Goal: Information Seeking & Learning: Learn about a topic

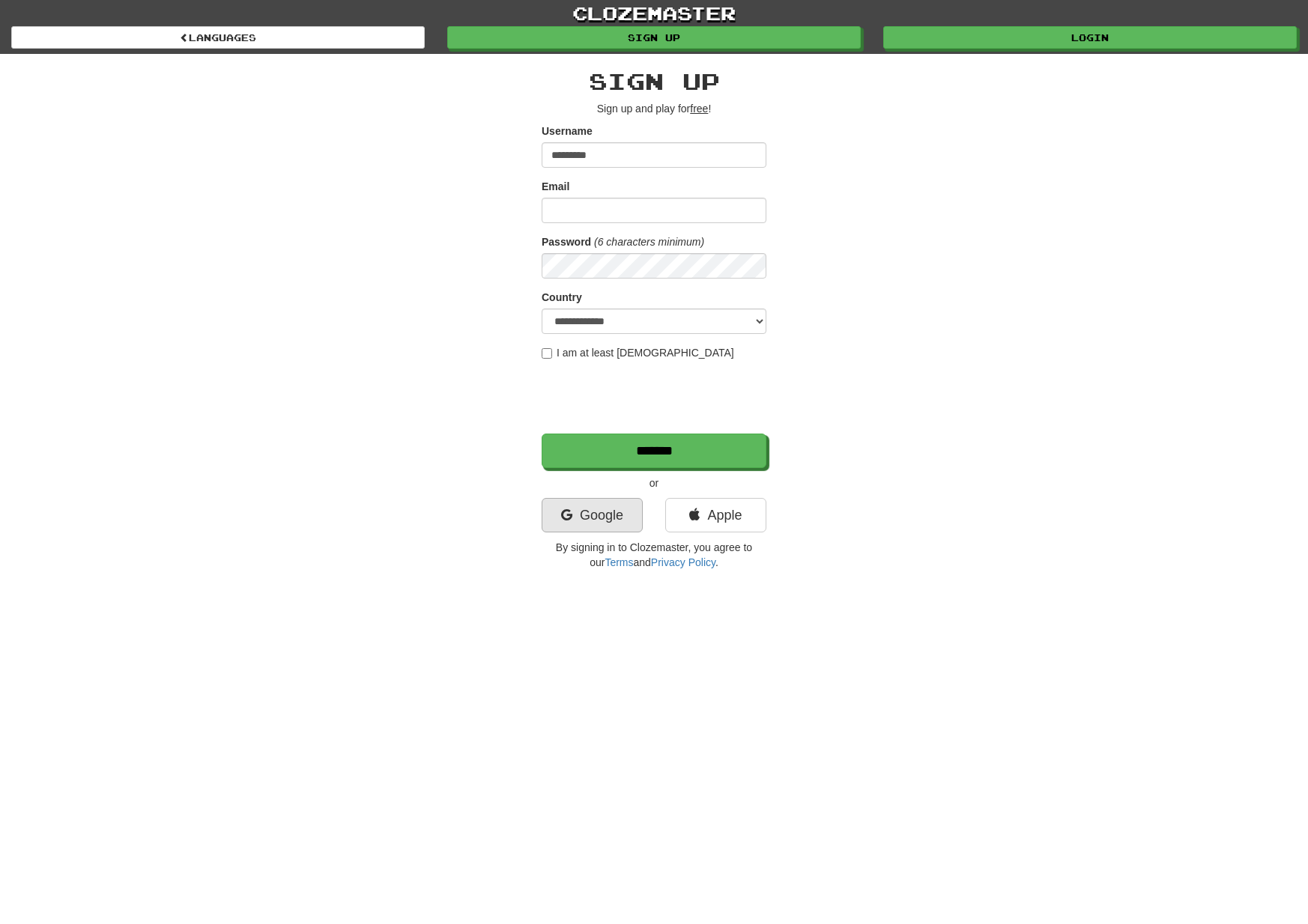
type input "*********"
click at [614, 519] on link "Google" at bounding box center [592, 515] width 101 height 34
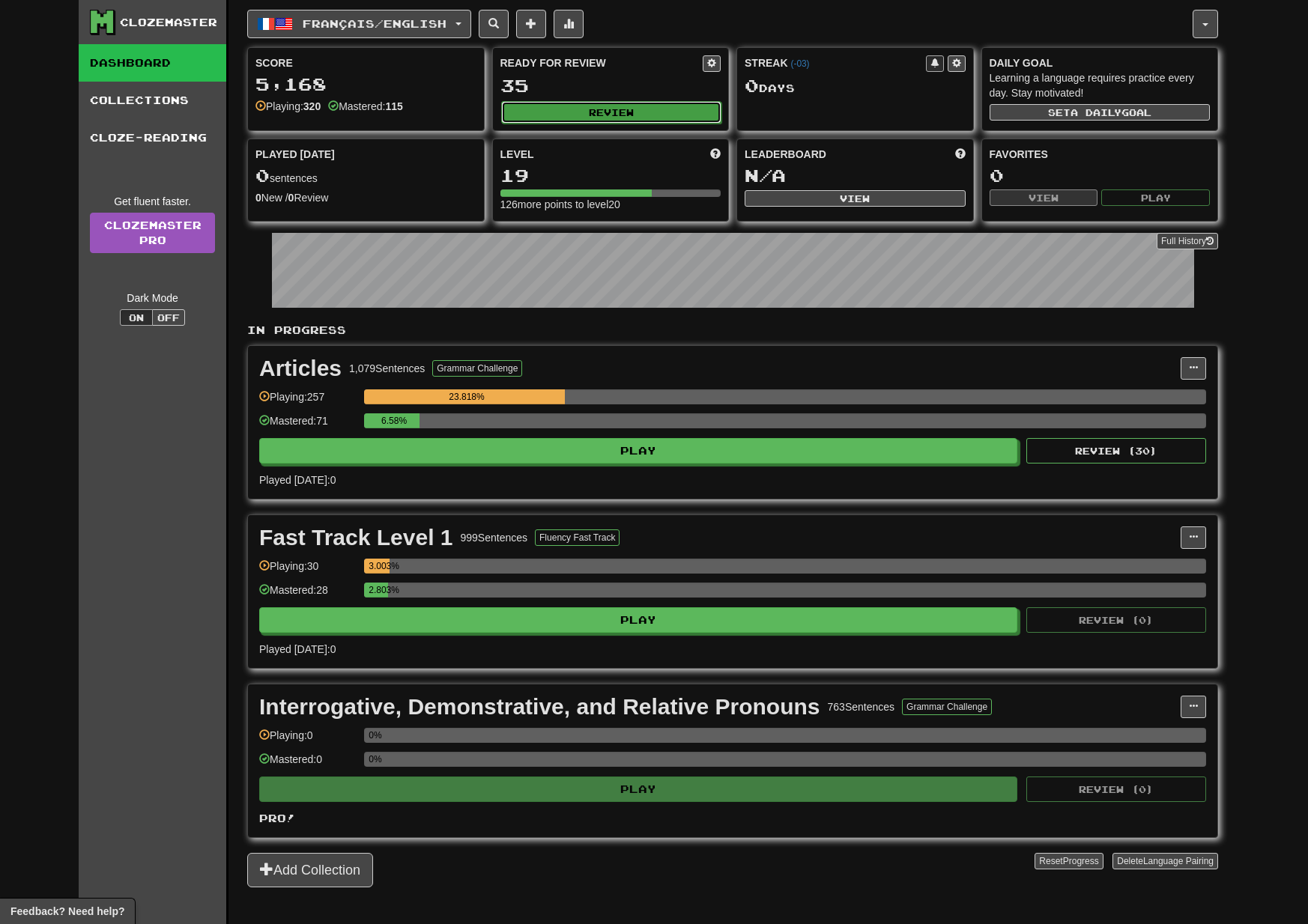
click at [574, 117] on button "Review" at bounding box center [611, 113] width 221 height 23
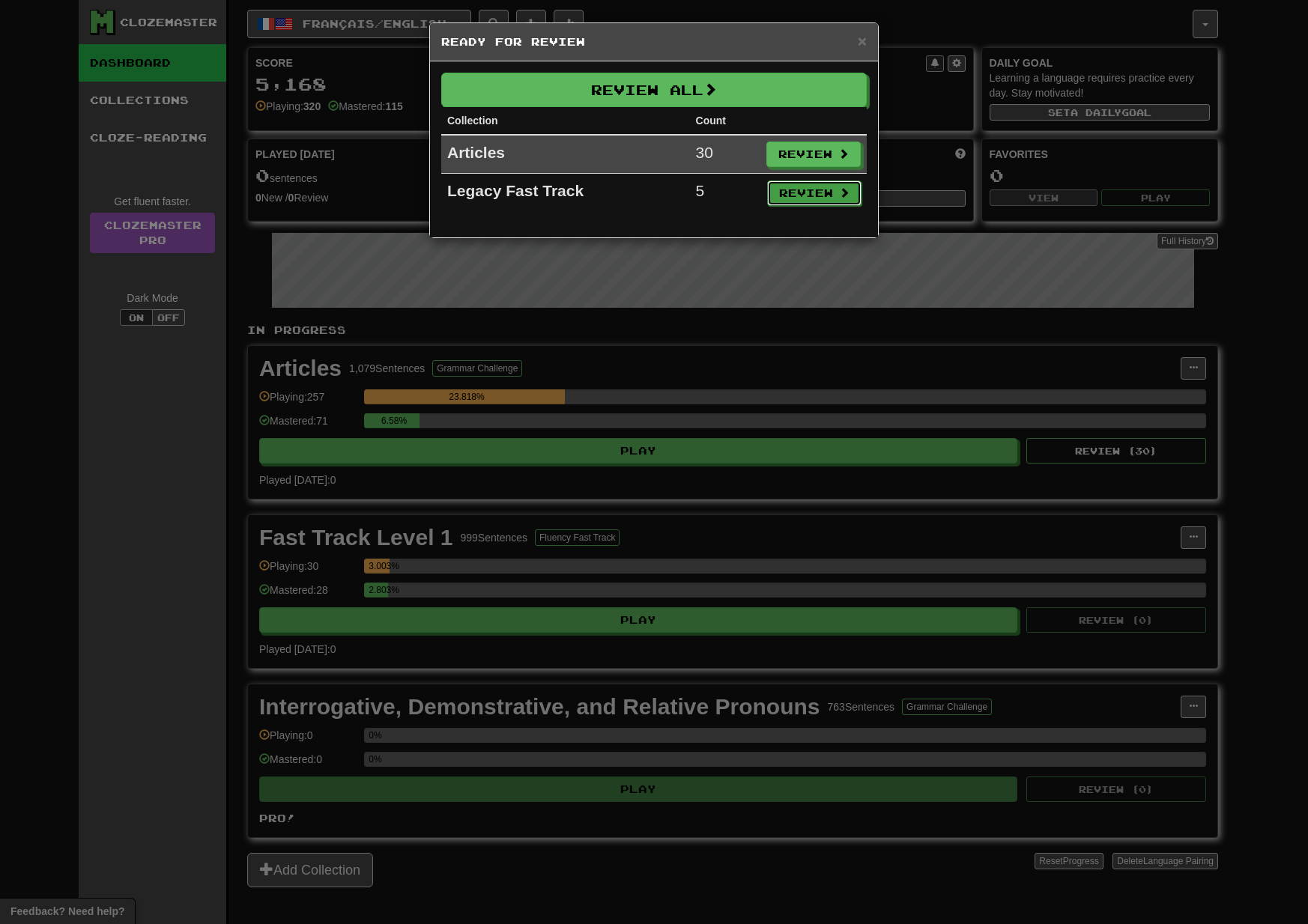
click at [809, 197] on button "Review" at bounding box center [815, 193] width 95 height 26
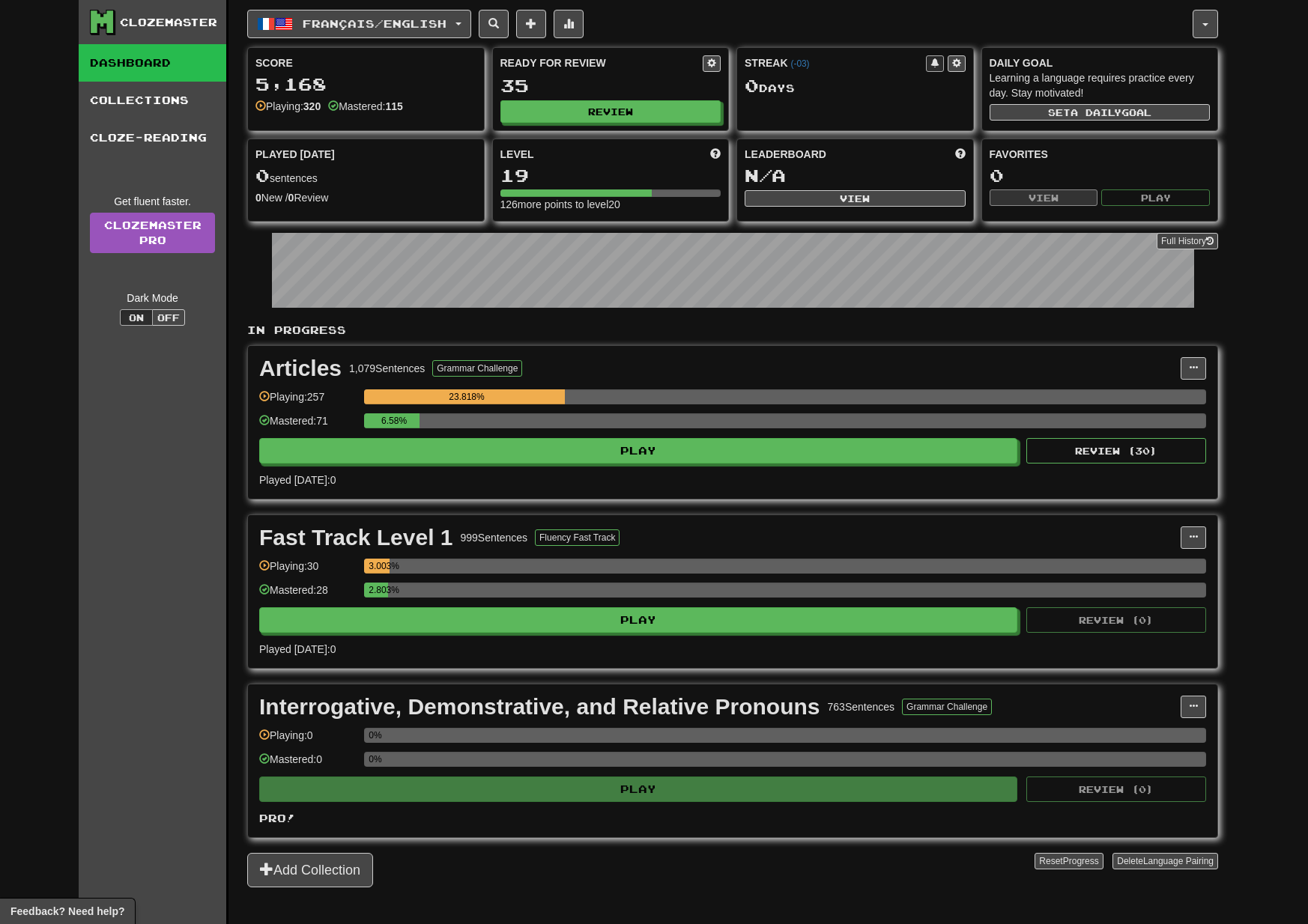
select select "**"
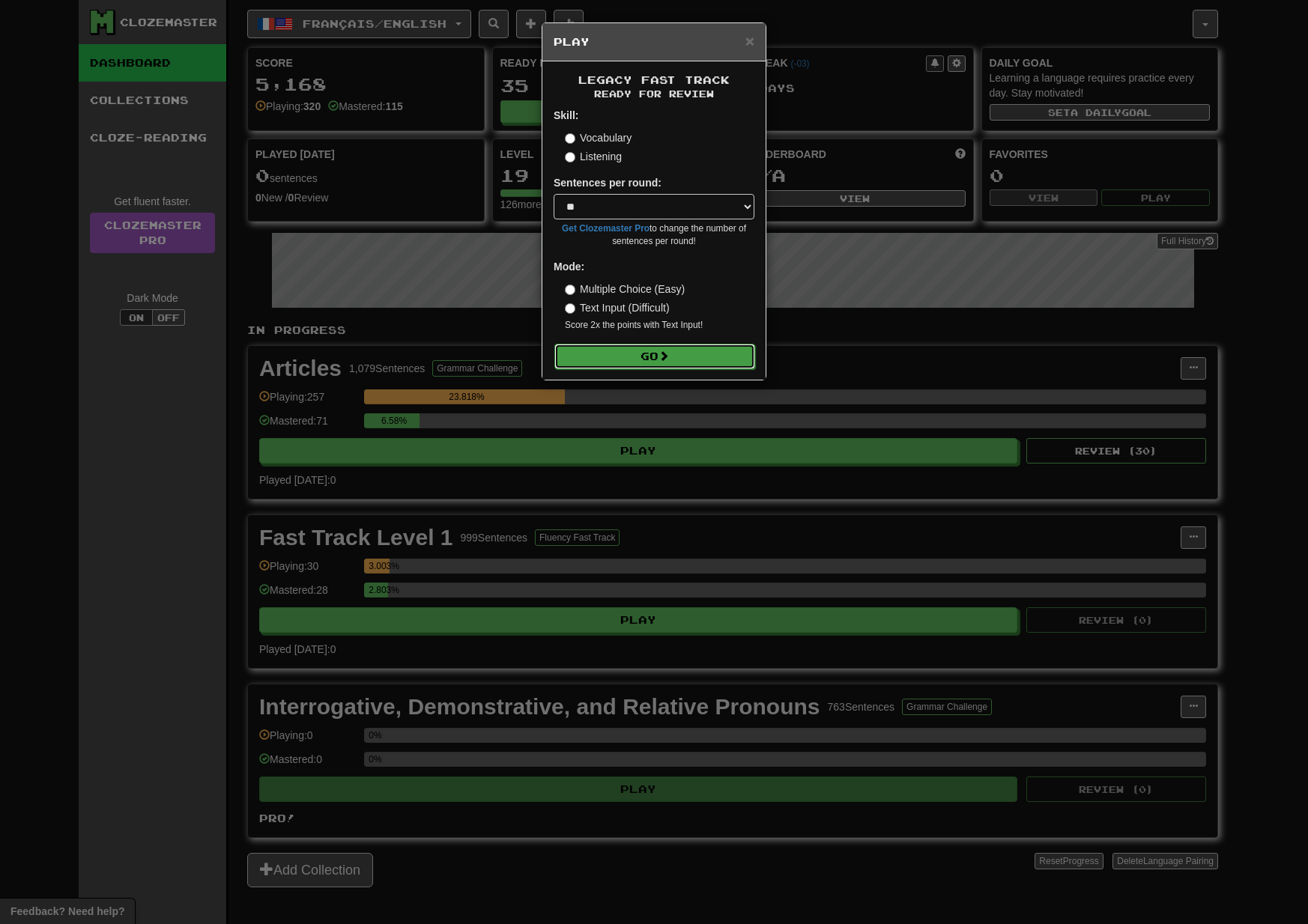
click at [721, 364] on button "Go" at bounding box center [654, 356] width 201 height 26
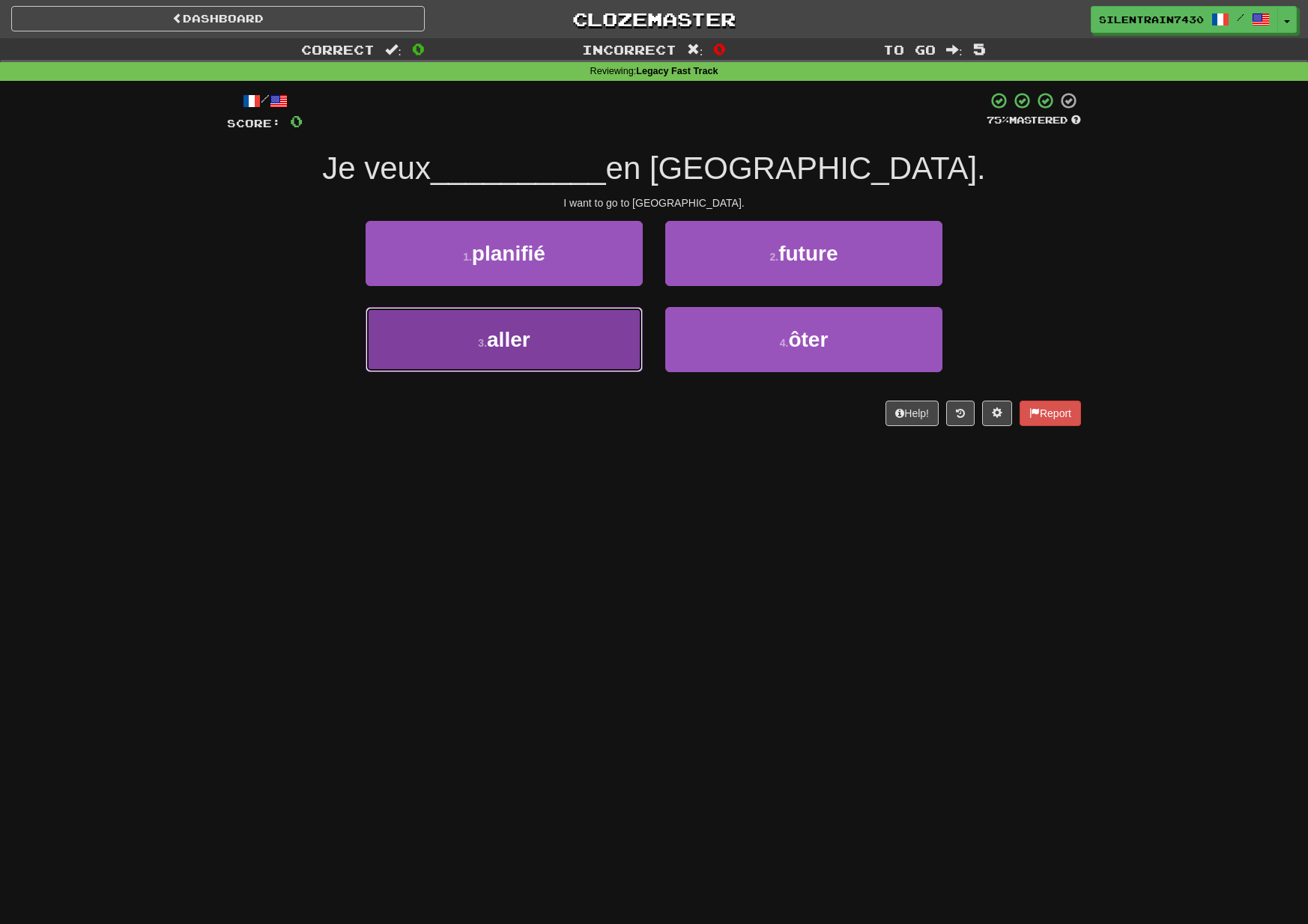
click at [547, 346] on button "3 . aller" at bounding box center [504, 339] width 278 height 65
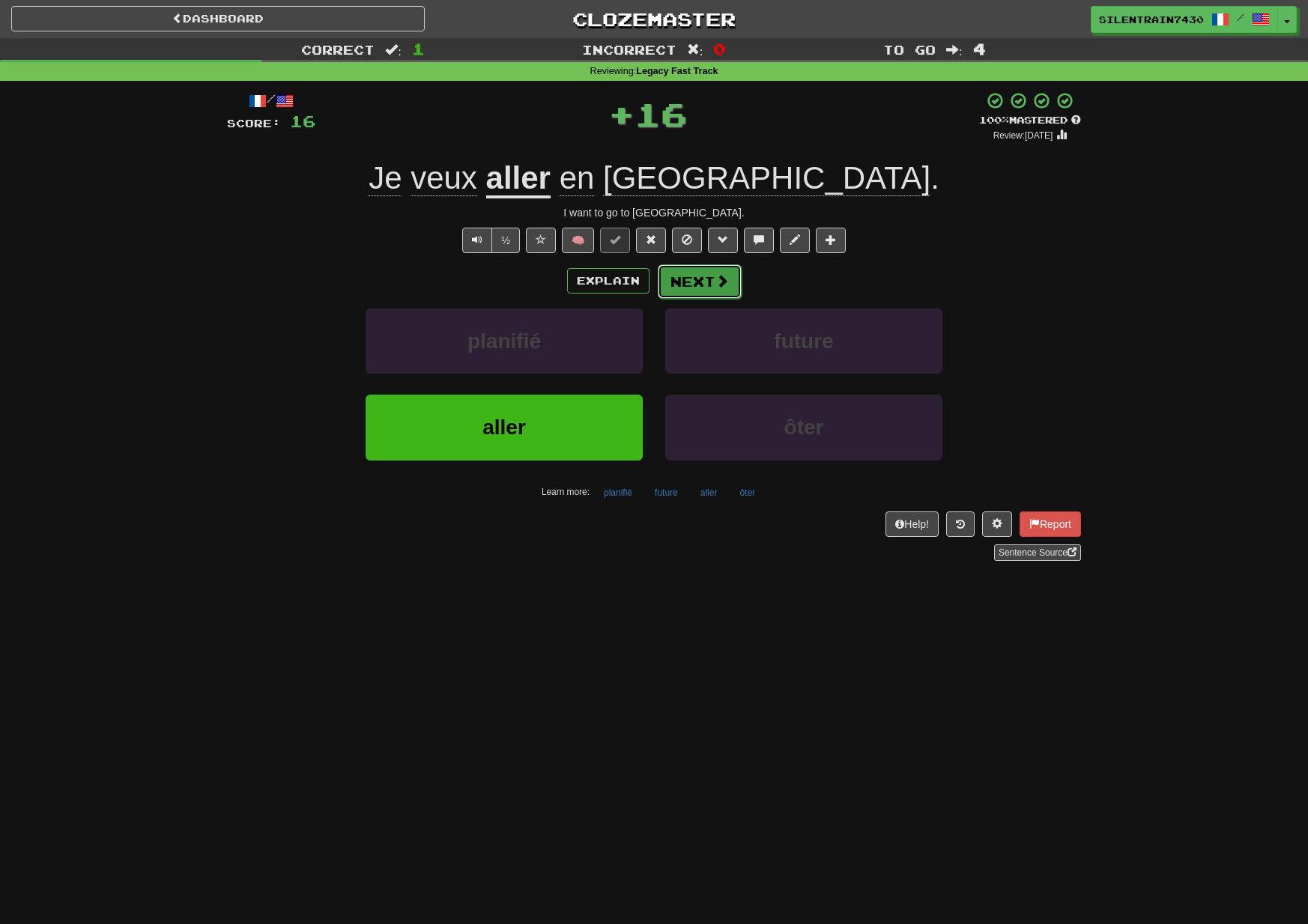
click at [702, 278] on button "Next" at bounding box center [700, 281] width 84 height 34
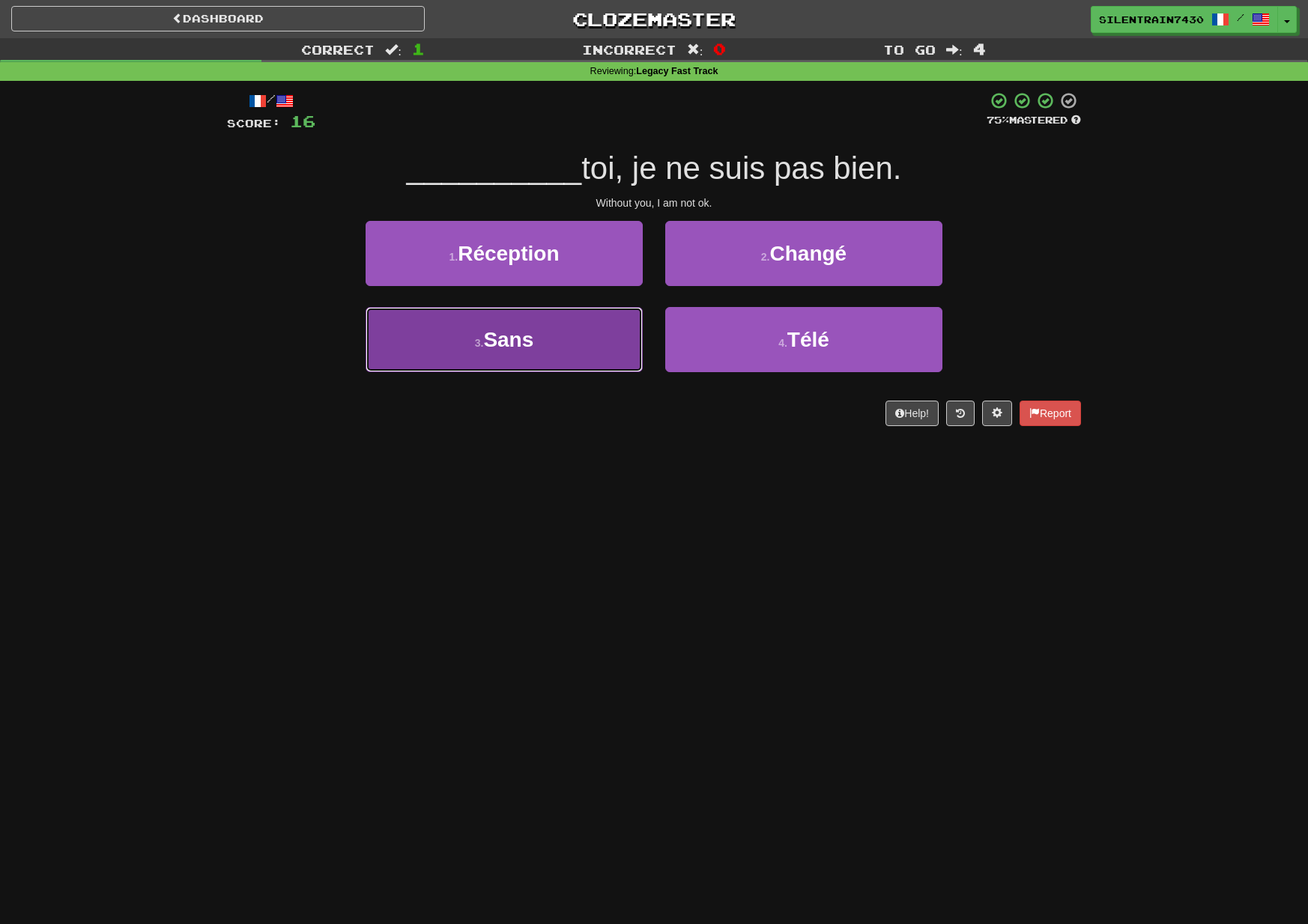
click at [564, 349] on button "3 . Sans" at bounding box center [504, 339] width 278 height 65
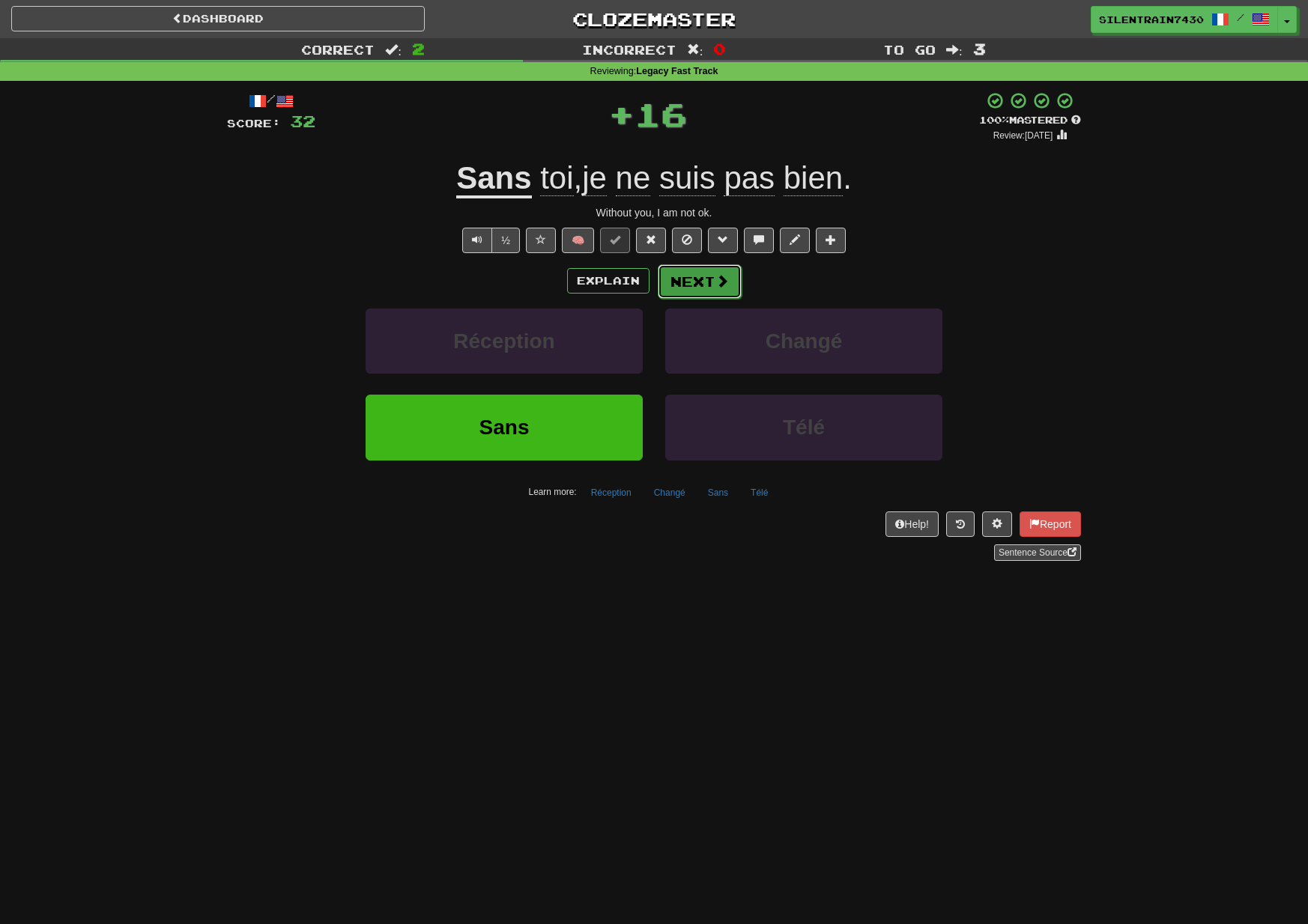
click at [714, 289] on button "Next" at bounding box center [700, 281] width 84 height 34
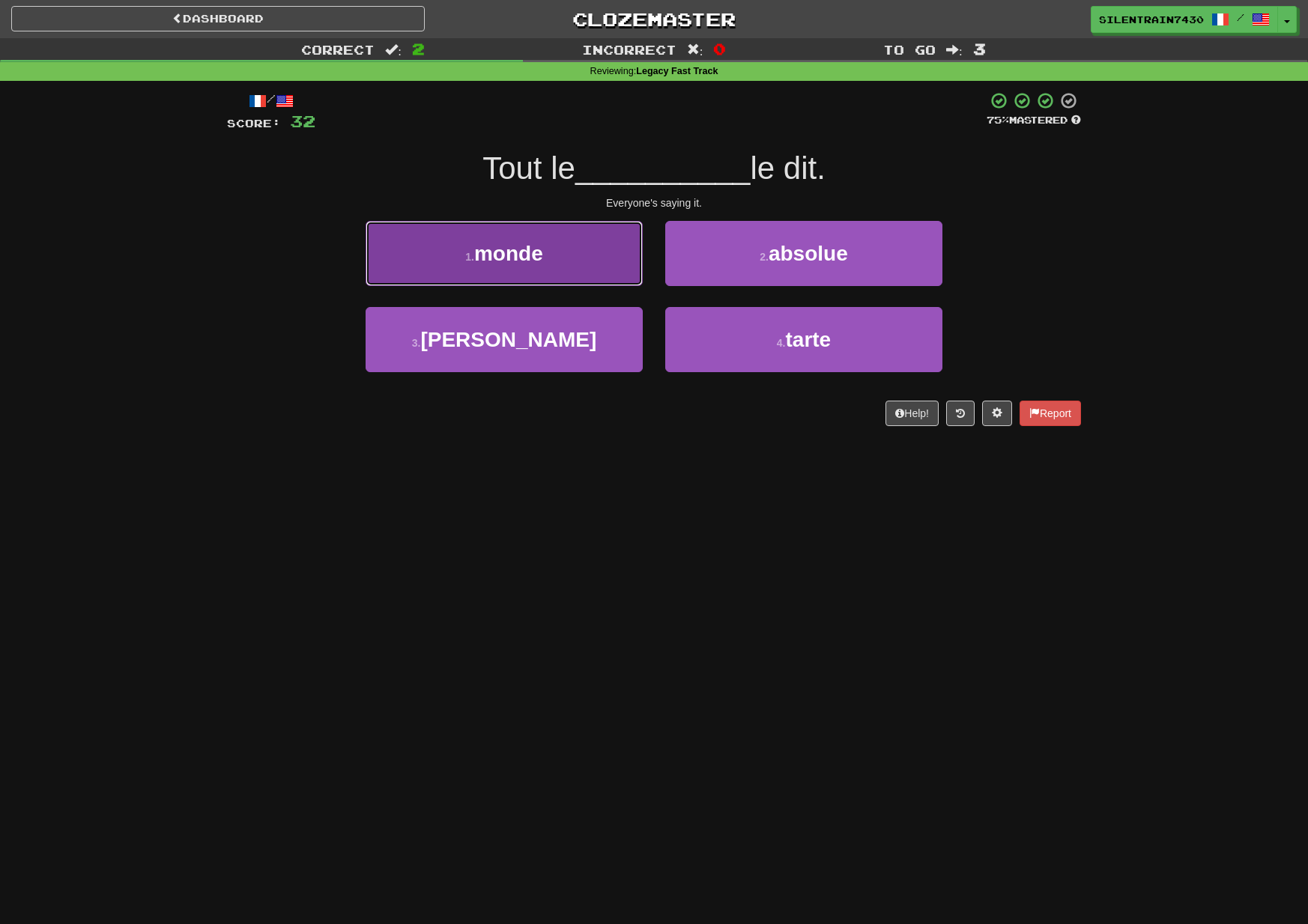
click at [594, 271] on button "1 . monde" at bounding box center [504, 253] width 278 height 65
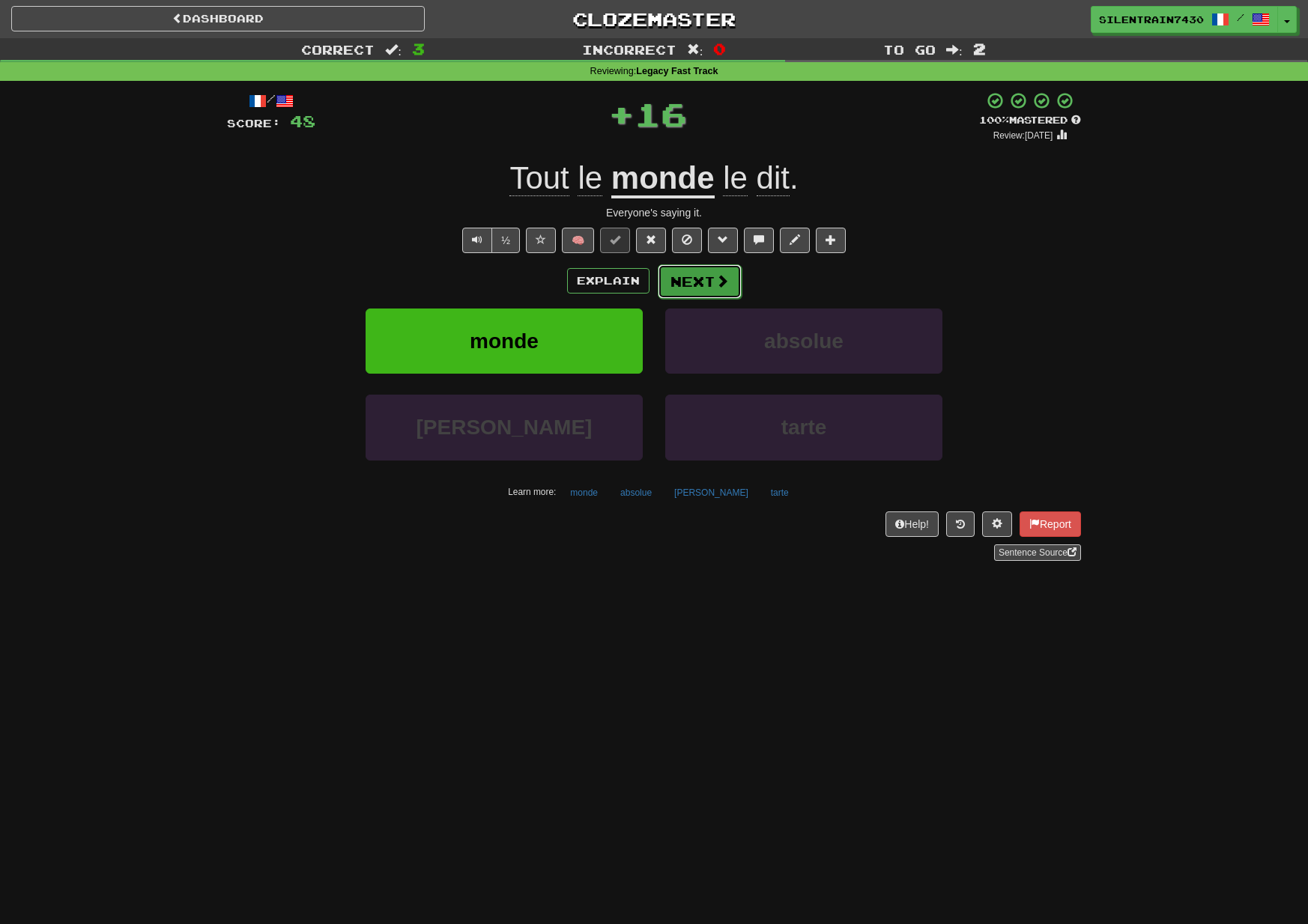
click at [695, 281] on button "Next" at bounding box center [700, 281] width 84 height 34
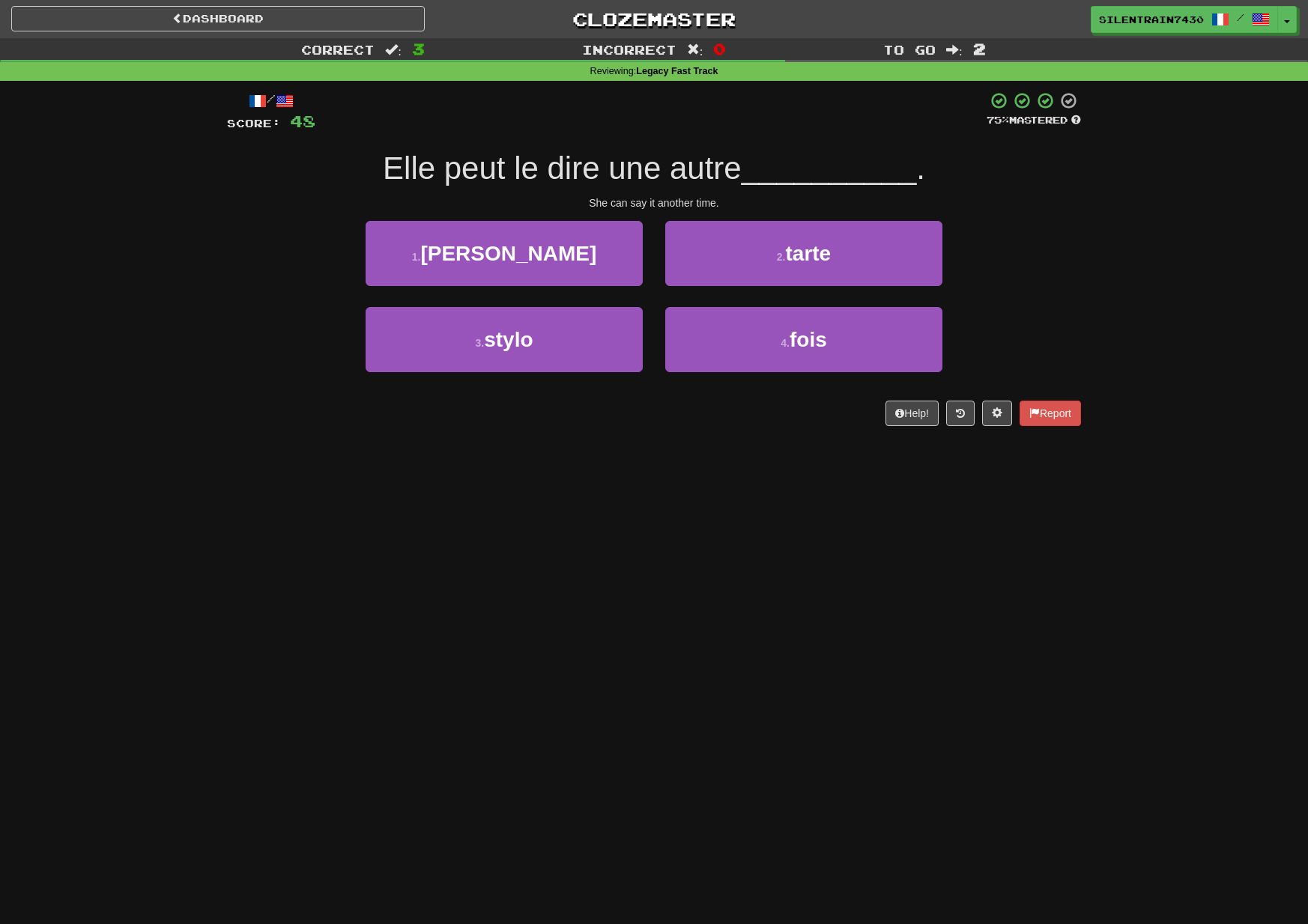
scroll to position [1, 0]
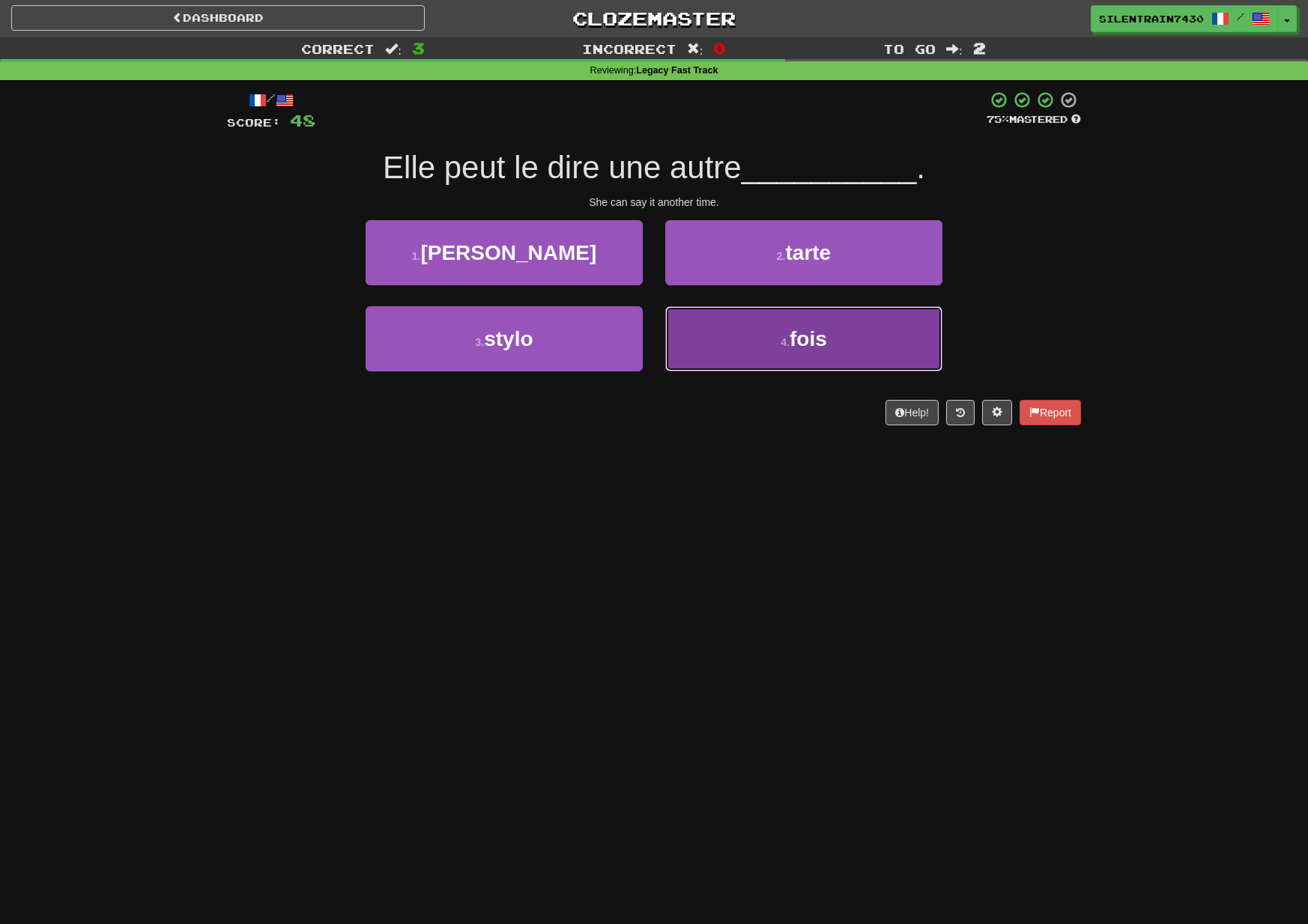
click at [761, 336] on button "4 . fois" at bounding box center [803, 339] width 278 height 65
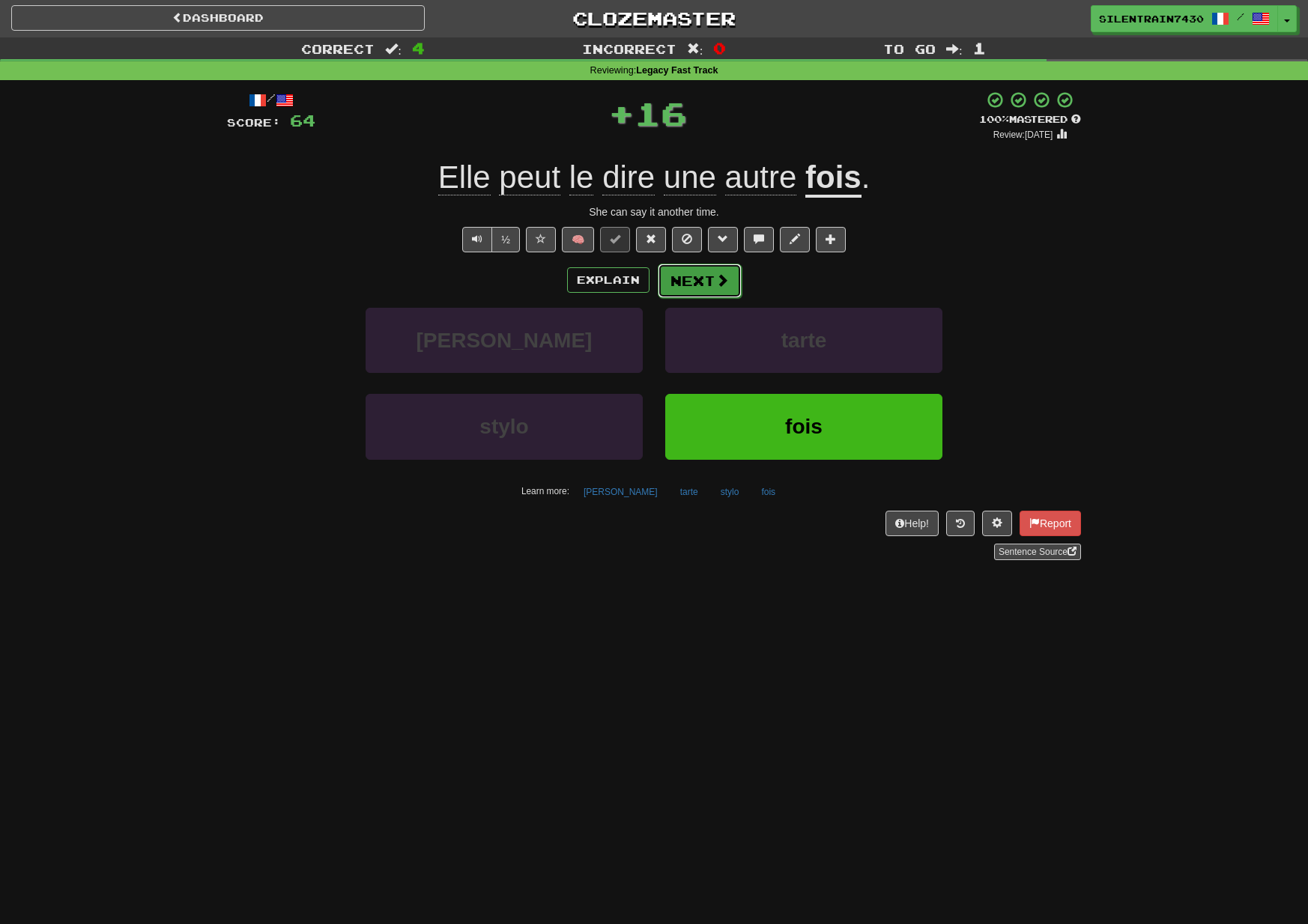
click at [698, 279] on button "Next" at bounding box center [700, 280] width 84 height 34
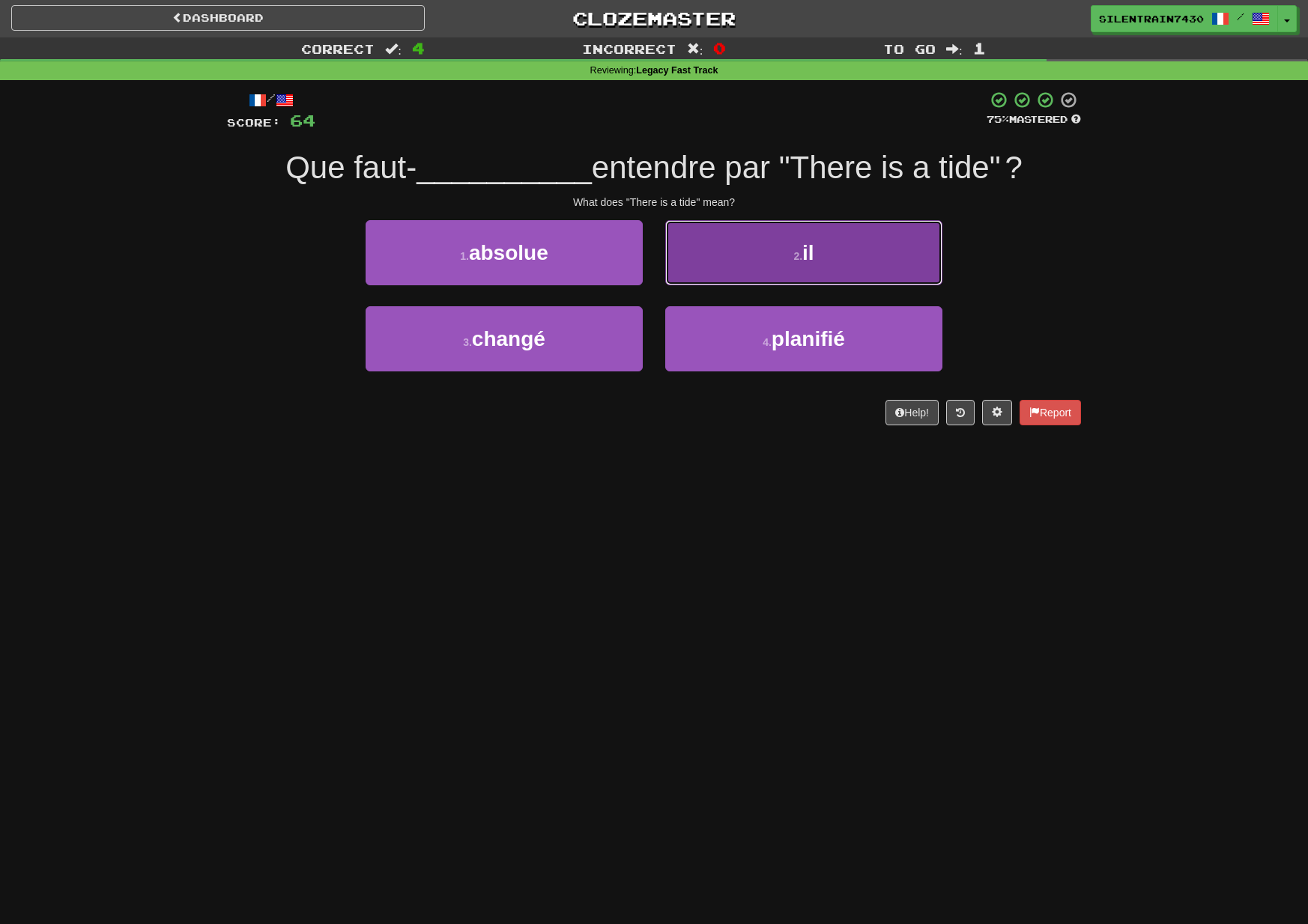
click at [780, 266] on button "2 . il" at bounding box center [803, 253] width 278 height 65
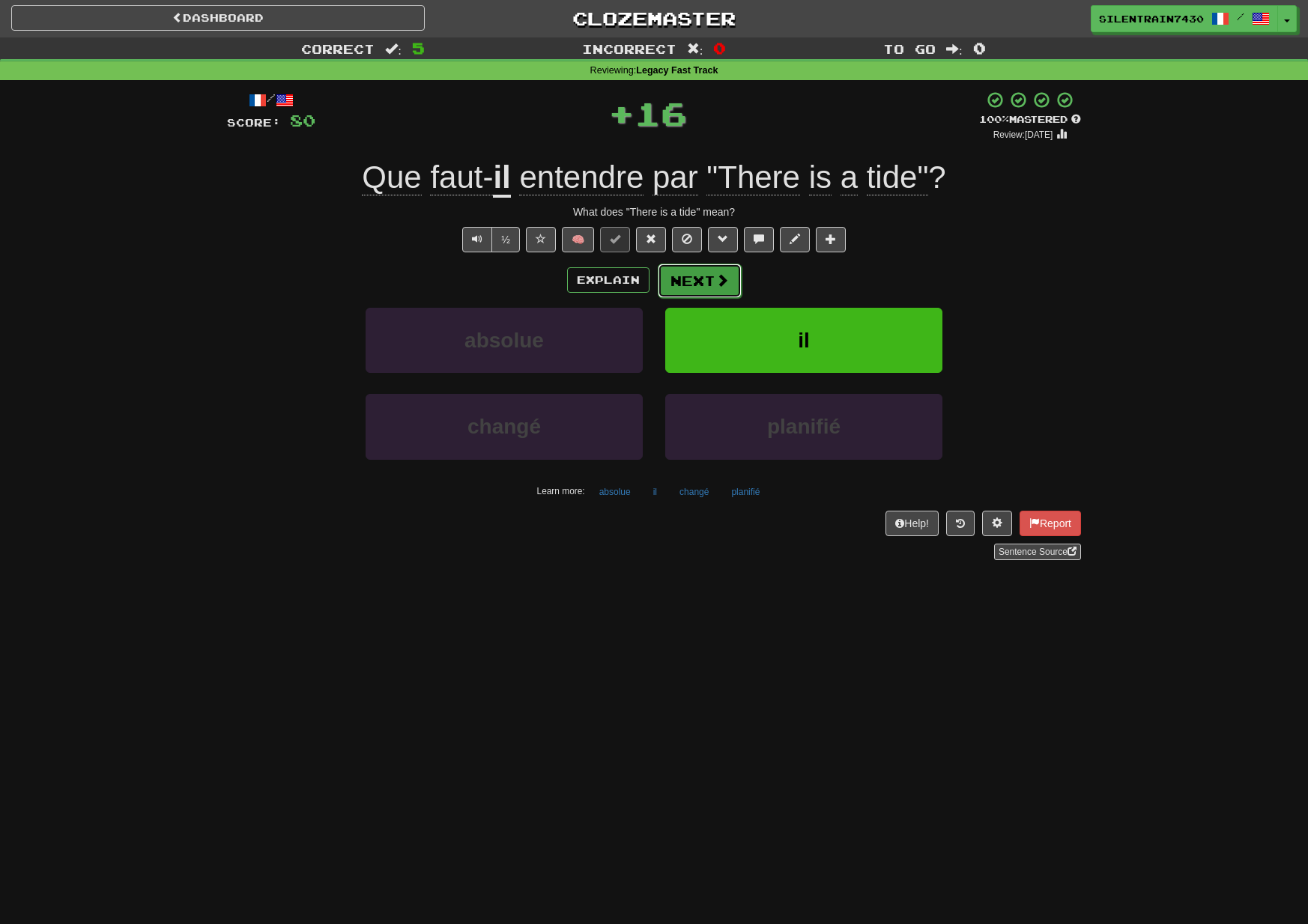
click at [711, 283] on button "Next" at bounding box center [700, 280] width 84 height 34
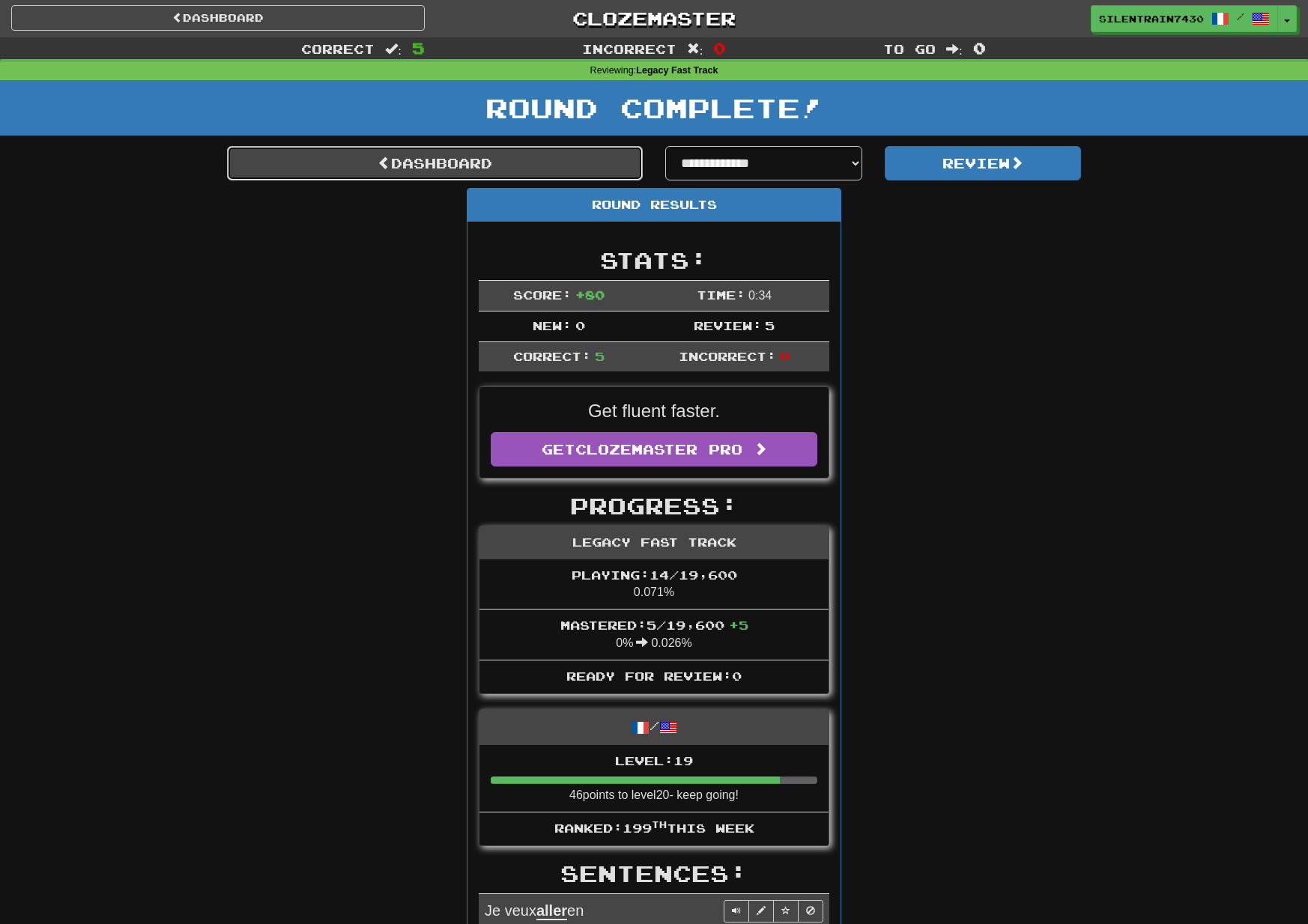
click at [609, 170] on link "Dashboard" at bounding box center [435, 163] width 416 height 34
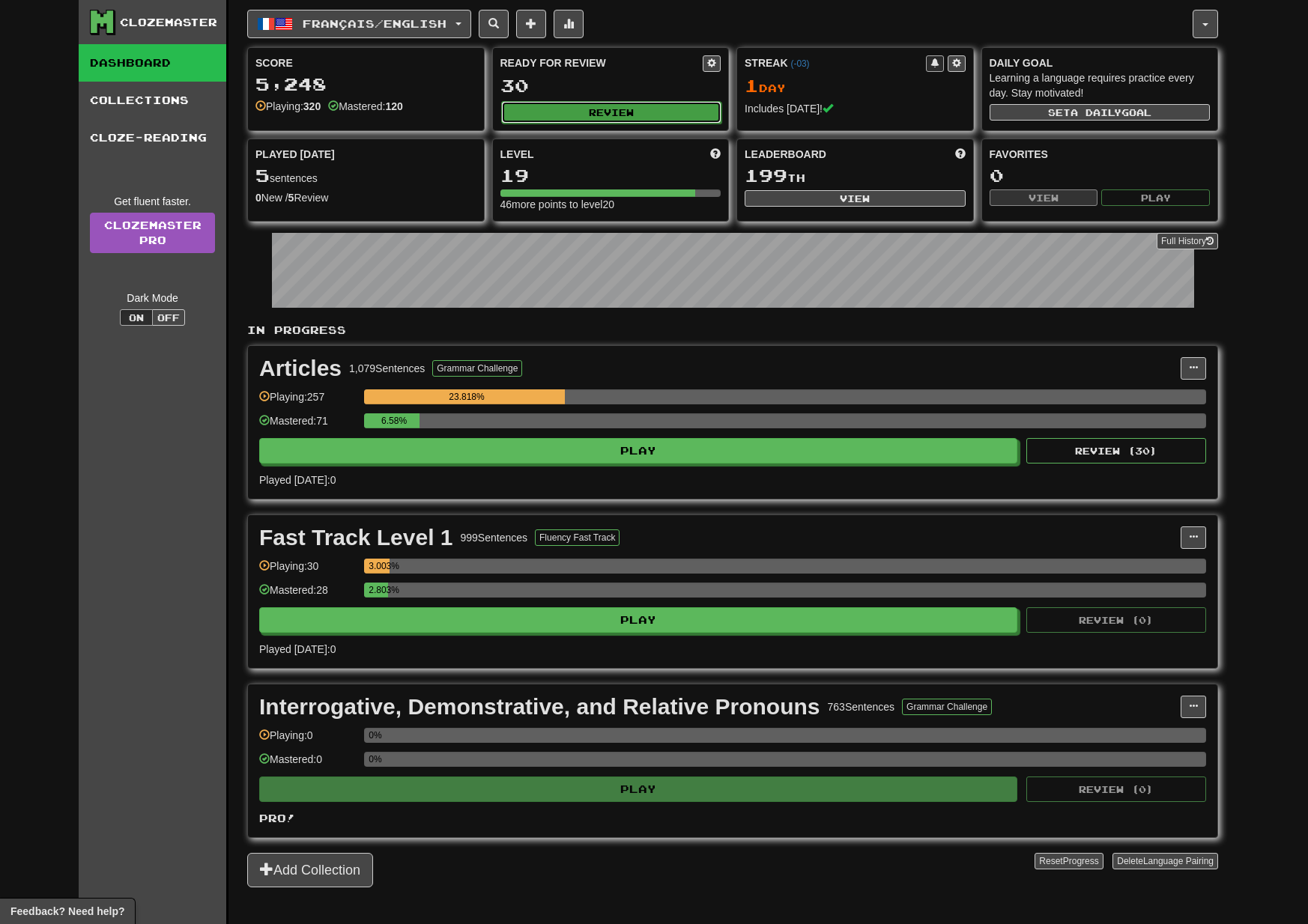
click at [630, 118] on button "Review" at bounding box center [611, 113] width 221 height 23
select select "**"
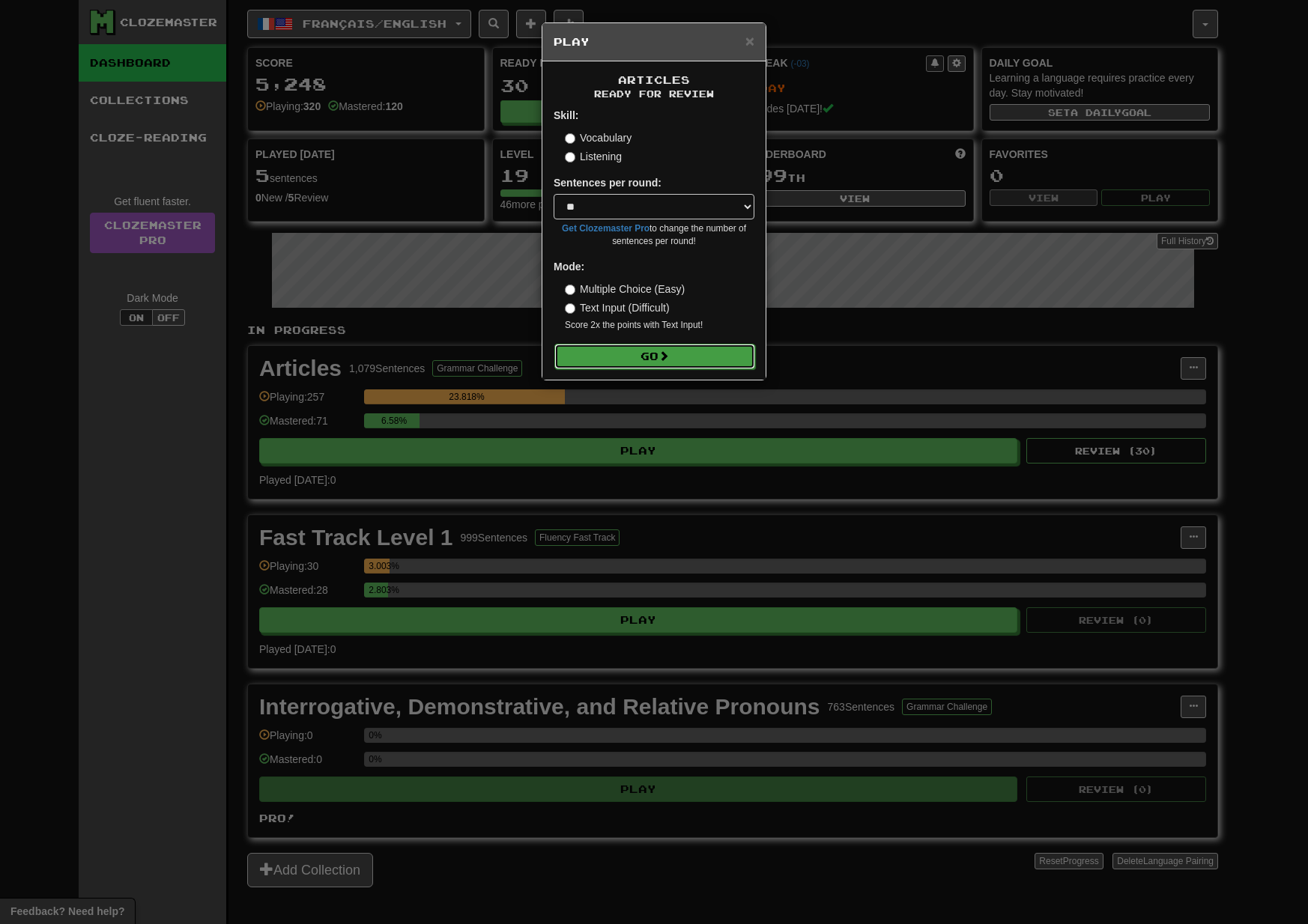
click at [625, 354] on button "Go" at bounding box center [654, 356] width 201 height 26
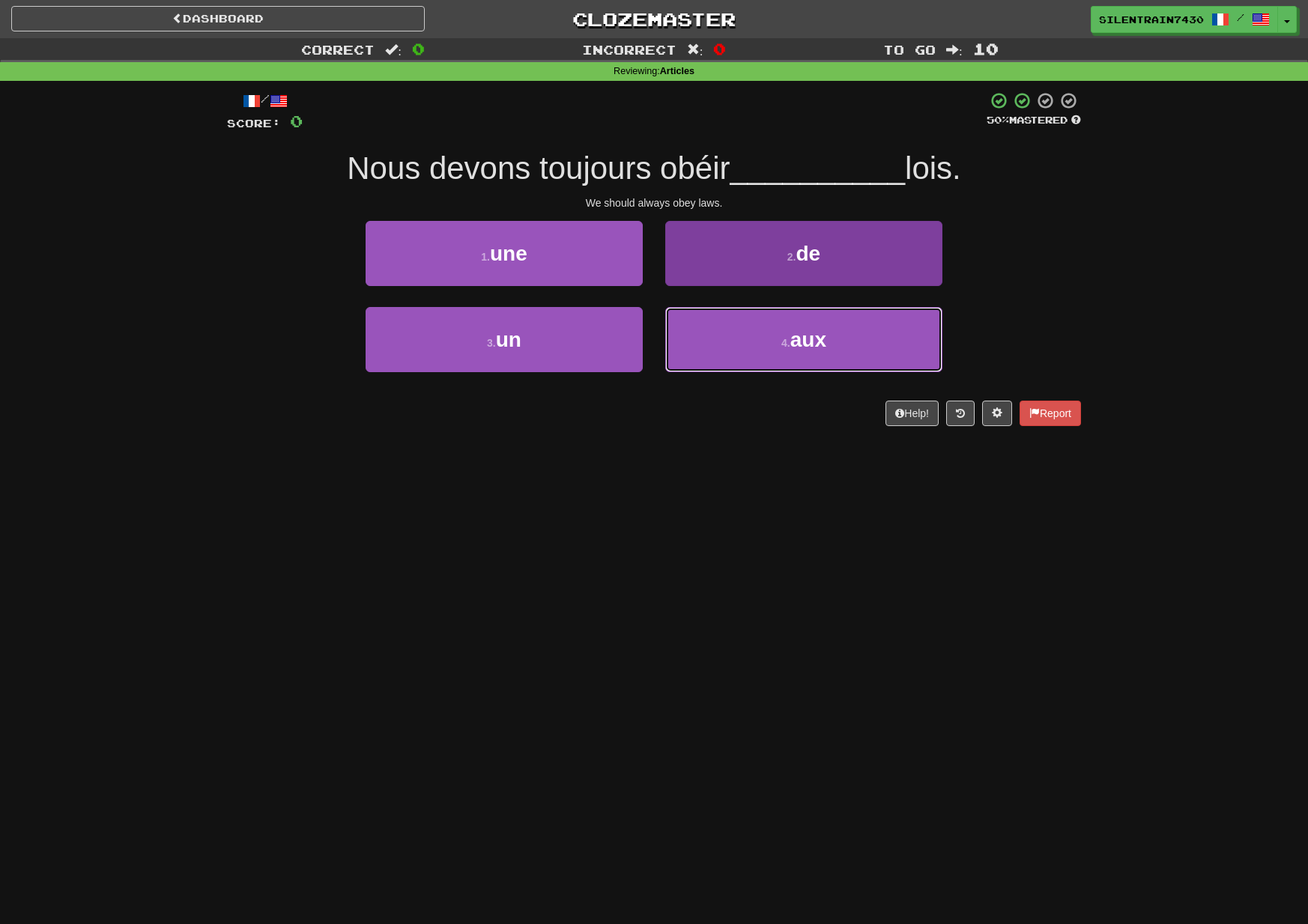
click at [764, 342] on button "4 . aux" at bounding box center [803, 339] width 278 height 65
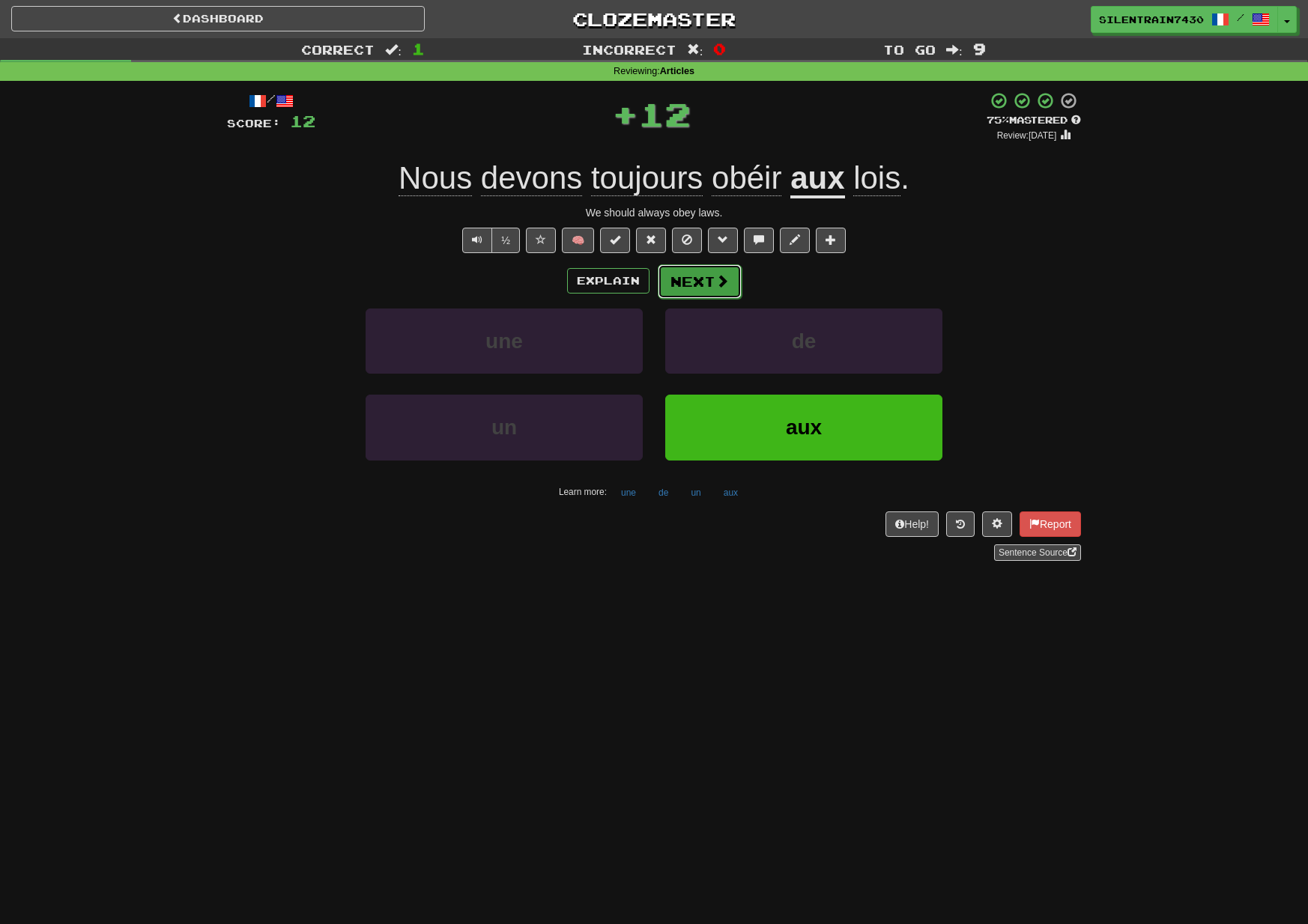
click at [699, 280] on button "Next" at bounding box center [700, 281] width 84 height 34
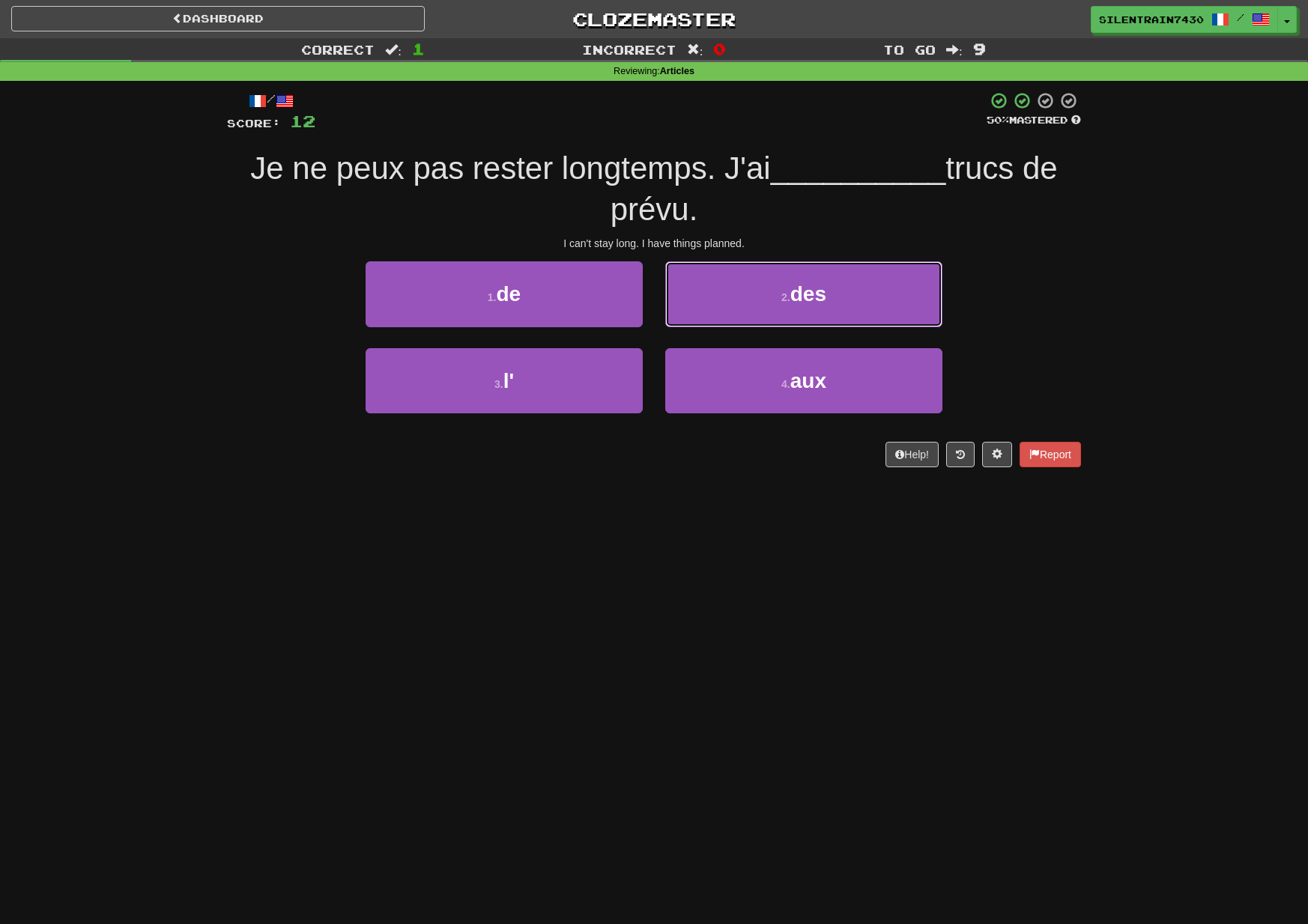
click at [737, 303] on button "2 . des" at bounding box center [803, 293] width 278 height 65
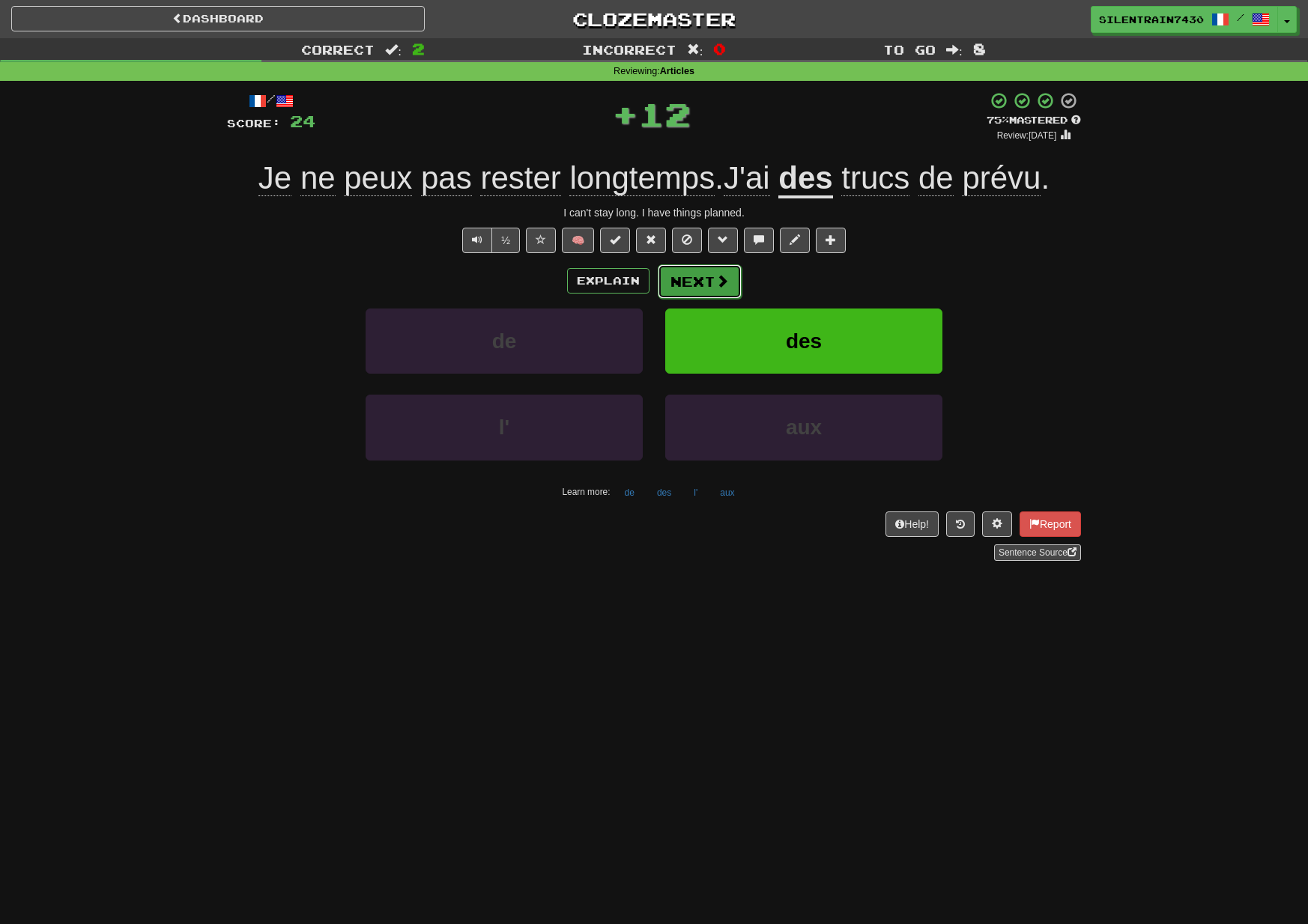
click at [715, 293] on button "Next" at bounding box center [700, 281] width 84 height 34
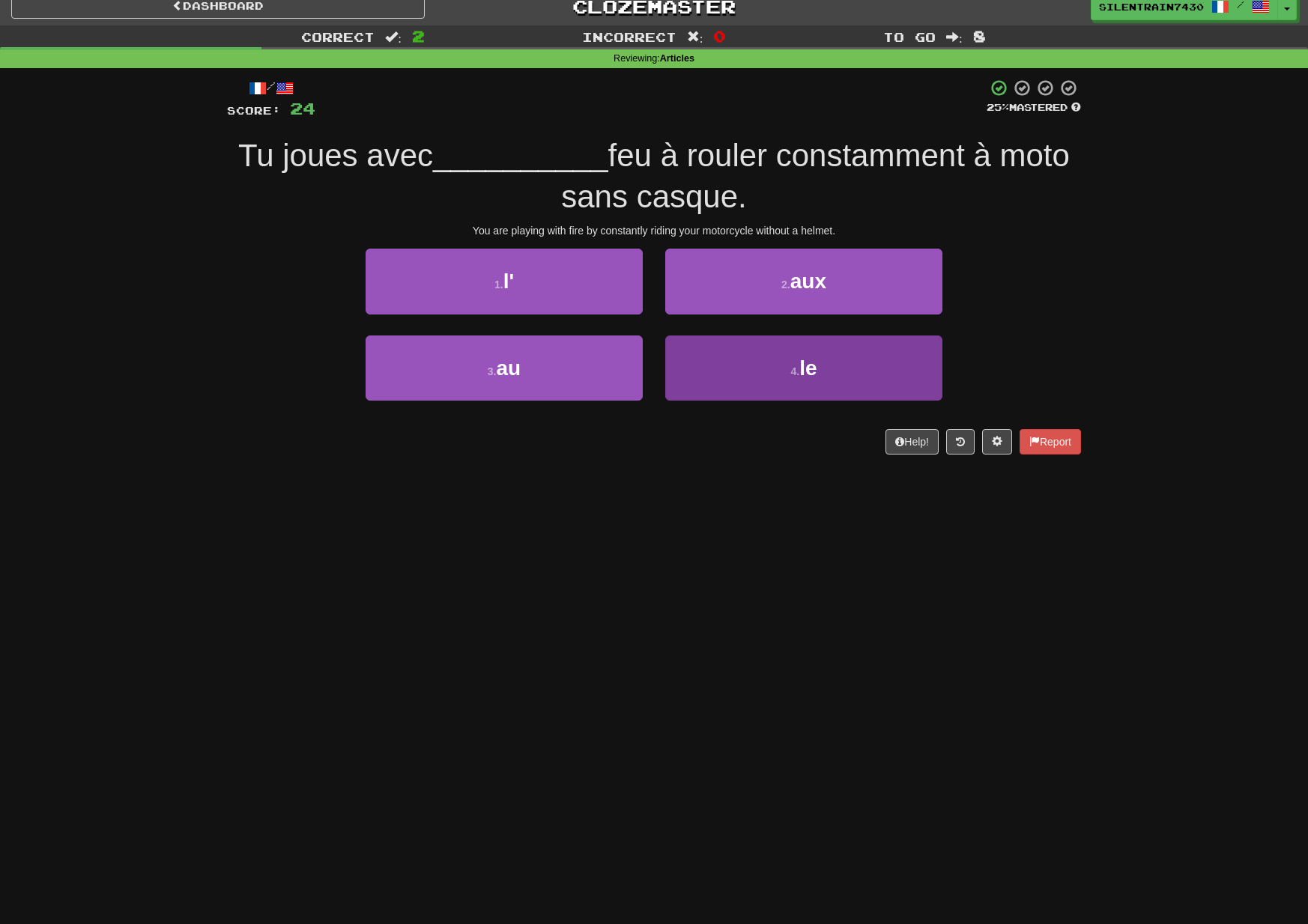
scroll to position [17, 0]
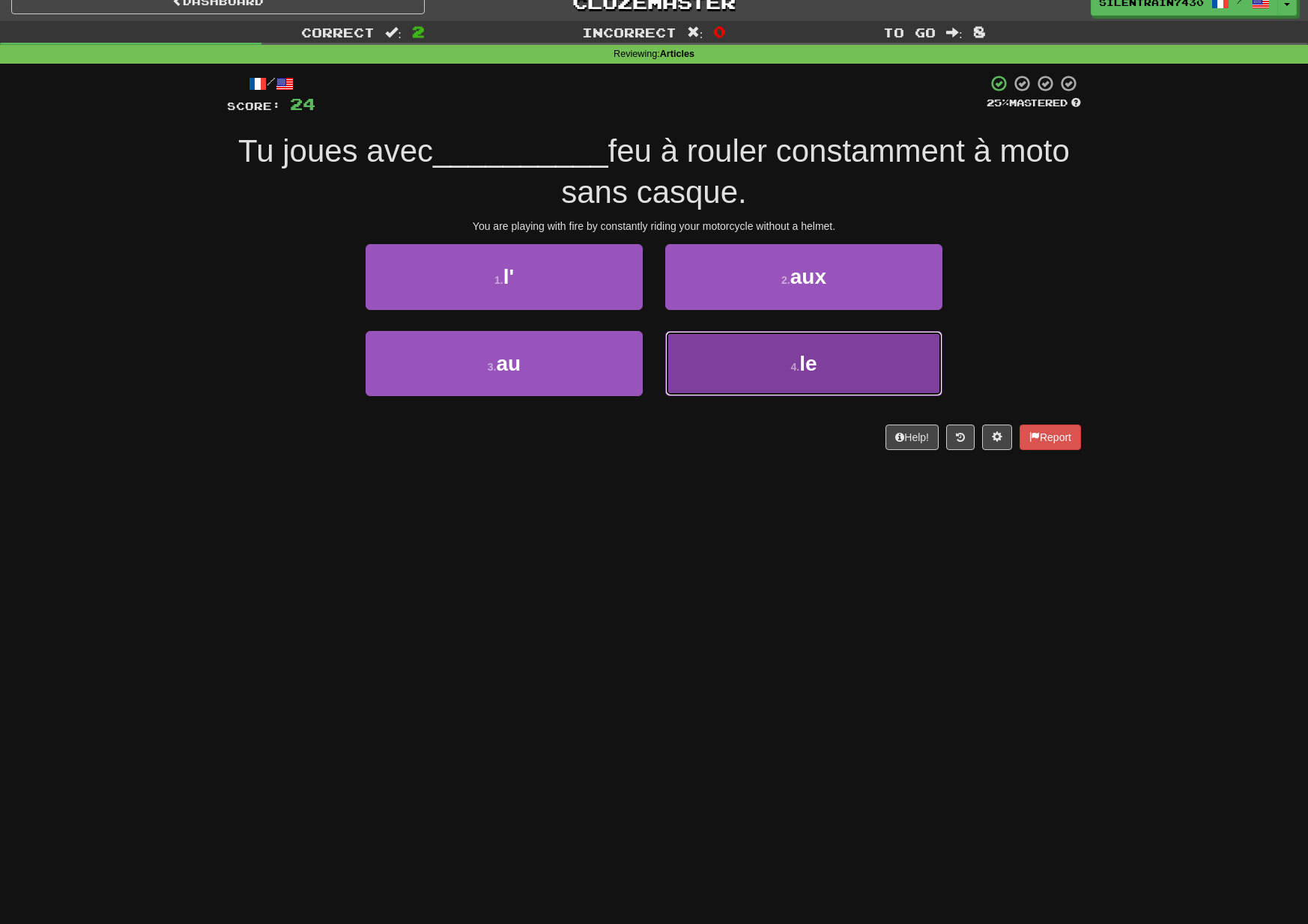
click at [784, 373] on button "4 . le" at bounding box center [803, 364] width 278 height 65
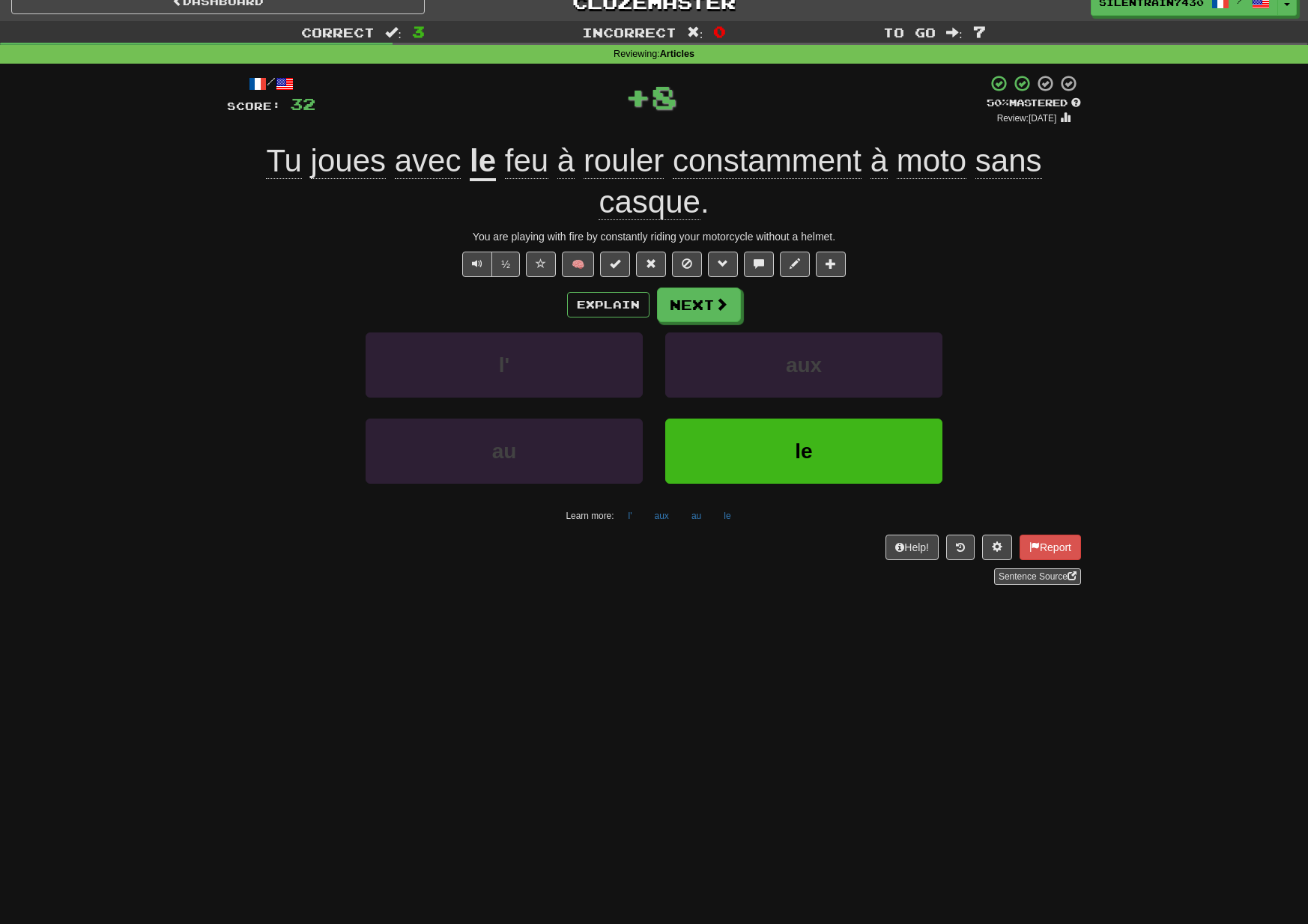
click at [710, 322] on div "Explain Next l' aux au le Learn more: l' aux au le" at bounding box center [654, 408] width 854 height 240
click at [708, 317] on button "Next" at bounding box center [700, 306] width 84 height 34
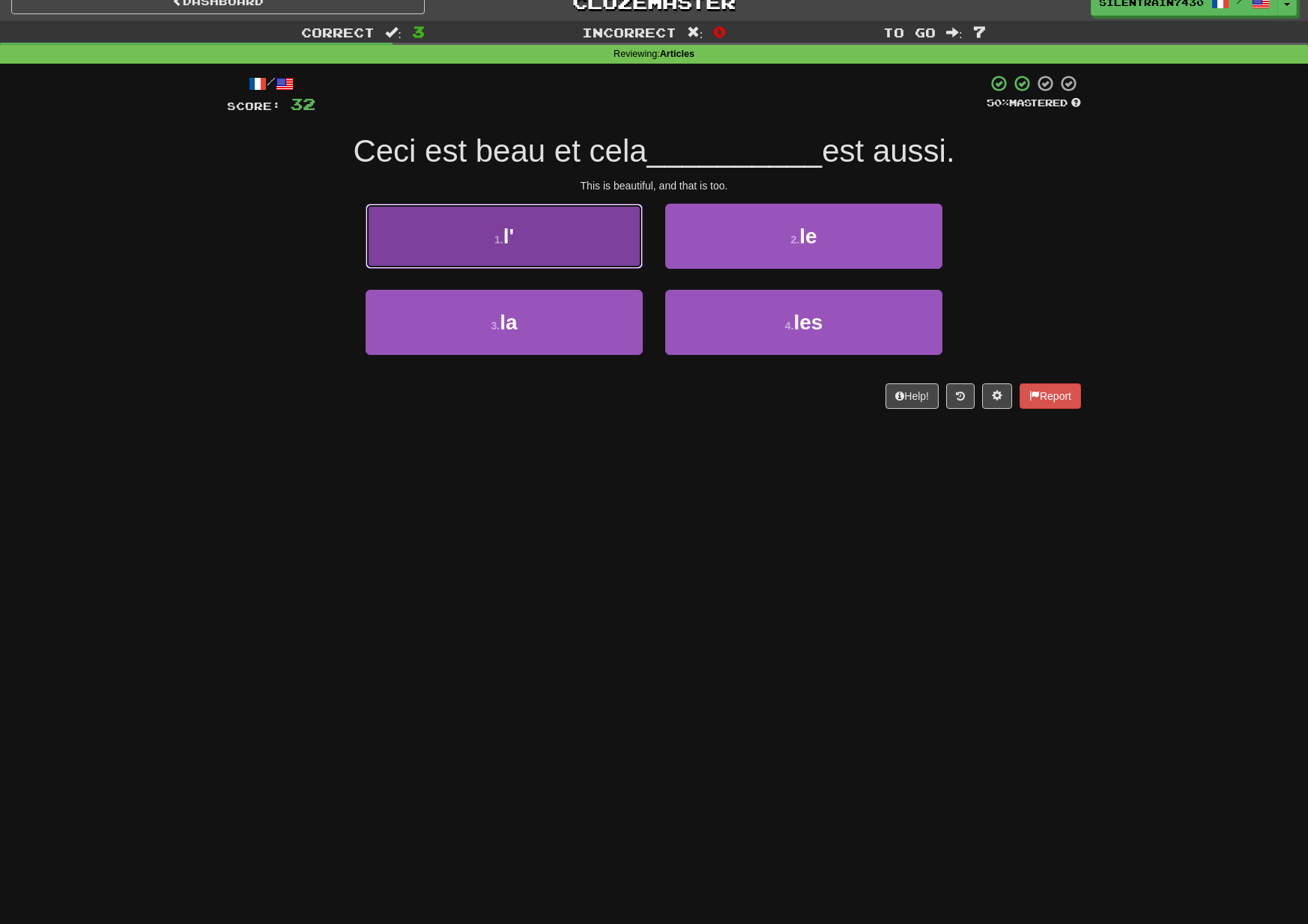
click at [592, 257] on button "1 . l'" at bounding box center [504, 236] width 278 height 65
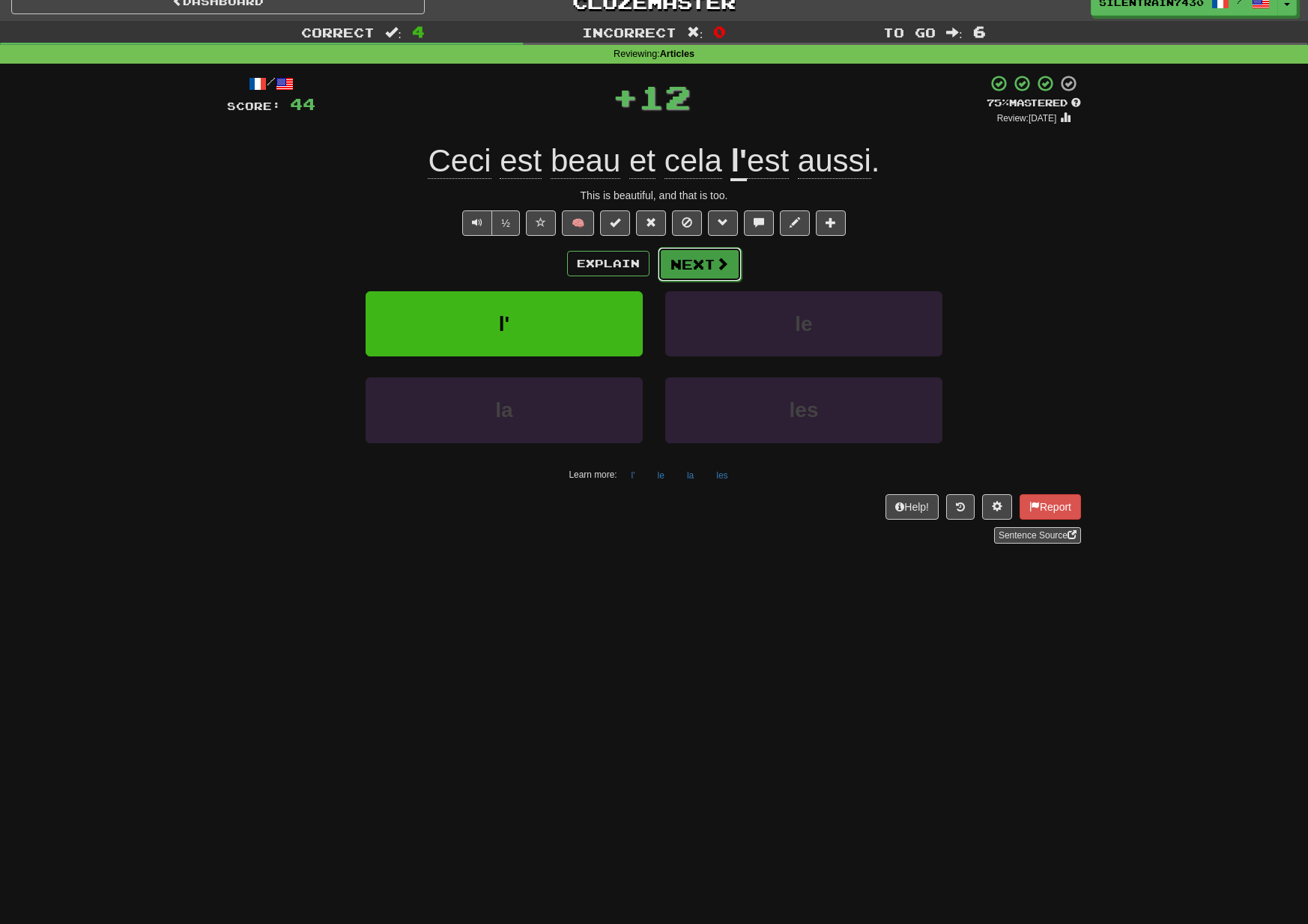
click at [680, 267] on button "Next" at bounding box center [700, 264] width 84 height 34
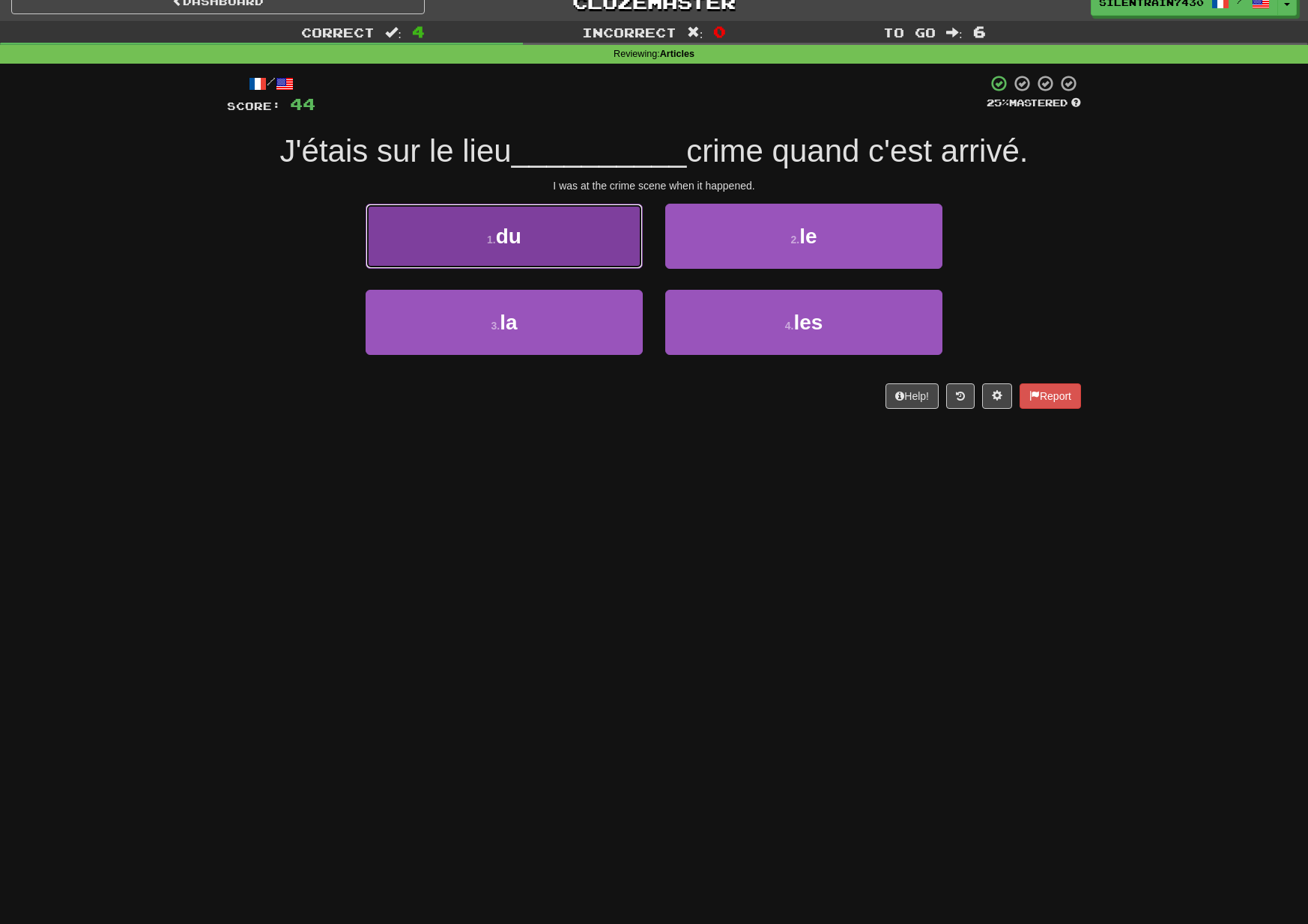
click at [623, 256] on button "1 . du" at bounding box center [504, 236] width 278 height 65
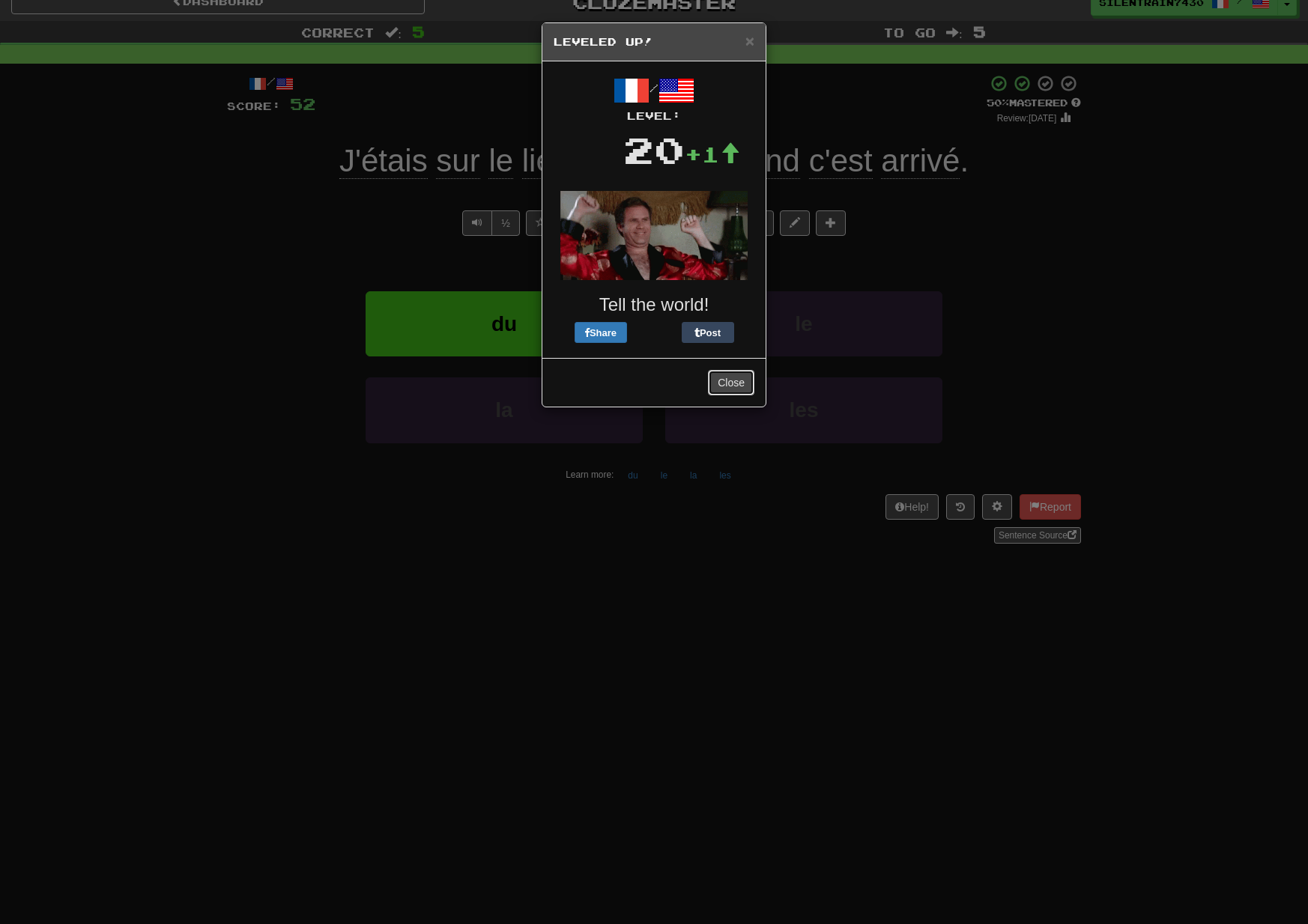
click at [729, 385] on button "Close" at bounding box center [731, 382] width 46 height 26
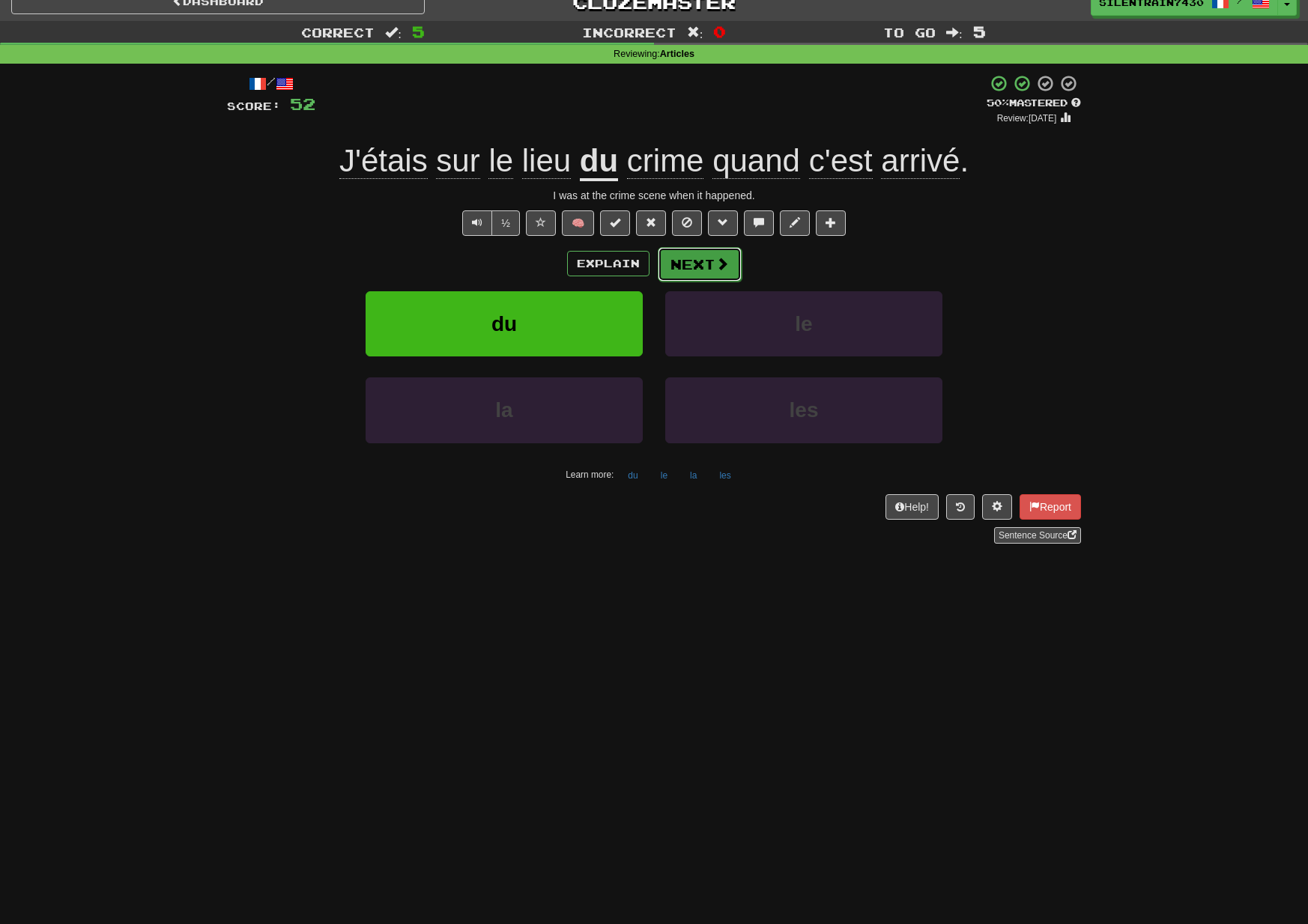
click at [708, 274] on button "Next" at bounding box center [700, 264] width 84 height 34
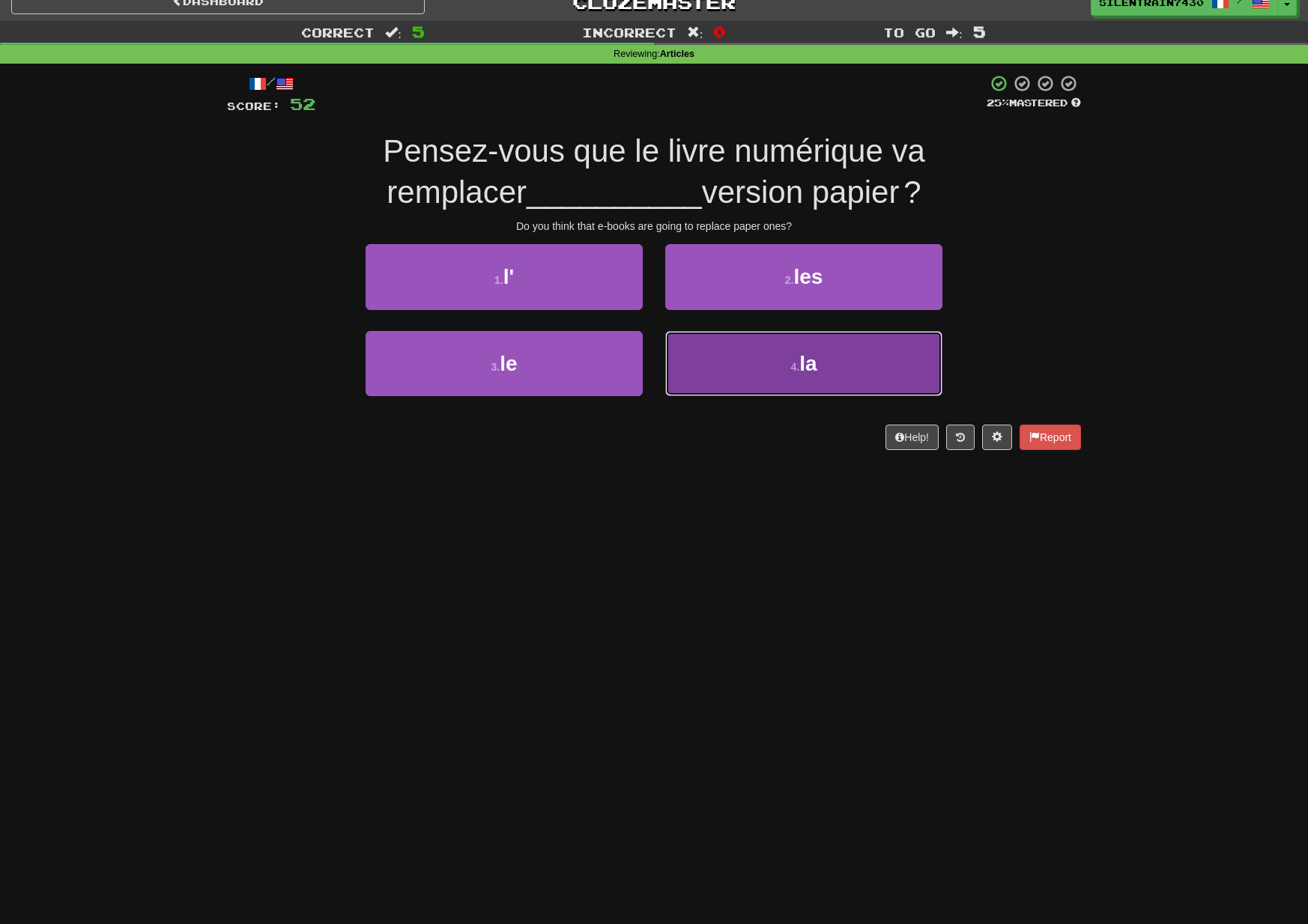
click at [779, 372] on button "4 . la" at bounding box center [803, 364] width 278 height 65
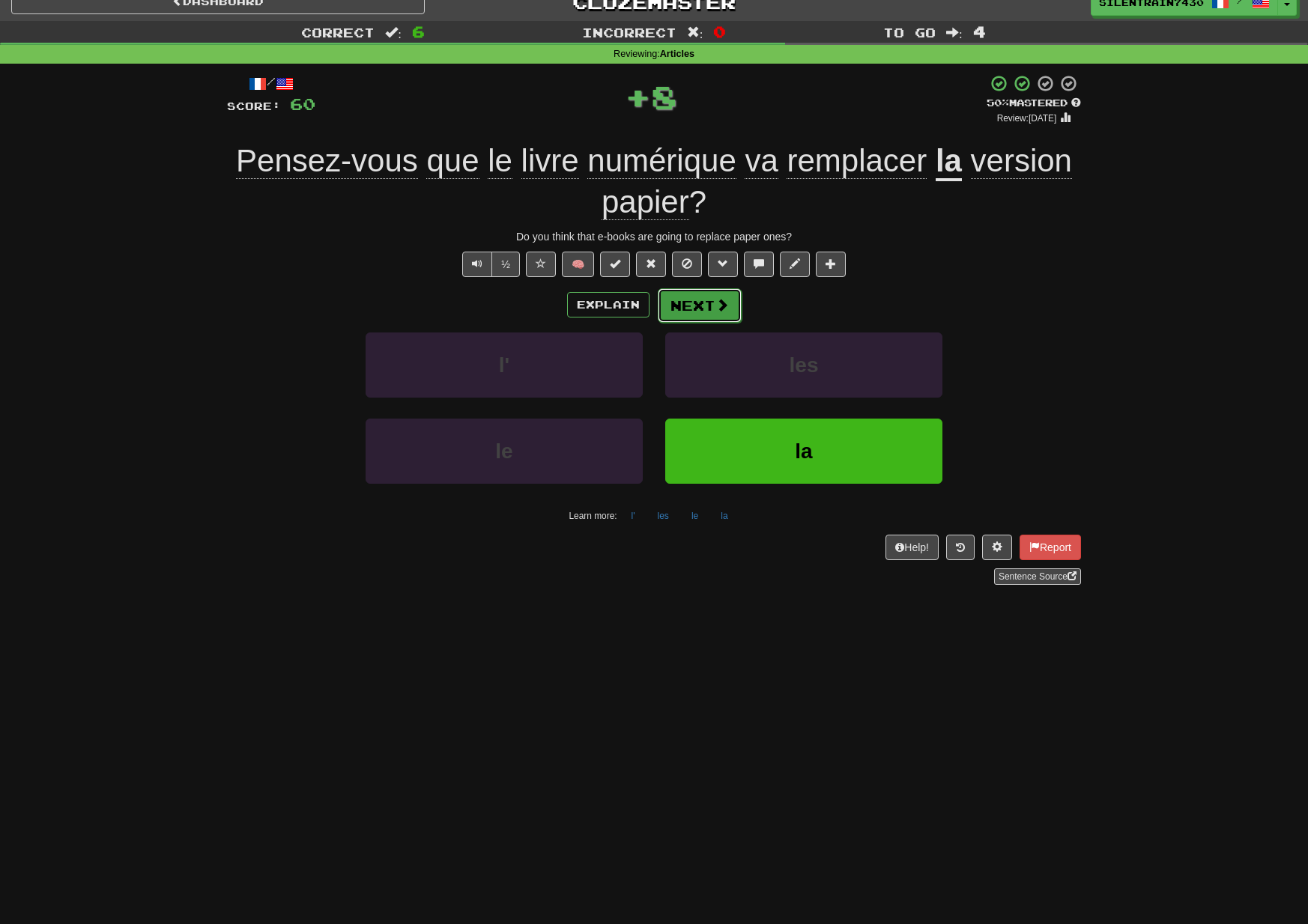
click at [726, 313] on button "Next" at bounding box center [700, 306] width 84 height 34
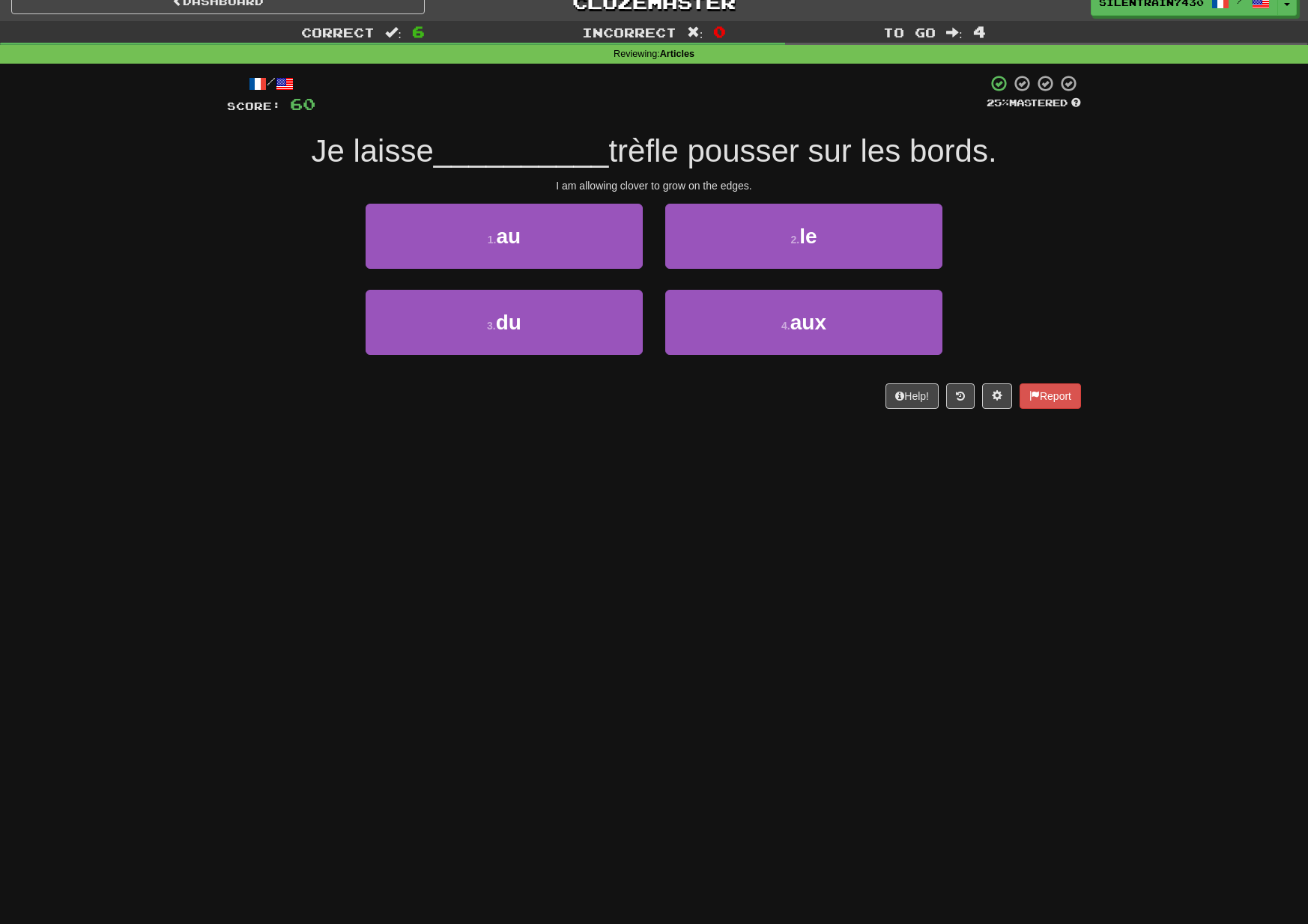
scroll to position [20, 0]
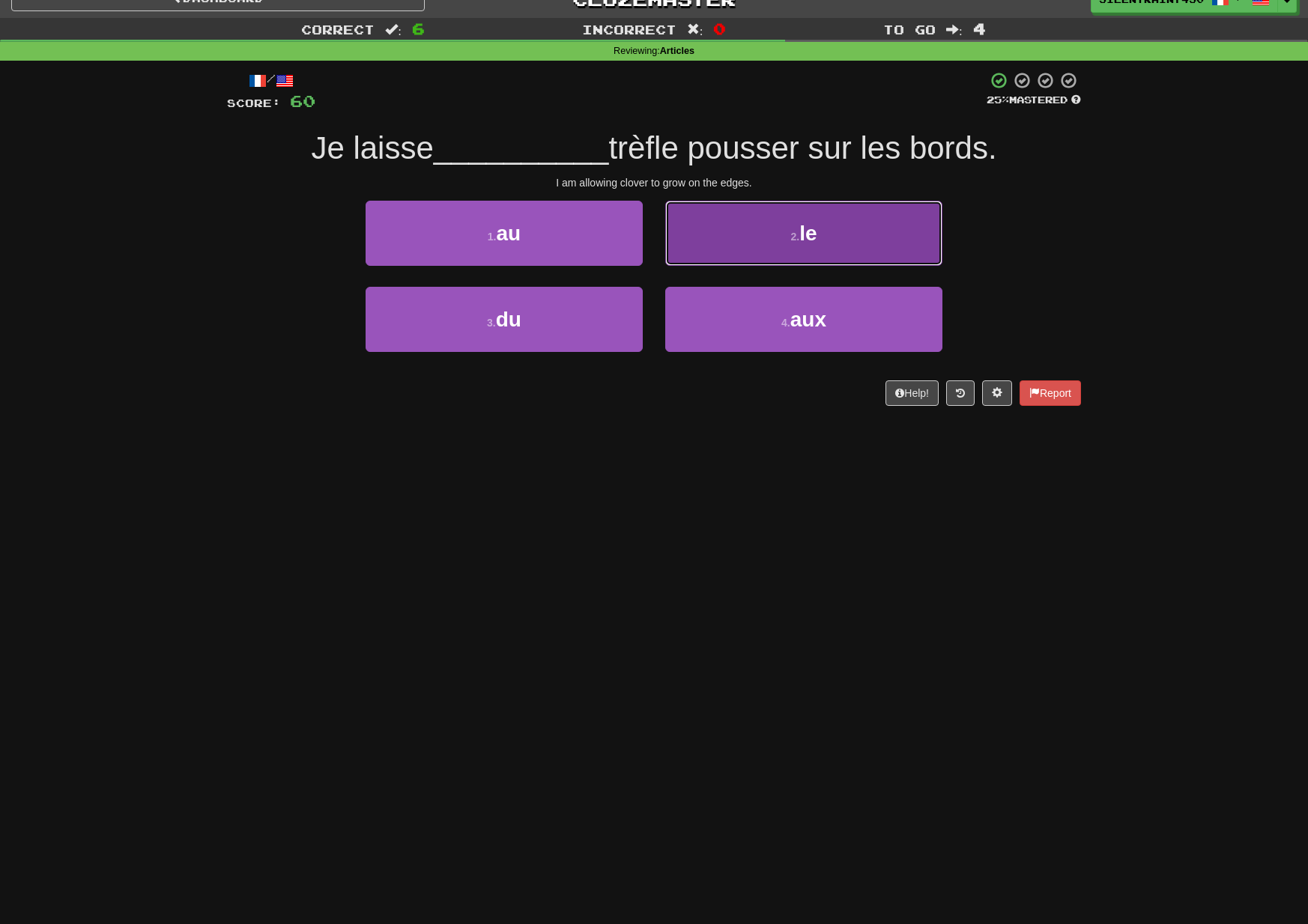
click at [766, 249] on button "2 . le" at bounding box center [803, 233] width 278 height 65
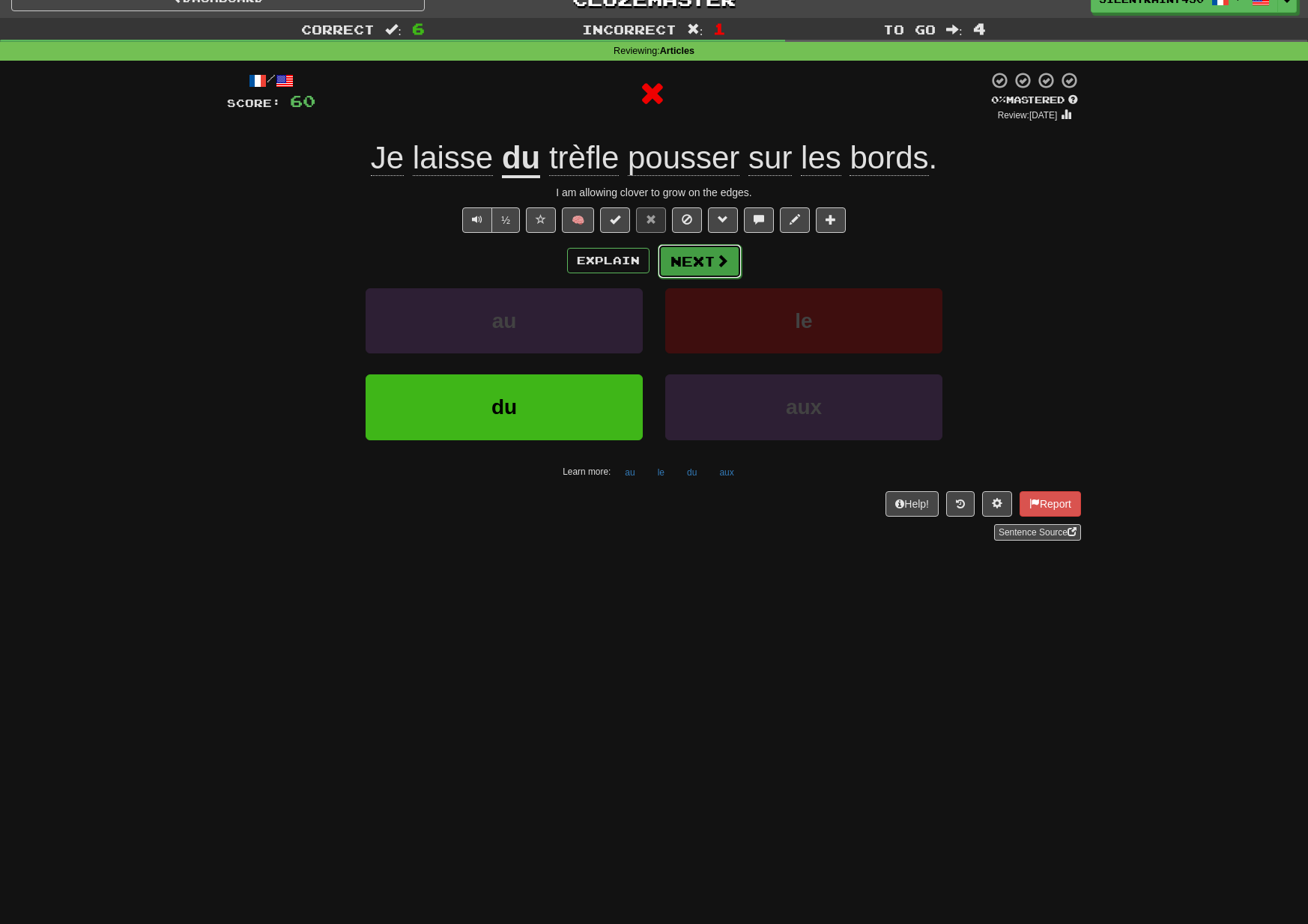
click at [715, 259] on span at bounding box center [722, 260] width 13 height 13
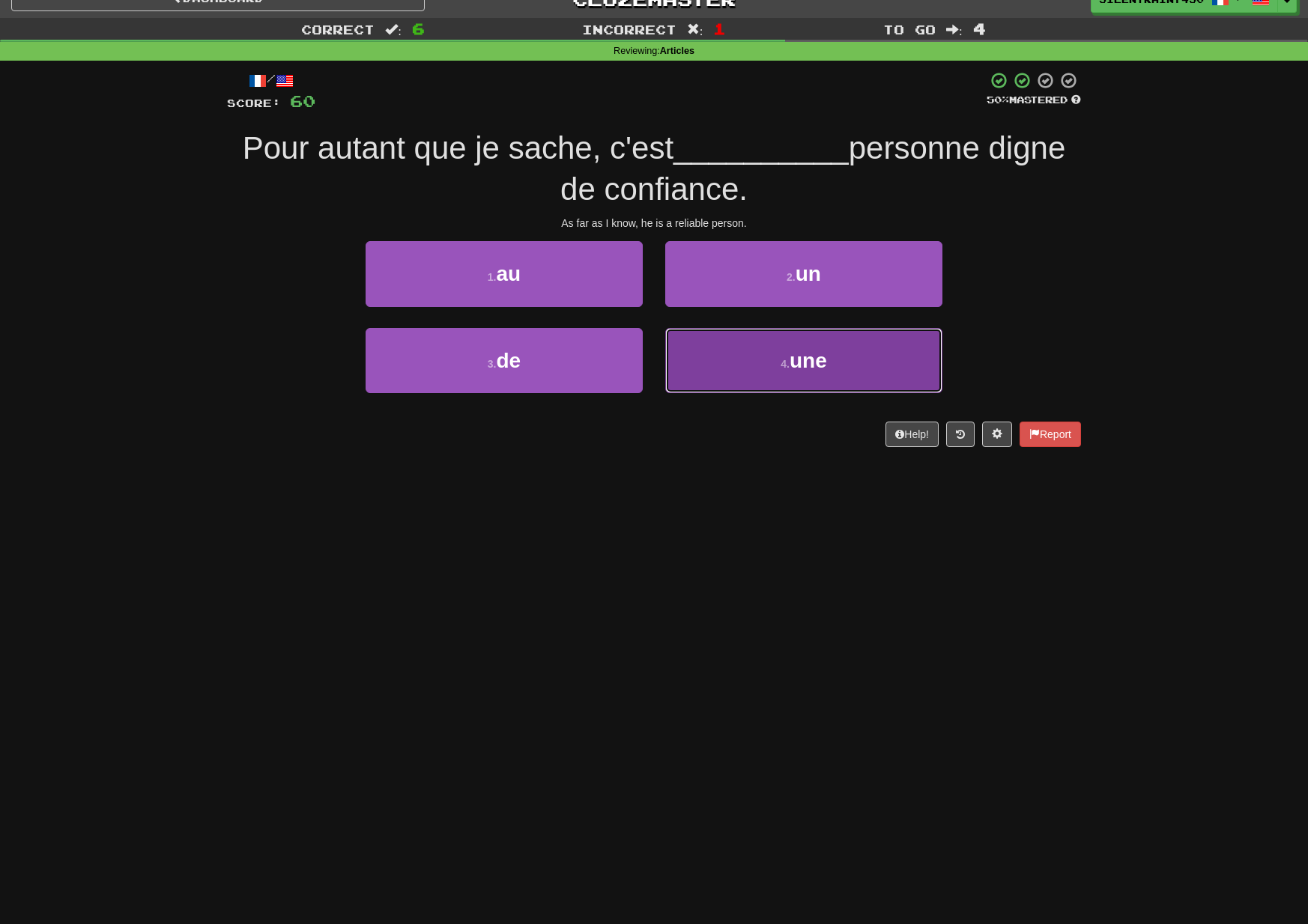
click at [761, 374] on button "4 . une" at bounding box center [803, 360] width 278 height 65
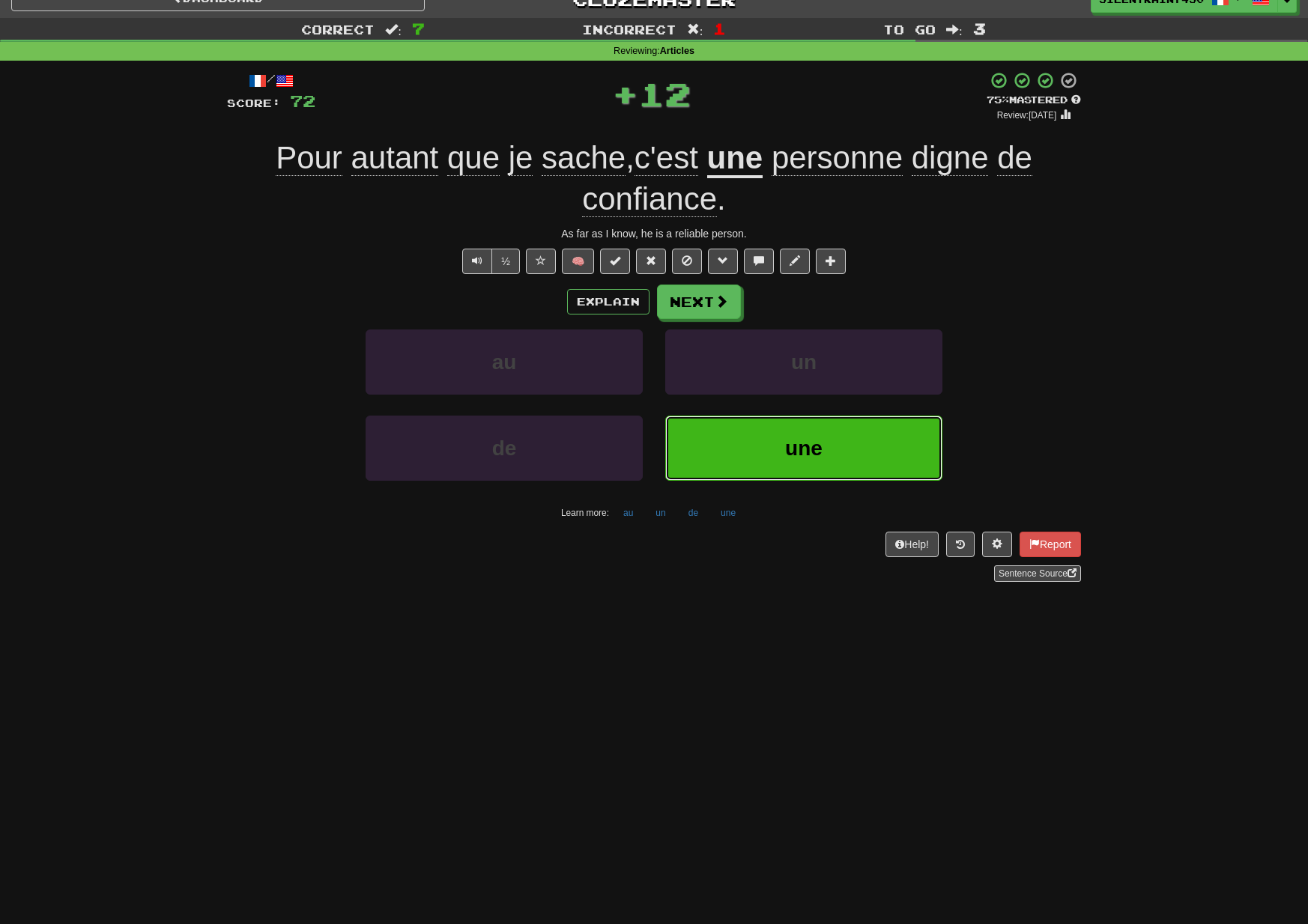
scroll to position [12, 0]
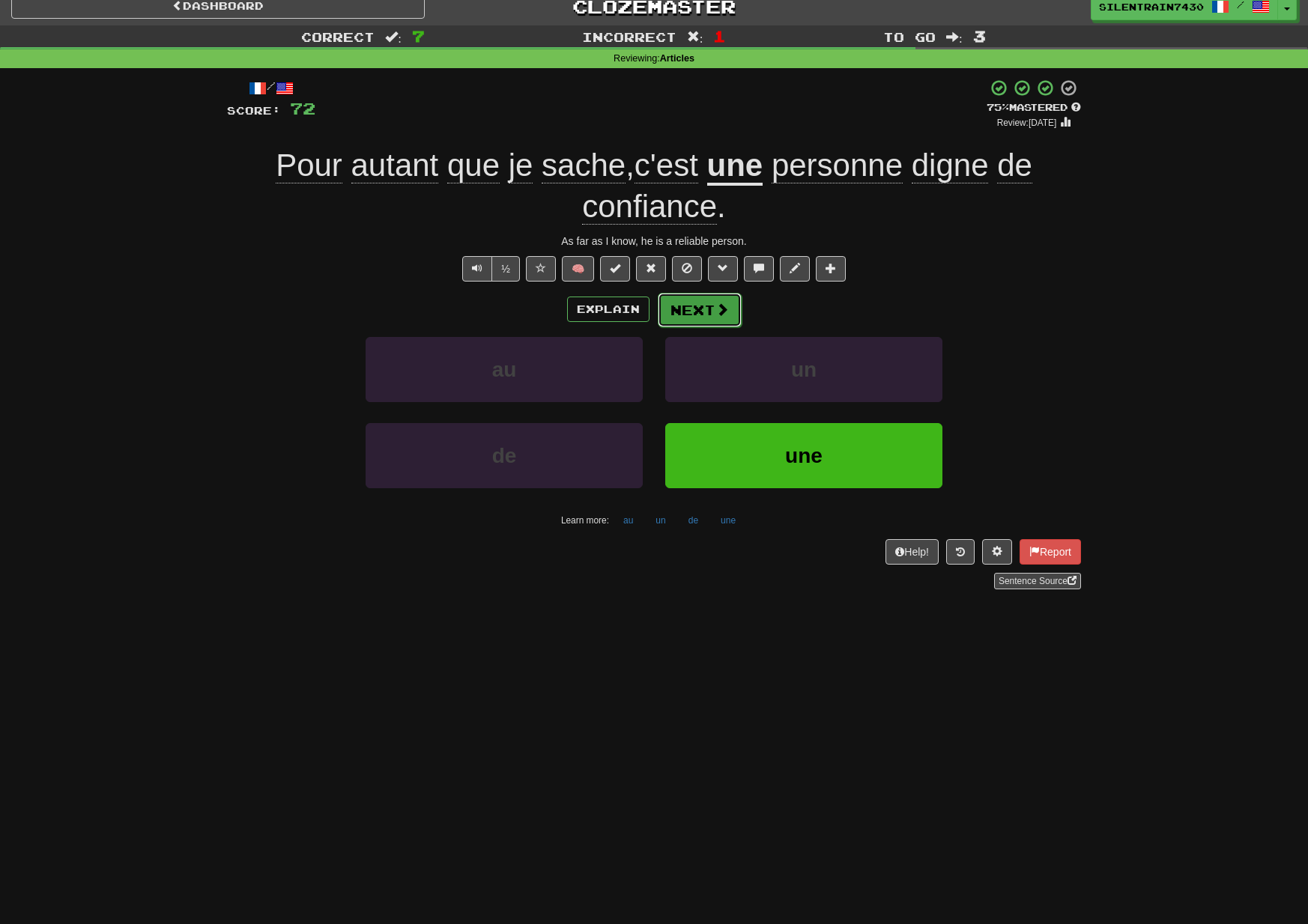
click at [694, 317] on button "Next" at bounding box center [700, 310] width 84 height 34
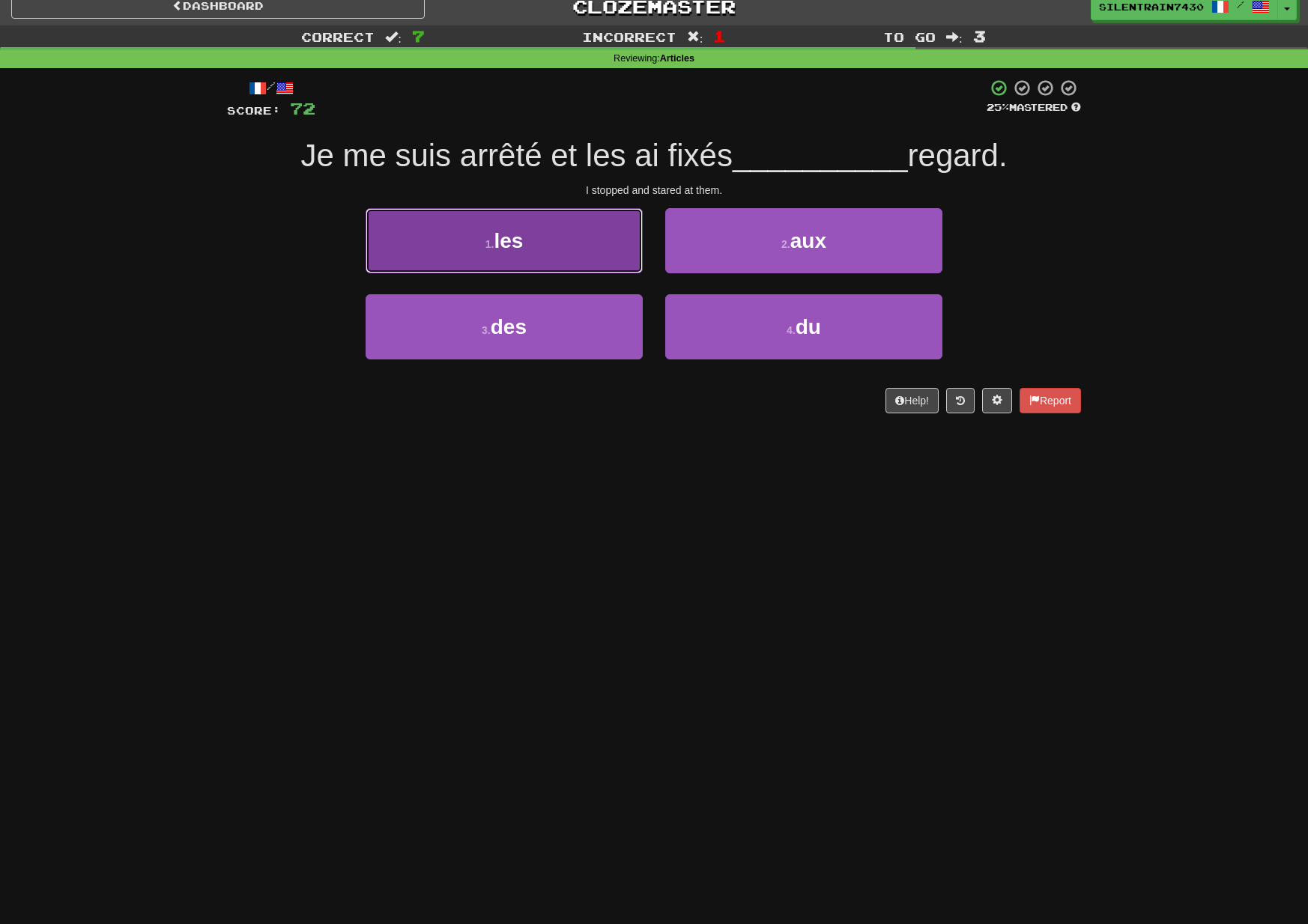
click at [590, 260] on button "1 . les" at bounding box center [504, 240] width 278 height 65
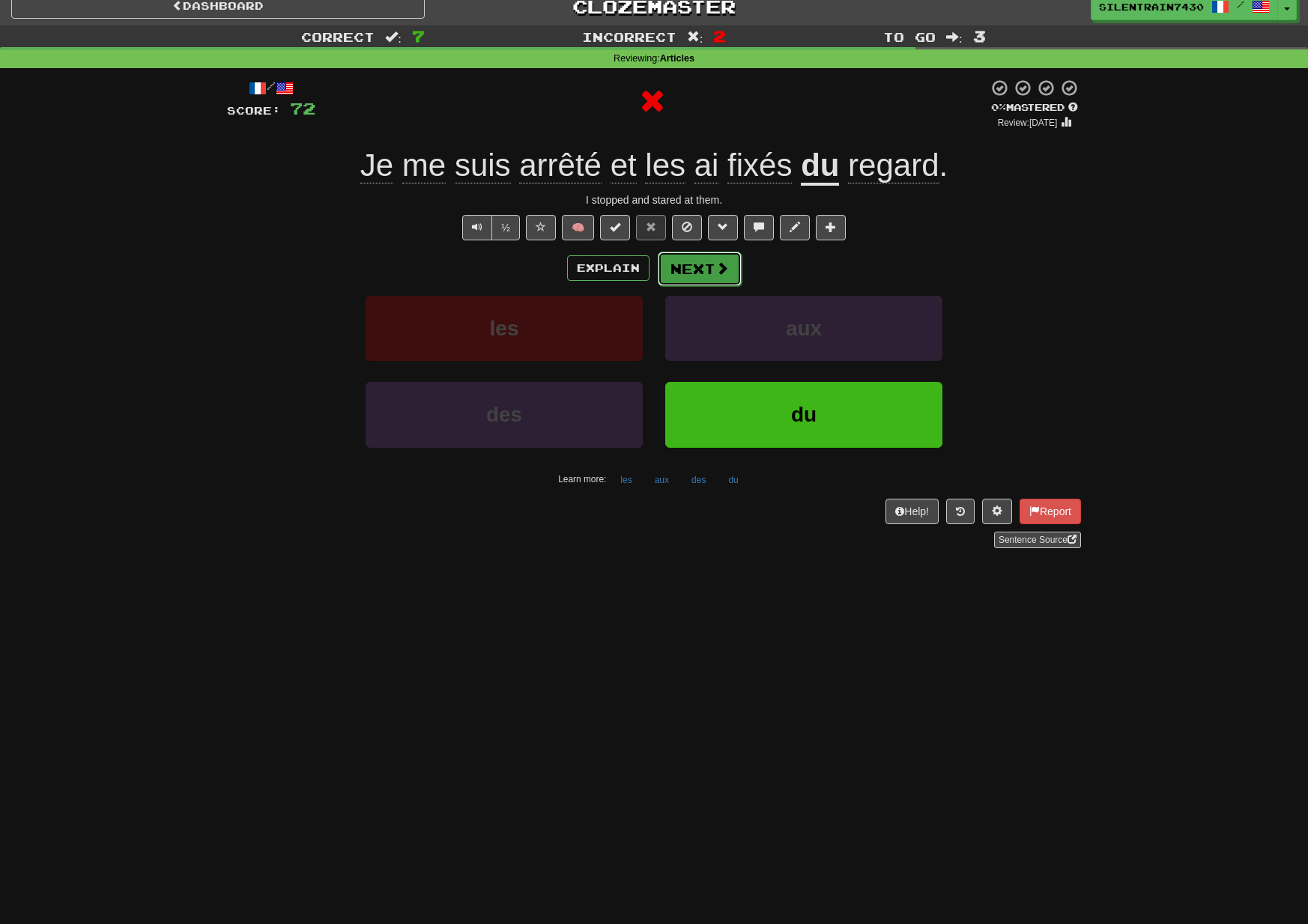
click at [701, 278] on button "Next" at bounding box center [700, 269] width 84 height 34
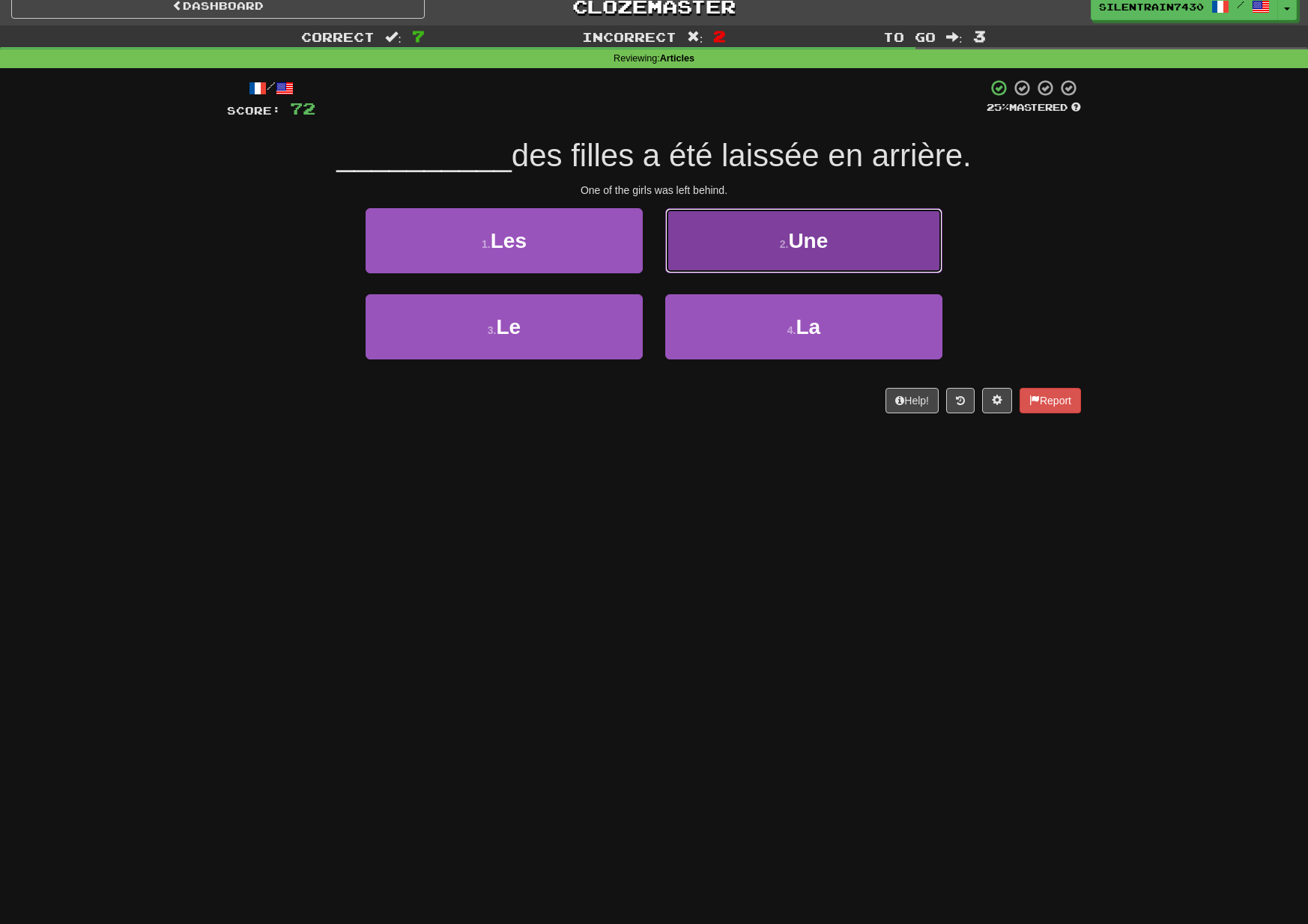
click at [808, 260] on button "2 . Une" at bounding box center [803, 240] width 278 height 65
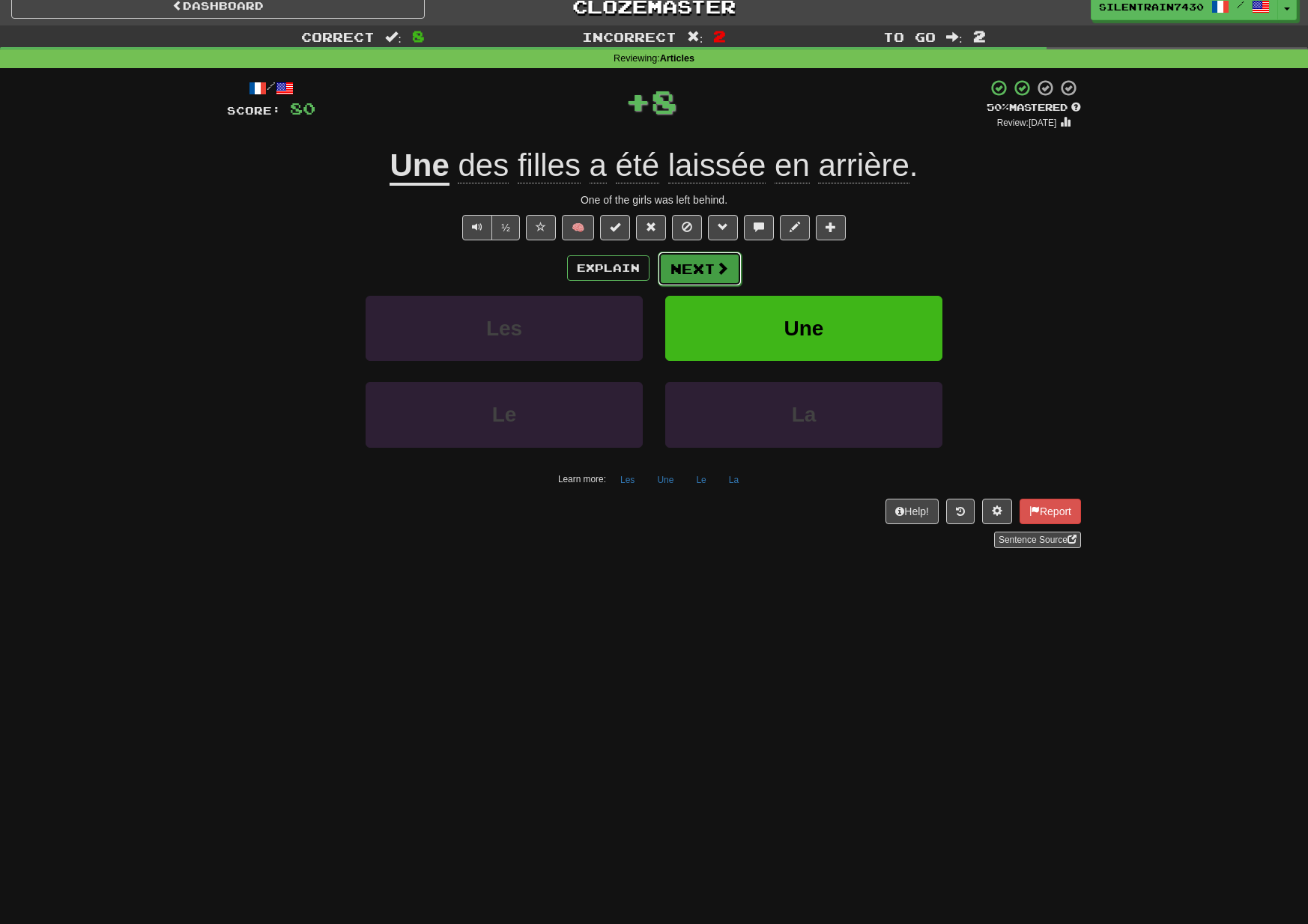
click at [723, 266] on span at bounding box center [722, 268] width 13 height 13
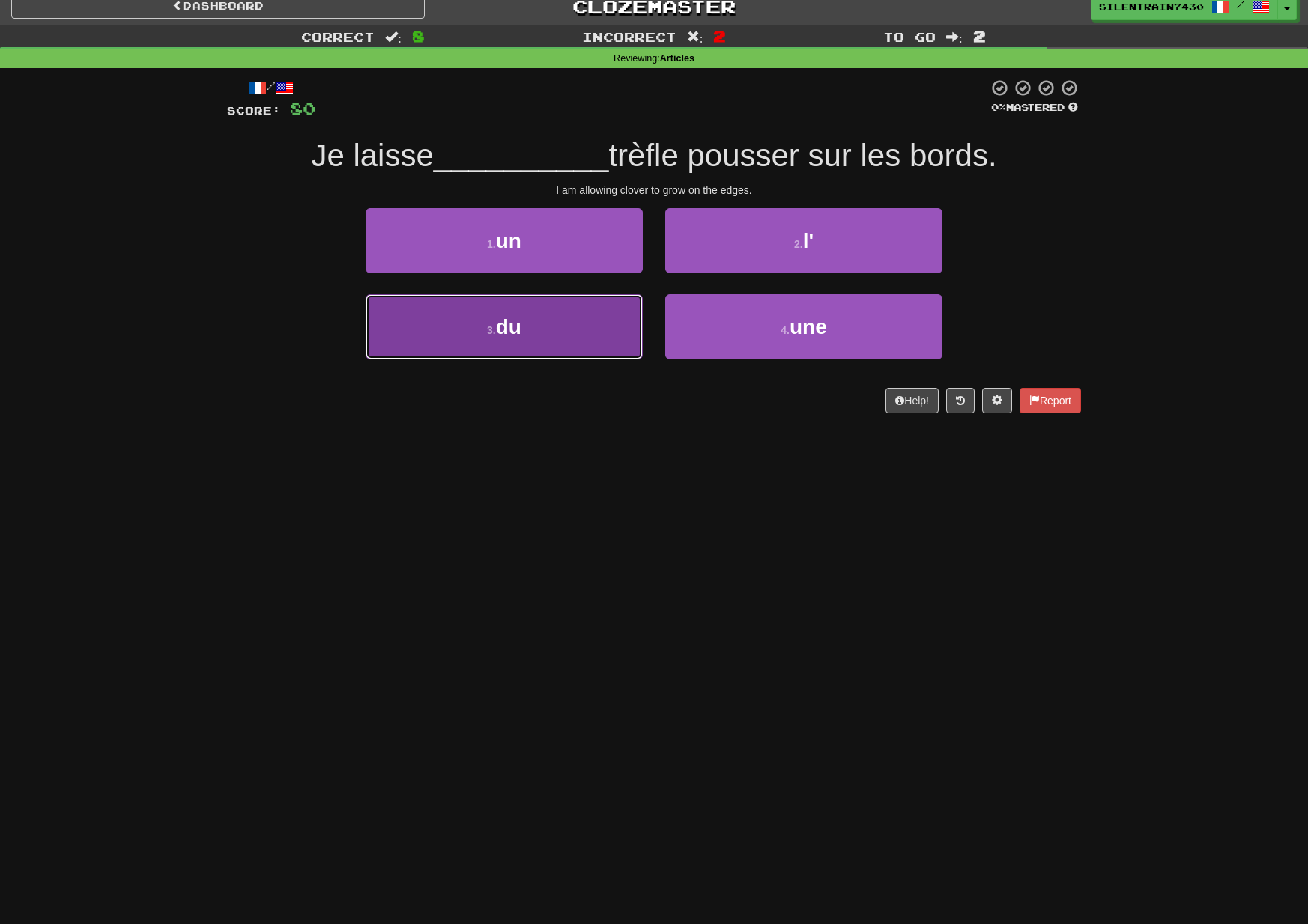
click at [564, 330] on button "3 . du" at bounding box center [504, 327] width 278 height 65
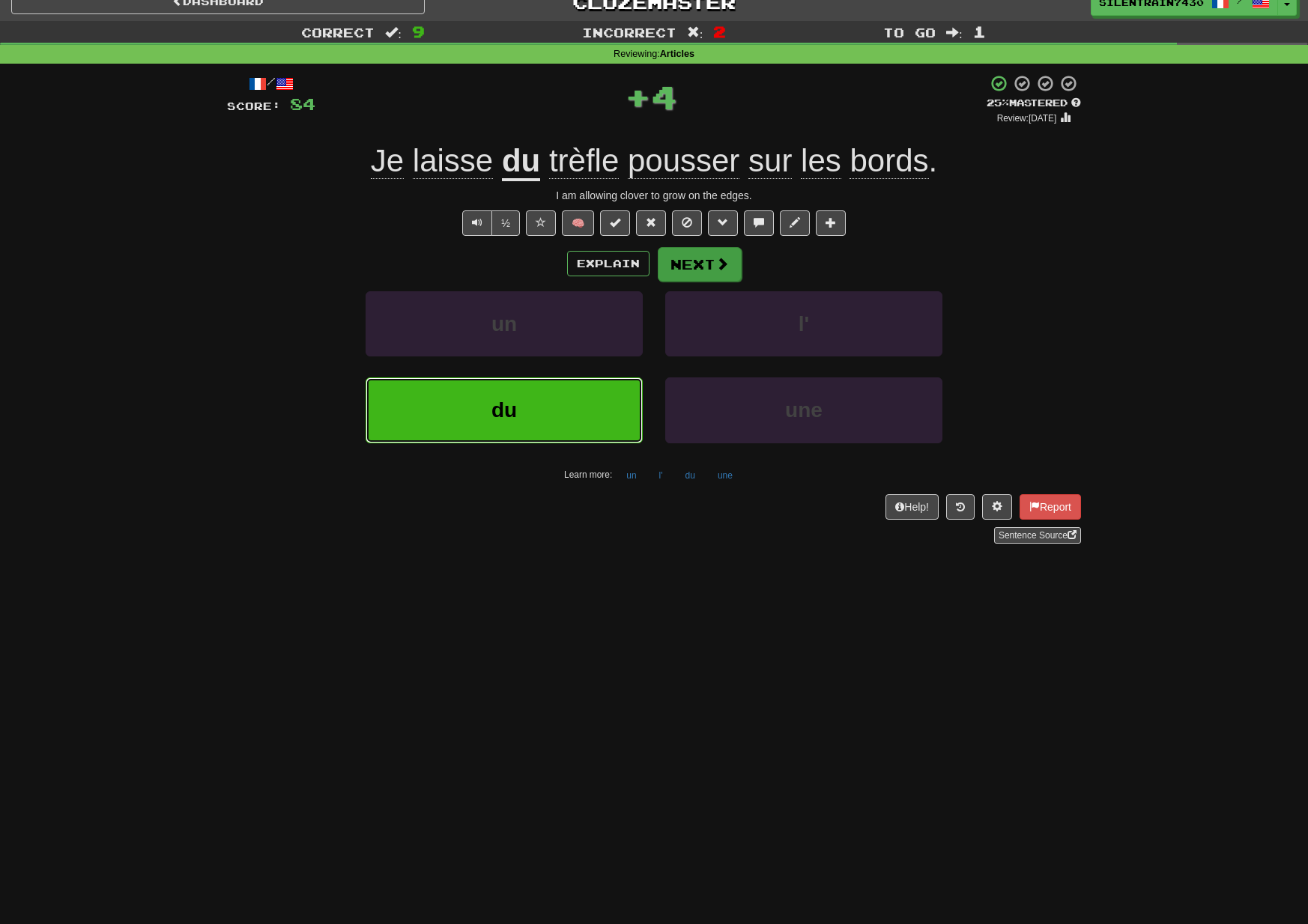
scroll to position [11, 0]
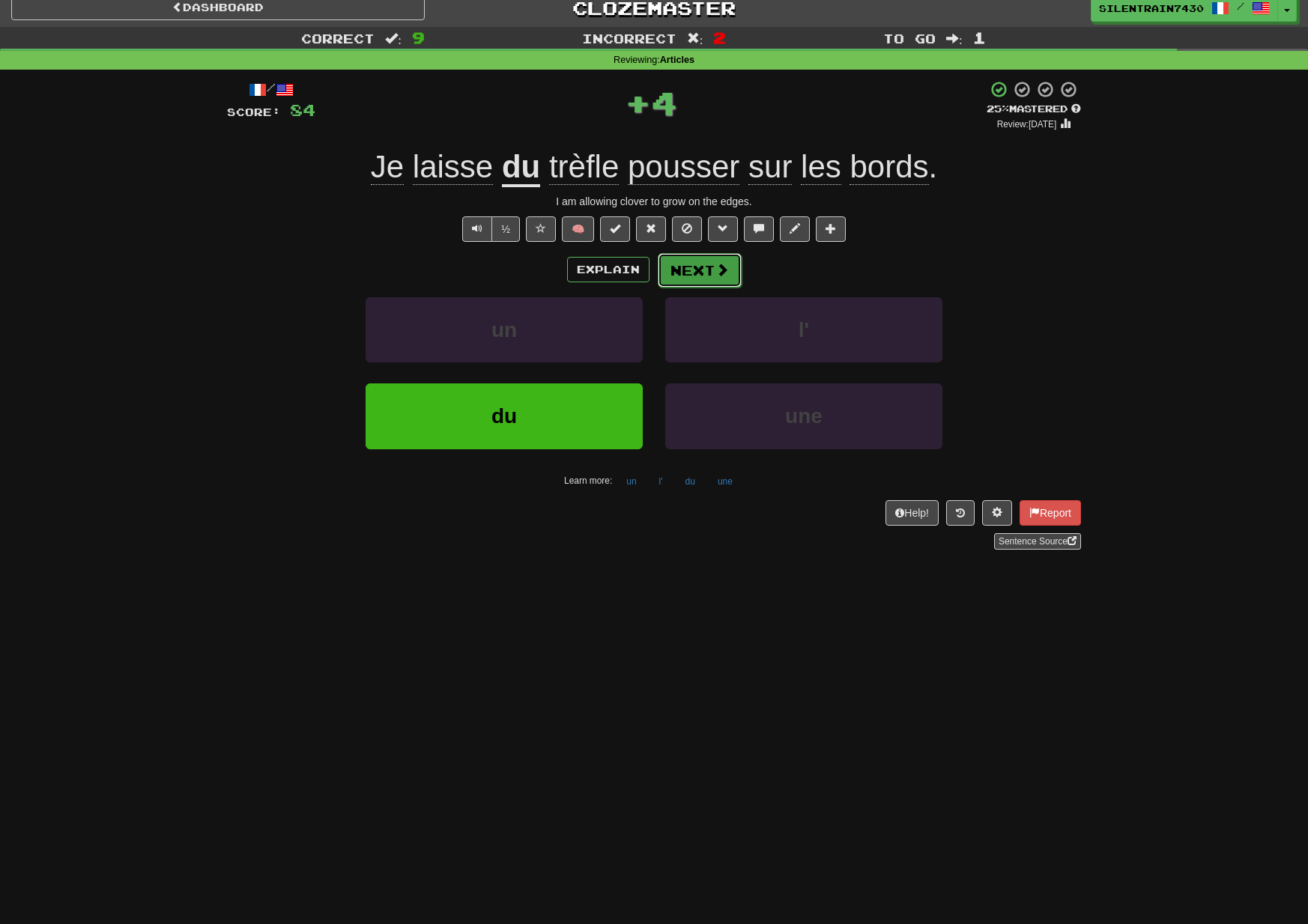
click at [711, 277] on button "Next" at bounding box center [700, 270] width 84 height 34
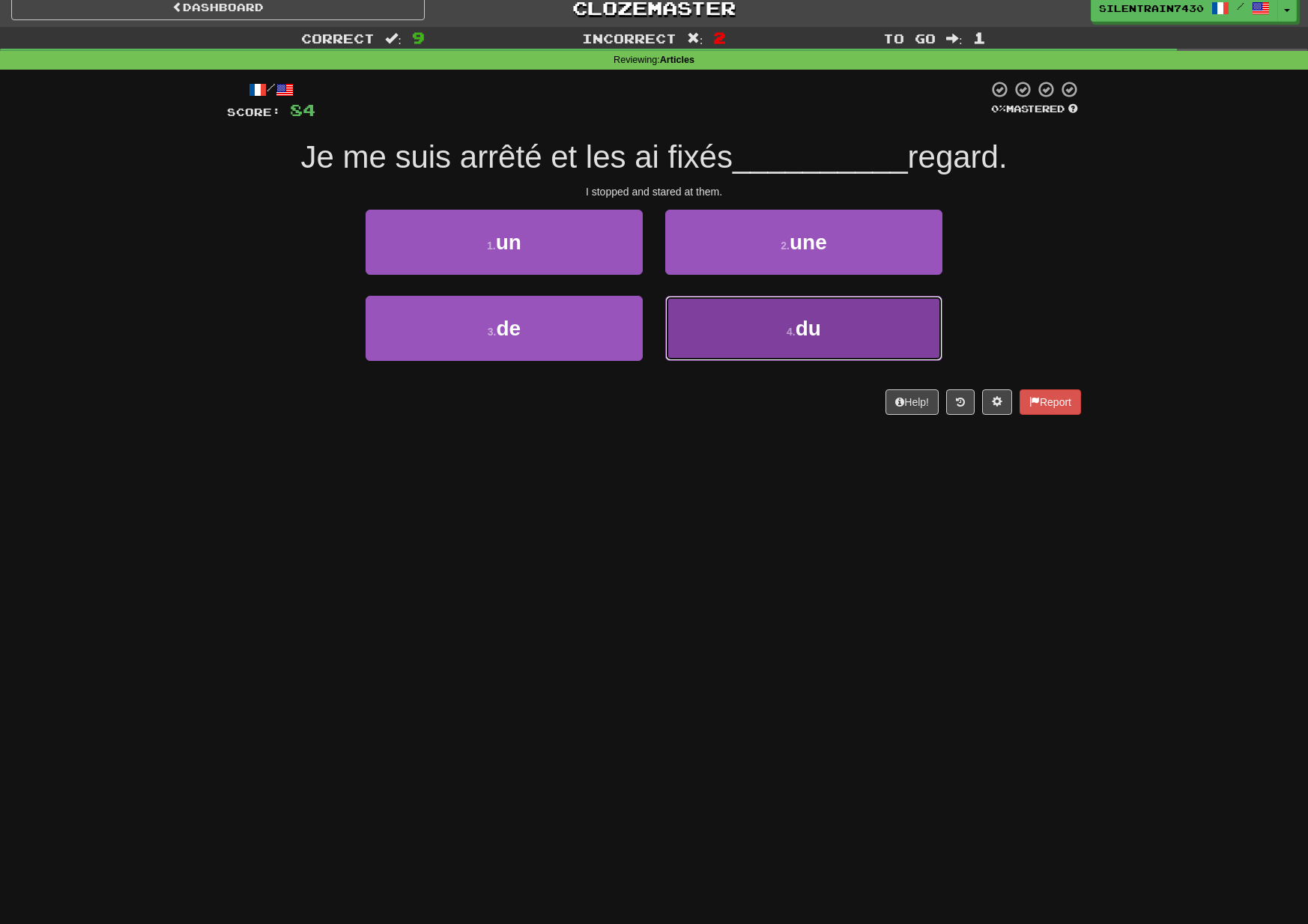
click at [759, 316] on button "4 . du" at bounding box center [803, 328] width 278 height 65
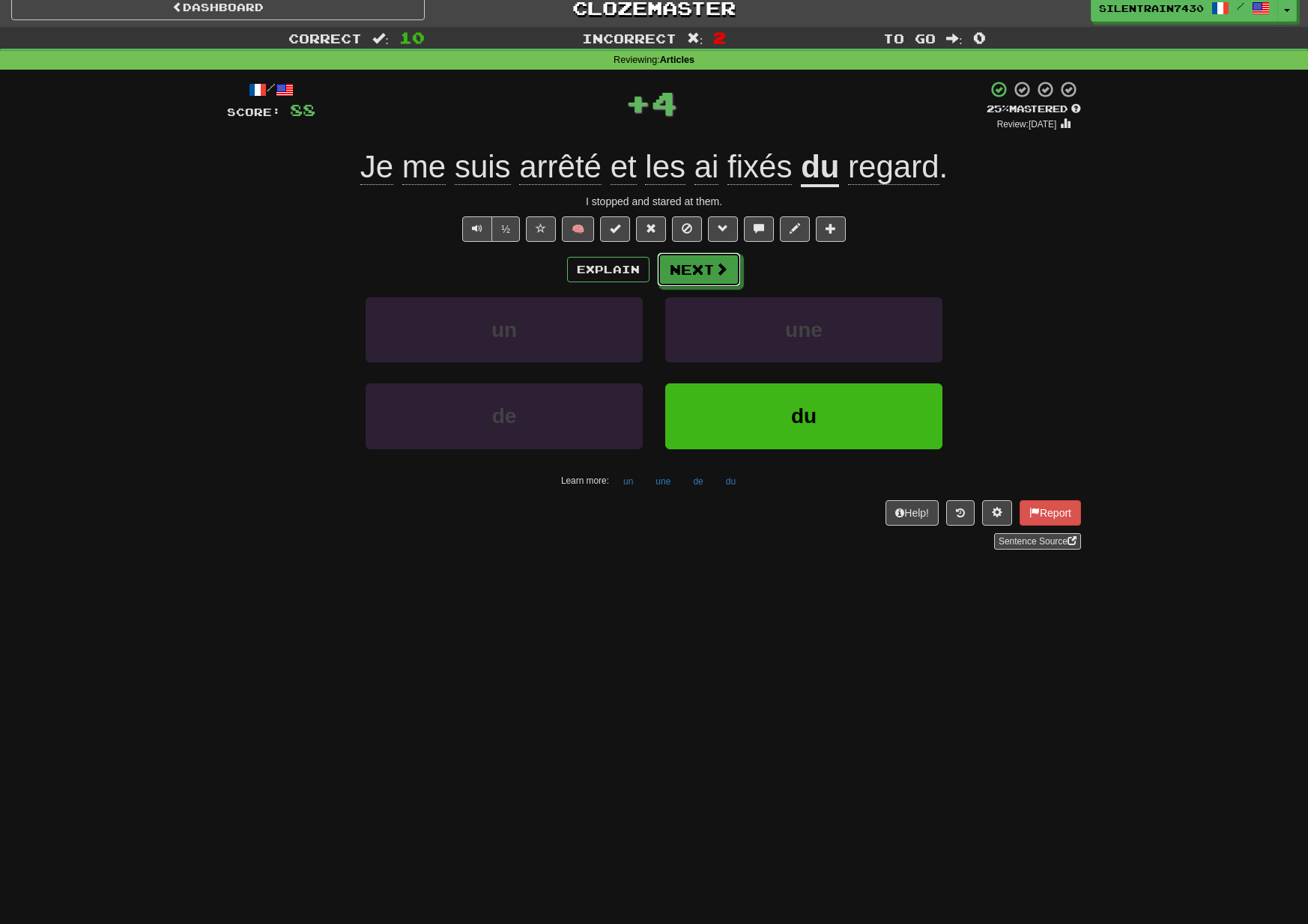
click at [707, 278] on button "Next" at bounding box center [699, 270] width 84 height 34
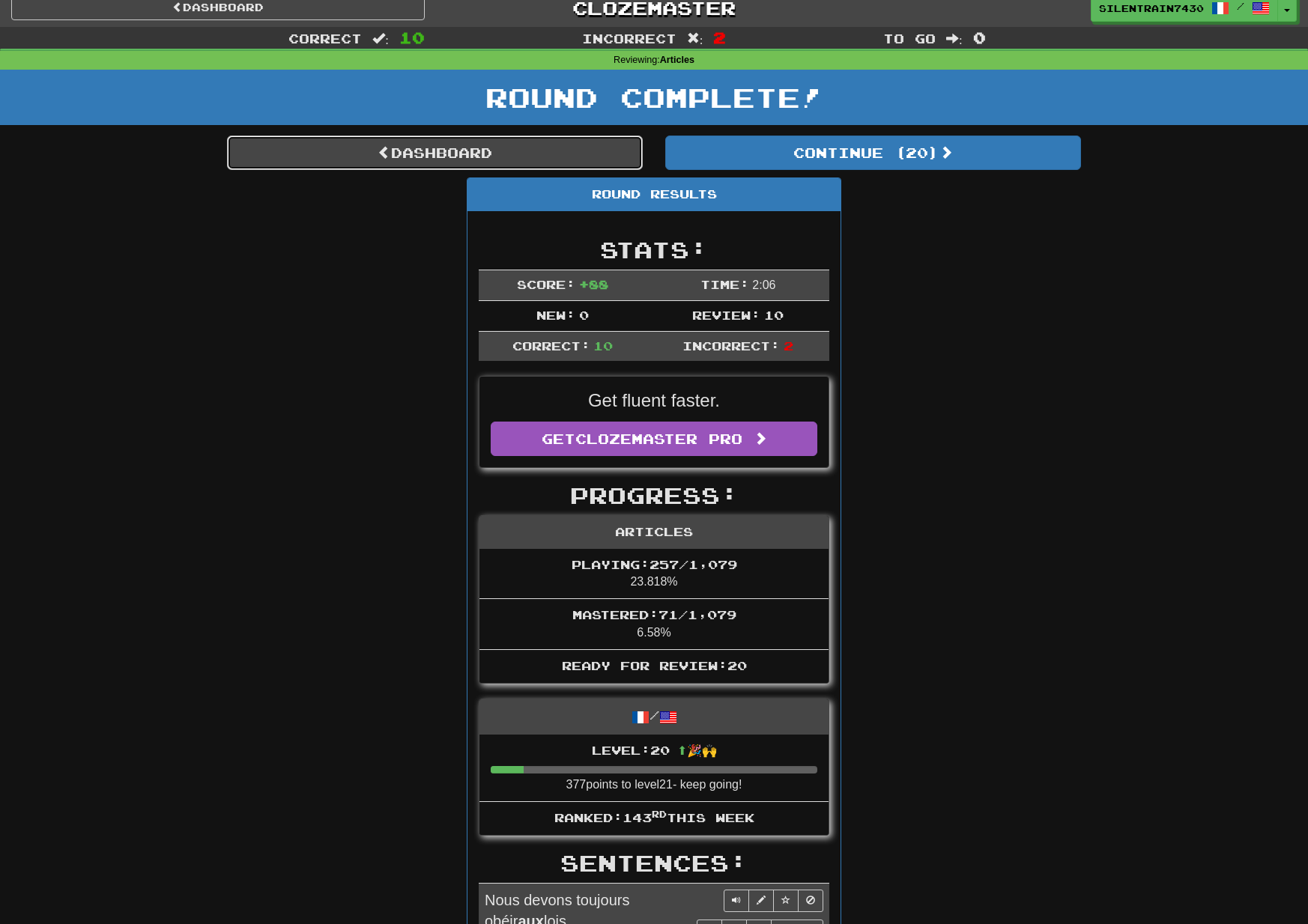
click at [569, 156] on link "Dashboard" at bounding box center [435, 152] width 416 height 34
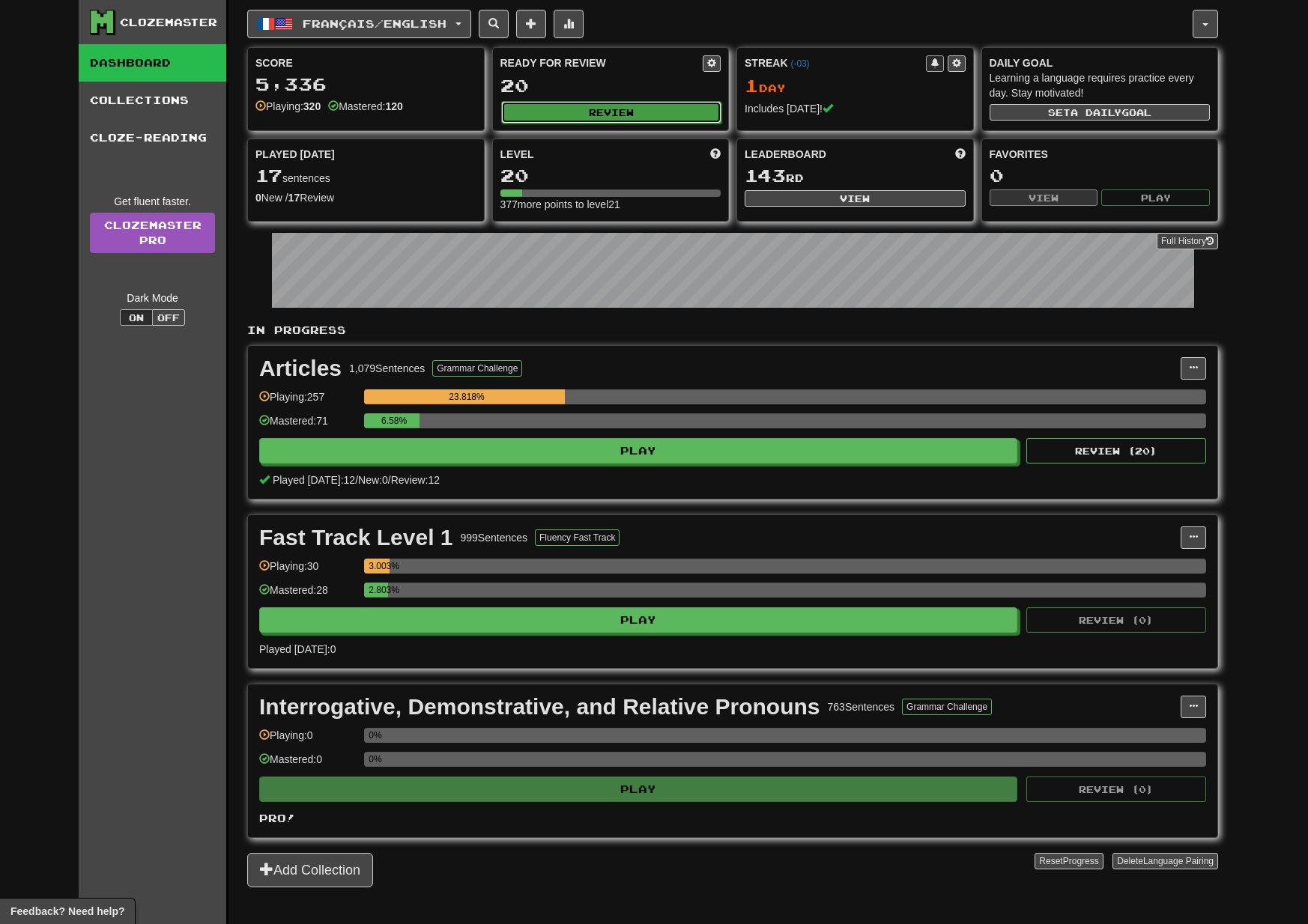
click at [645, 106] on button "Review" at bounding box center [611, 113] width 221 height 23
select select "**"
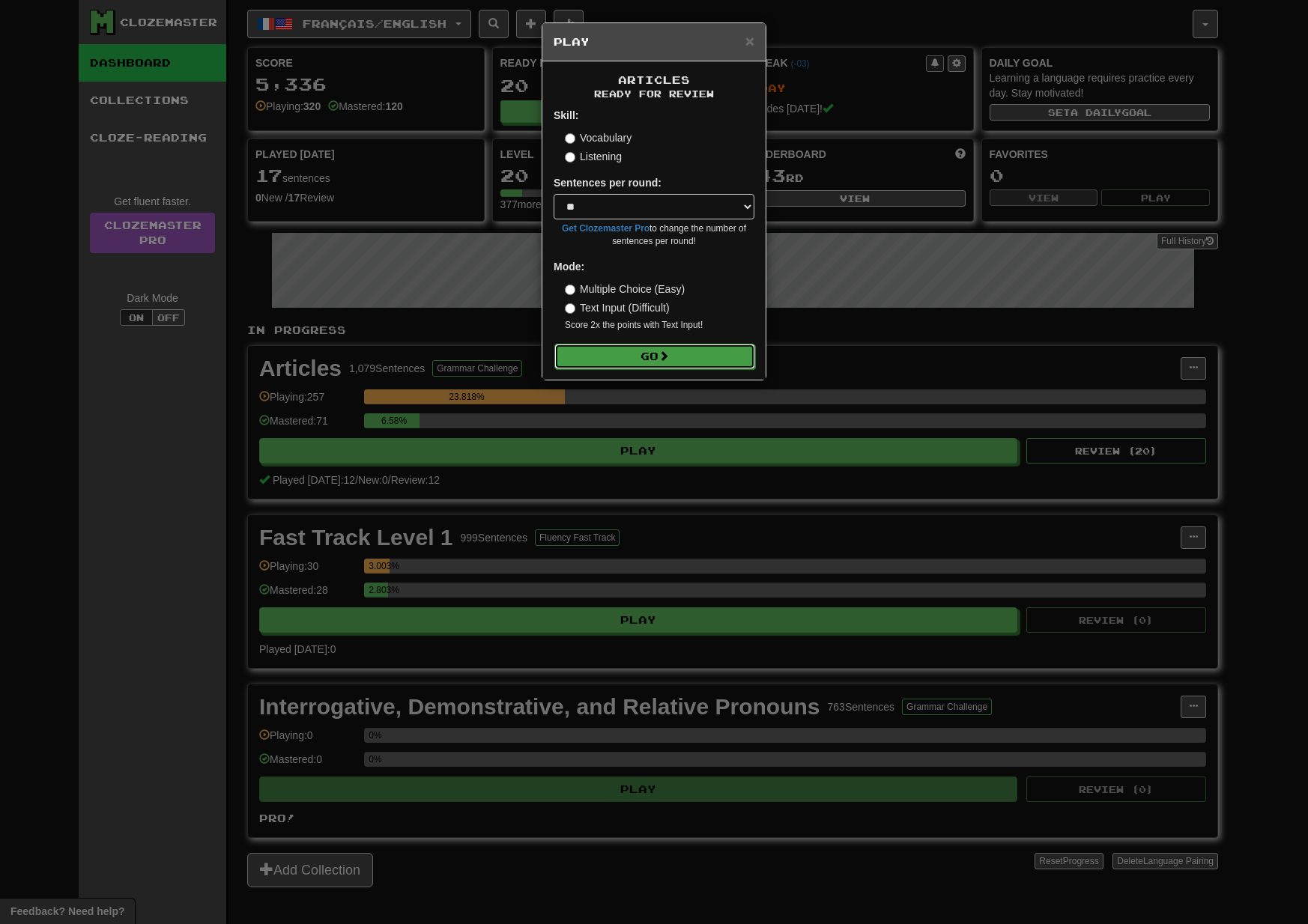
click at [626, 364] on button "Go" at bounding box center [654, 356] width 201 height 26
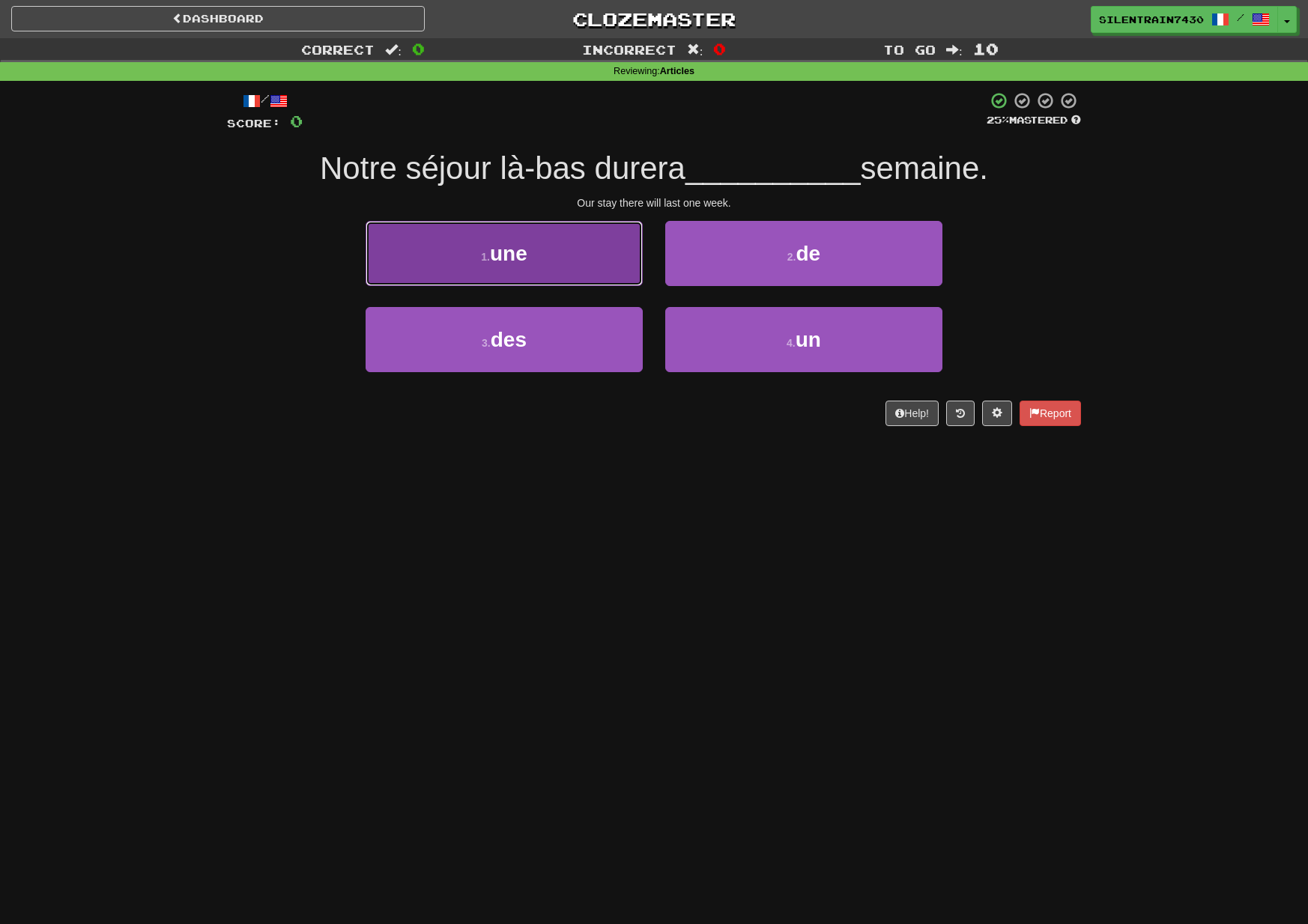
click at [621, 270] on button "1 . une" at bounding box center [504, 253] width 278 height 65
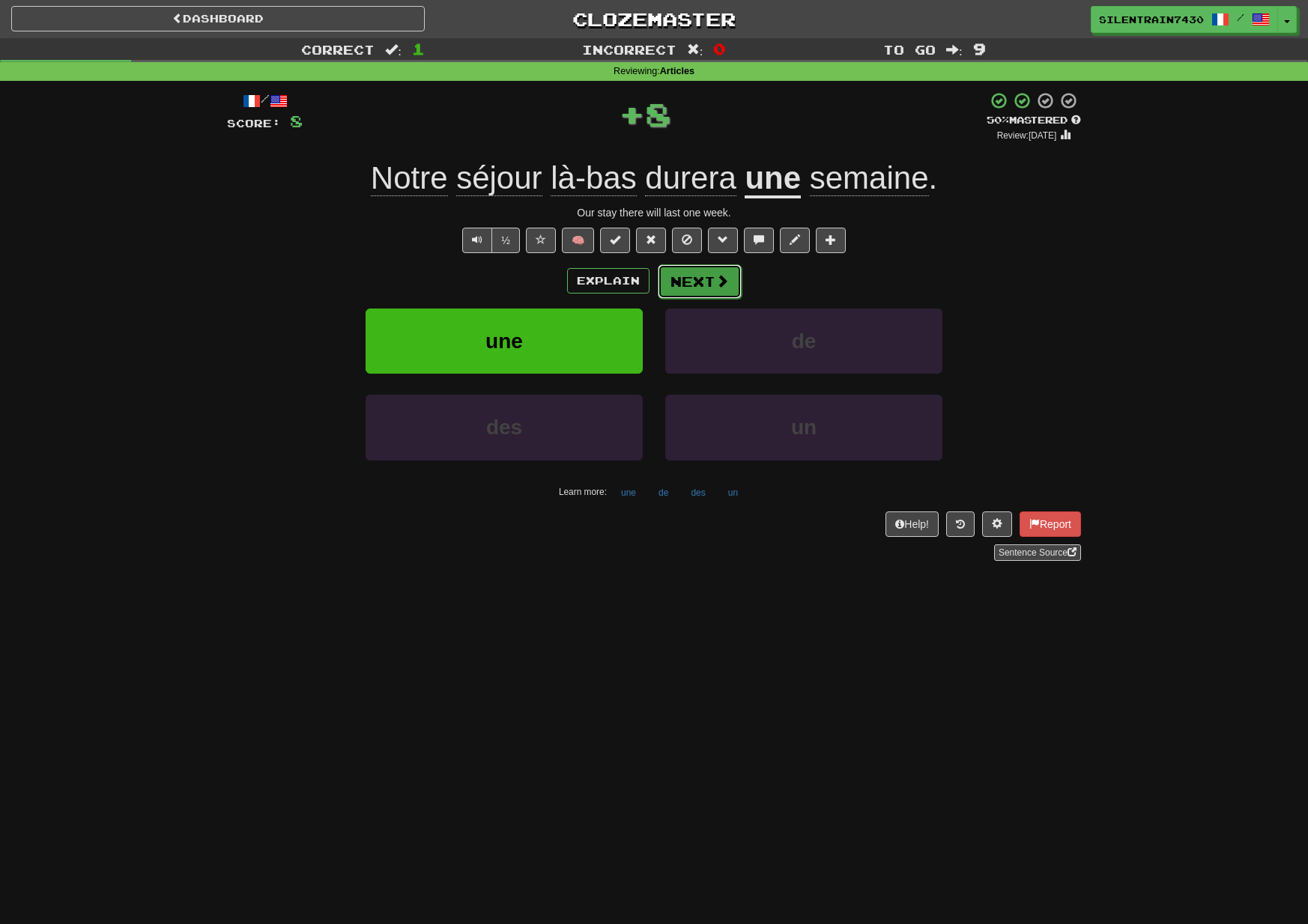
click at [714, 295] on button "Next" at bounding box center [700, 281] width 84 height 34
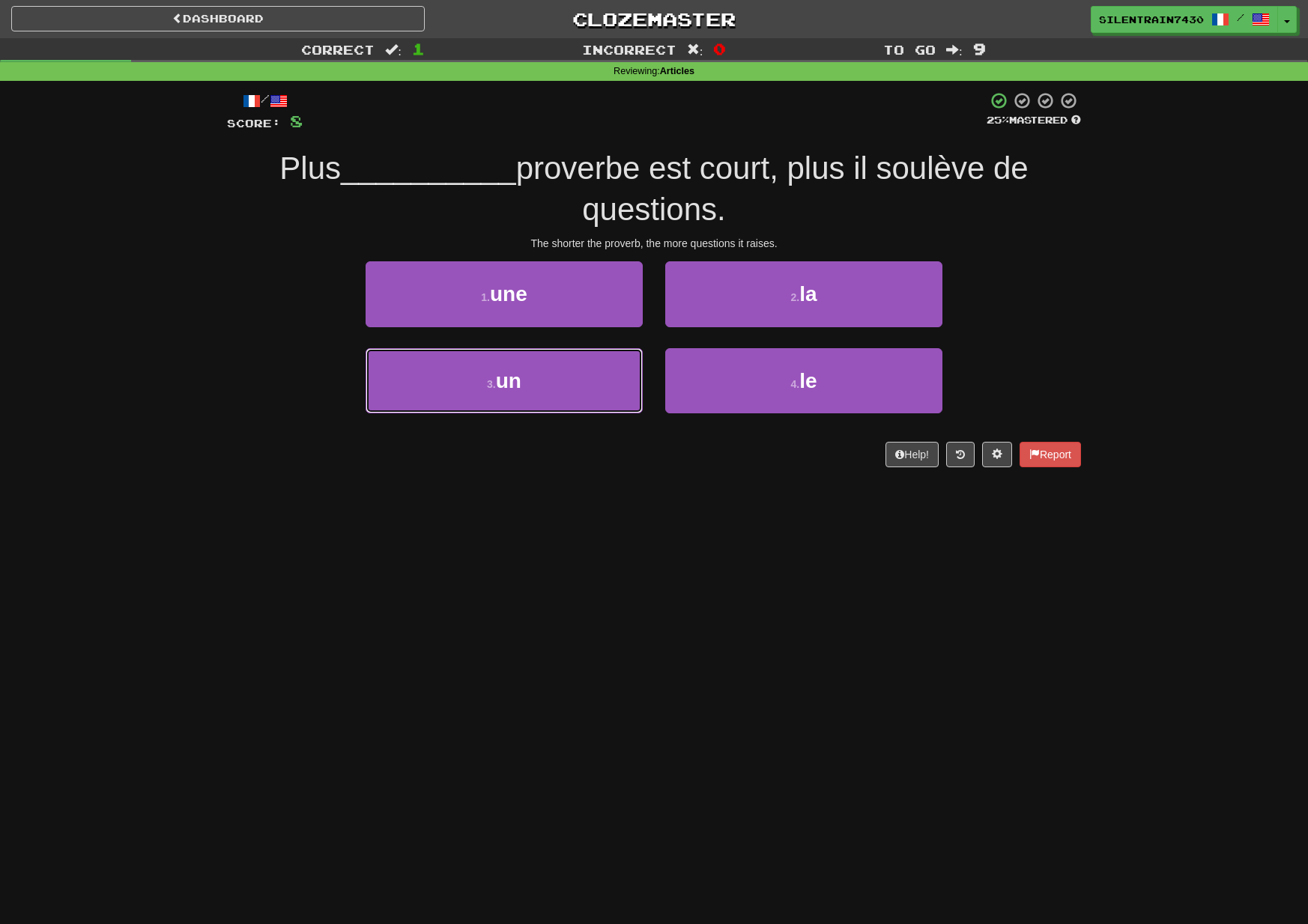
click at [594, 393] on button "3 . un" at bounding box center [504, 381] width 278 height 65
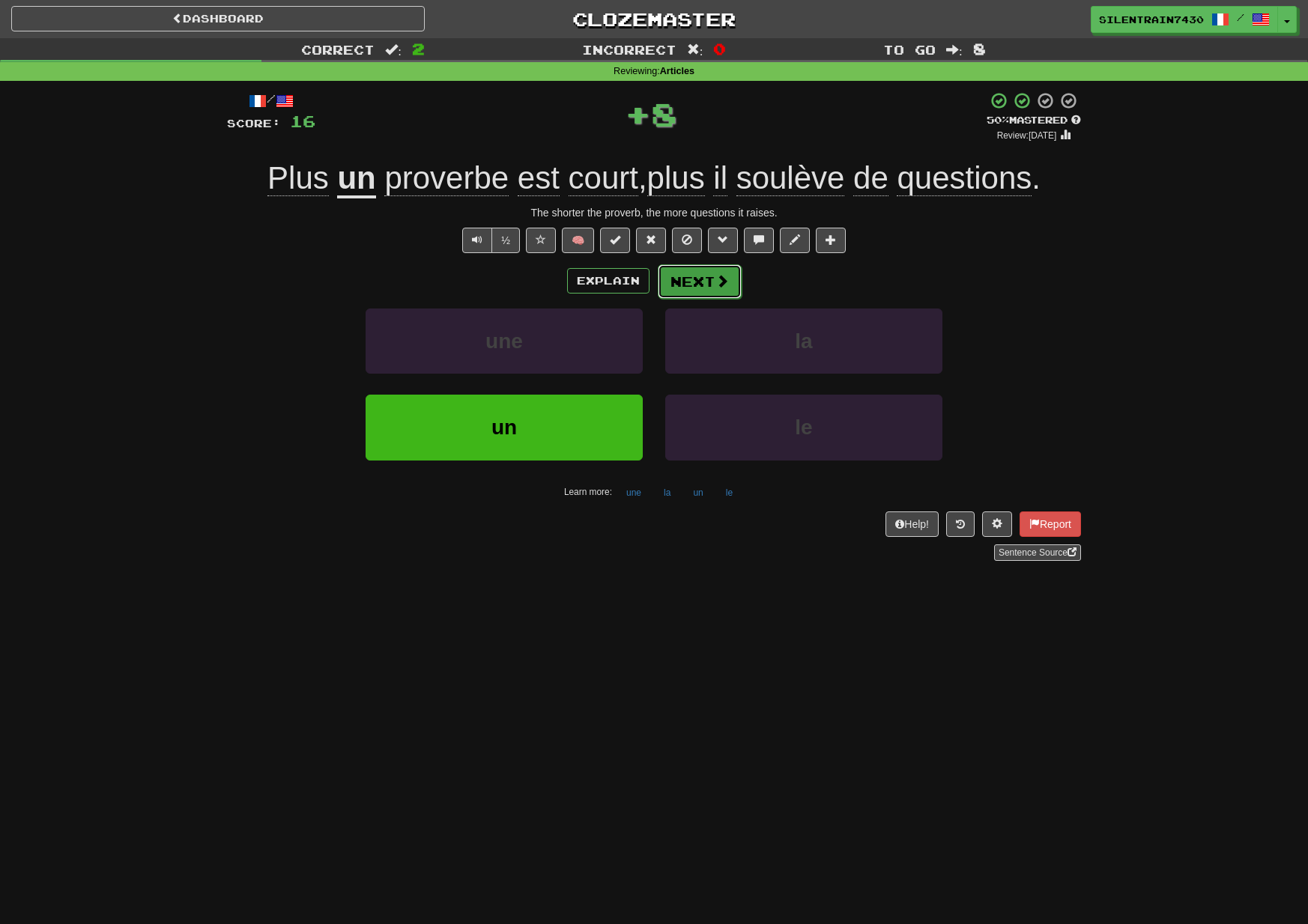
click at [726, 286] on span at bounding box center [722, 281] width 13 height 13
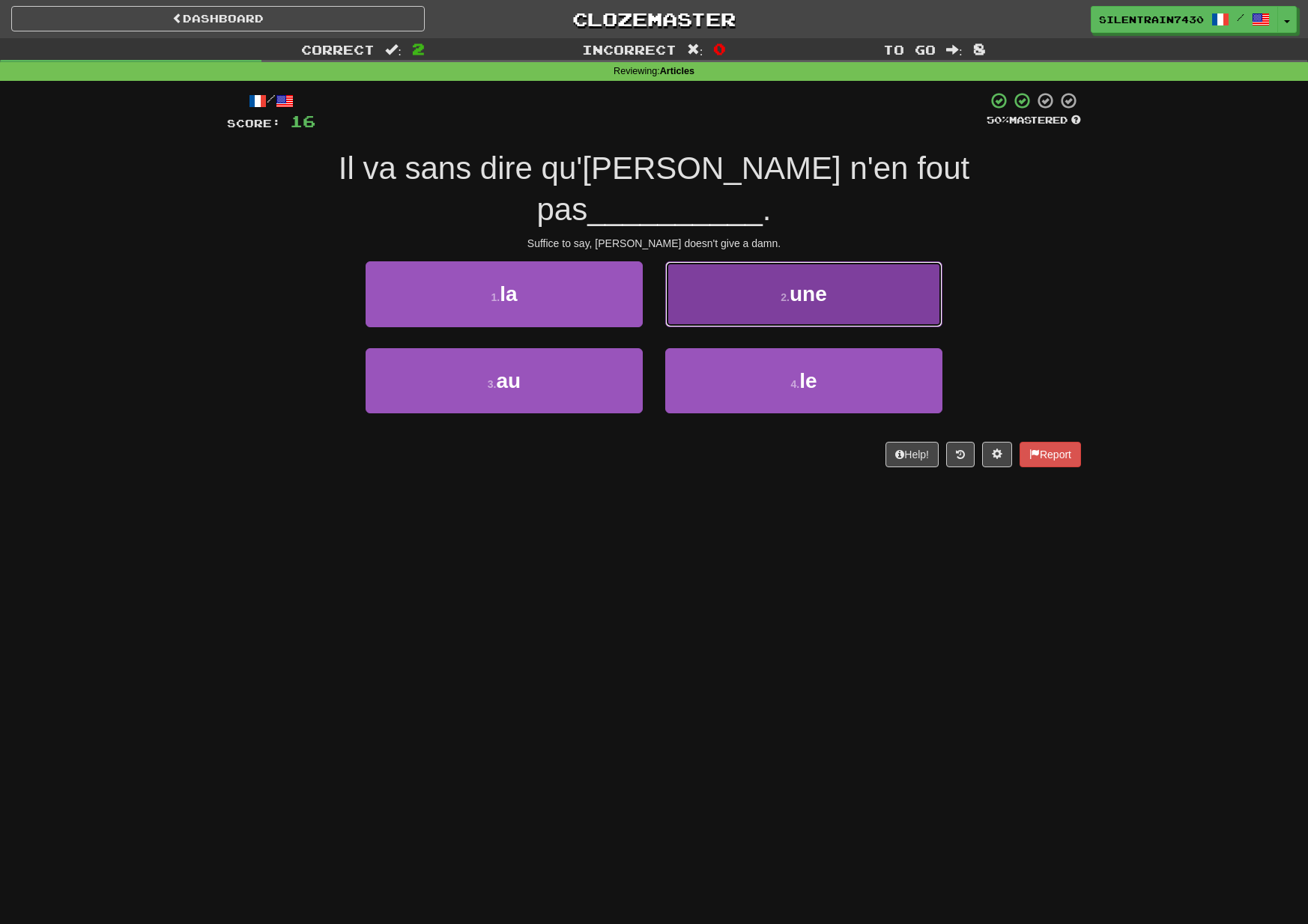
click at [765, 269] on button "2 . une" at bounding box center [803, 293] width 278 height 65
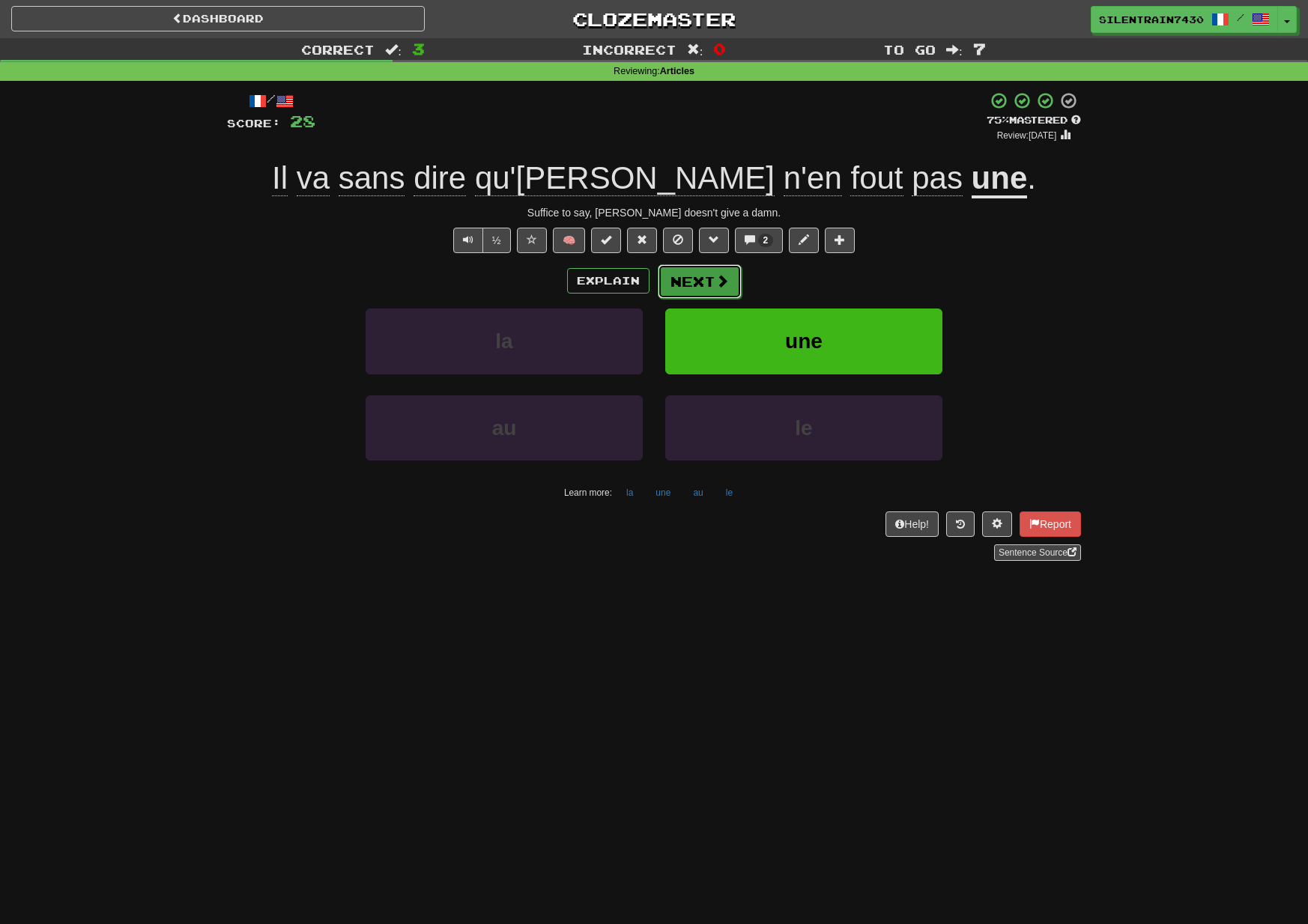
click at [701, 286] on button "Next" at bounding box center [700, 281] width 84 height 34
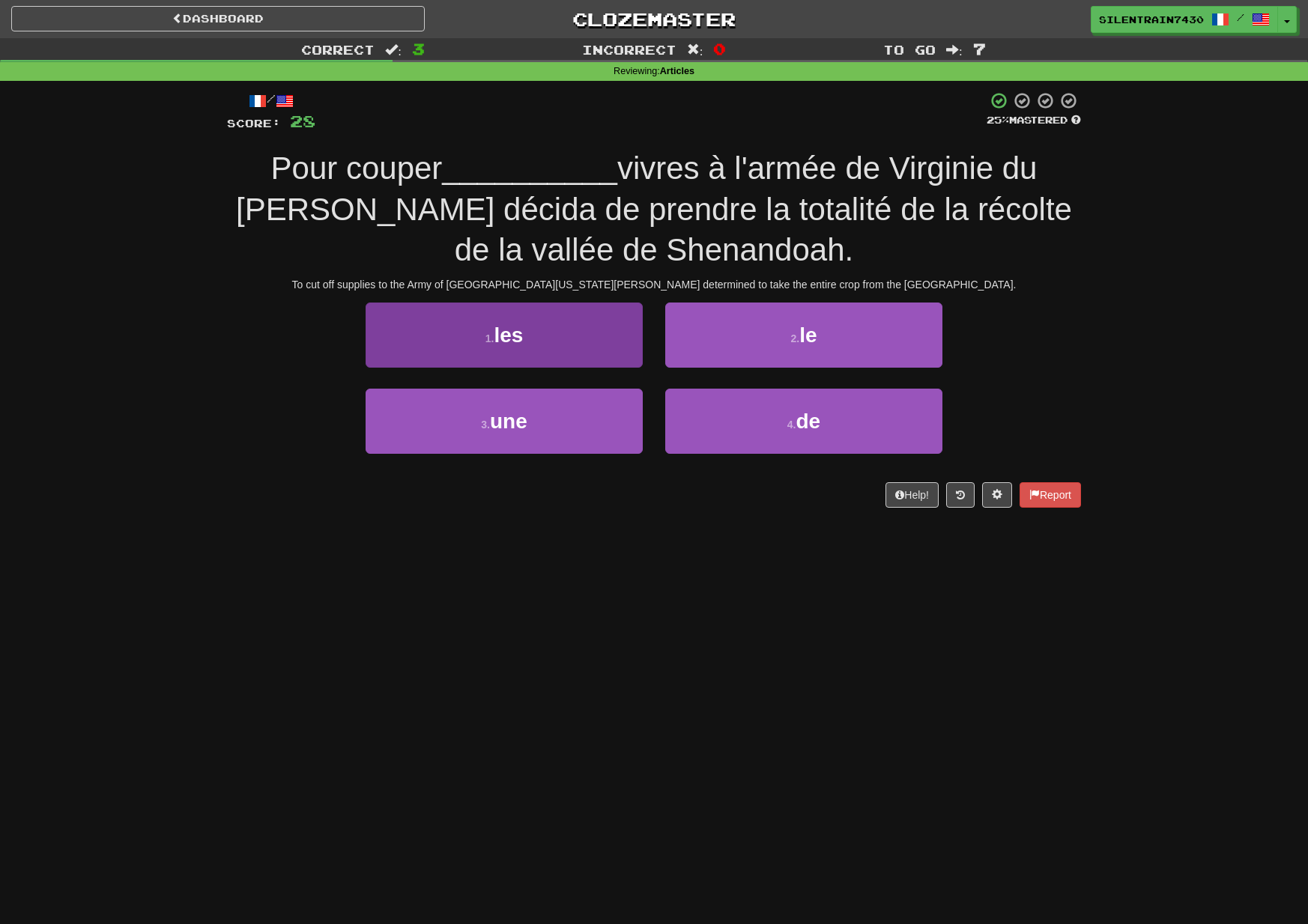
scroll to position [1, 0]
click at [600, 353] on button "1 . les" at bounding box center [504, 334] width 278 height 65
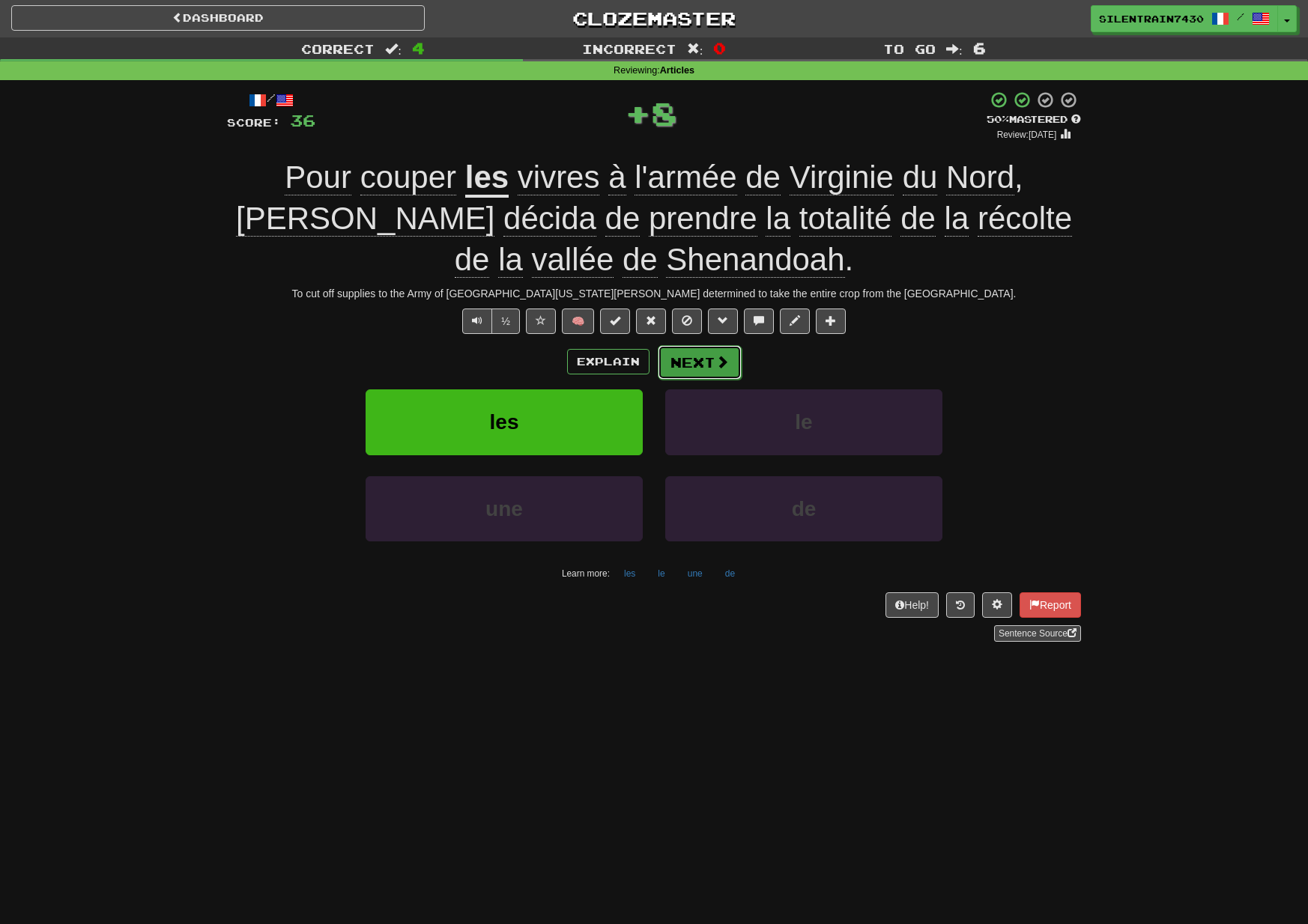
click at [702, 367] on button "Next" at bounding box center [700, 363] width 84 height 34
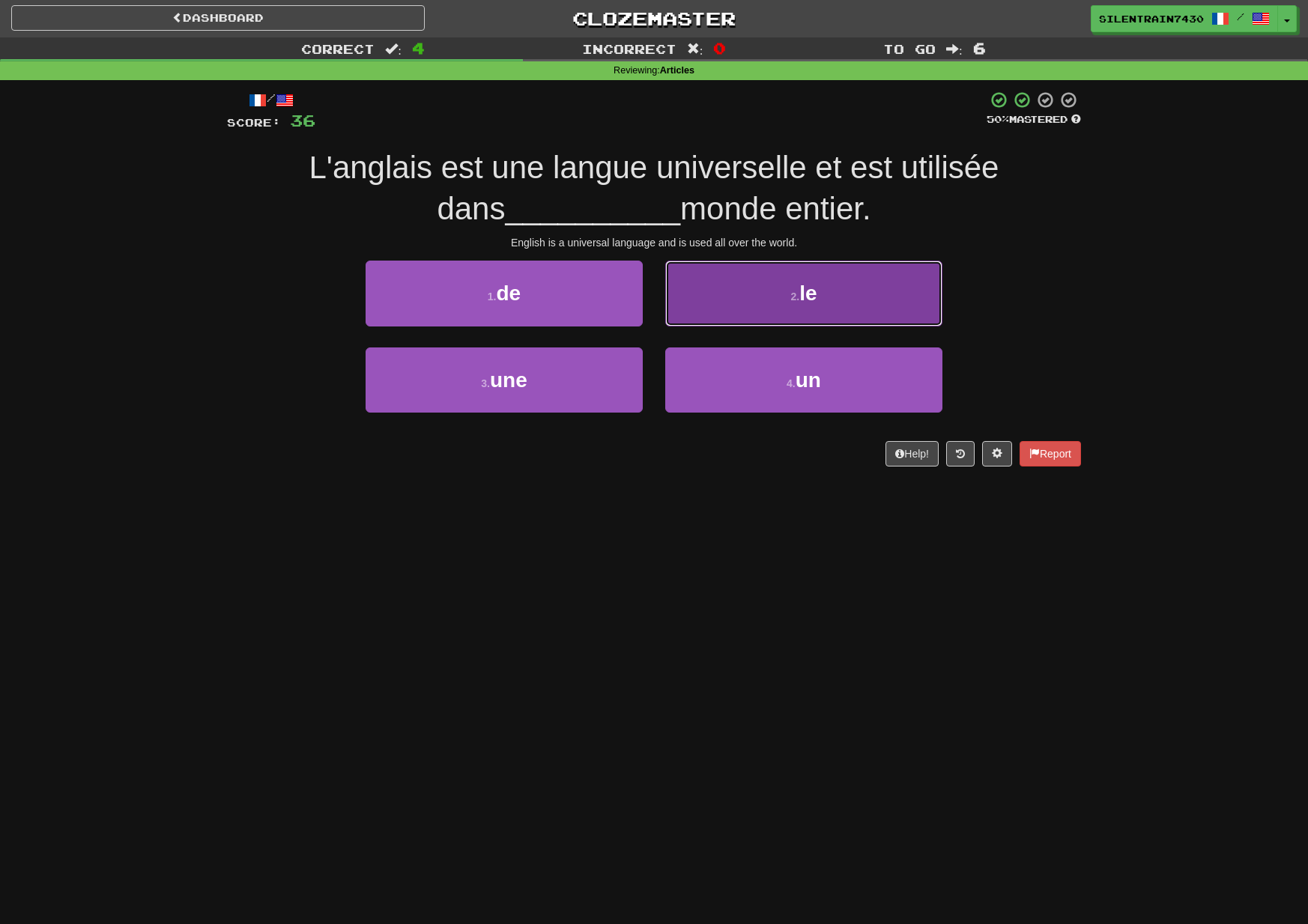
click at [759, 295] on button "2 . le" at bounding box center [803, 293] width 278 height 65
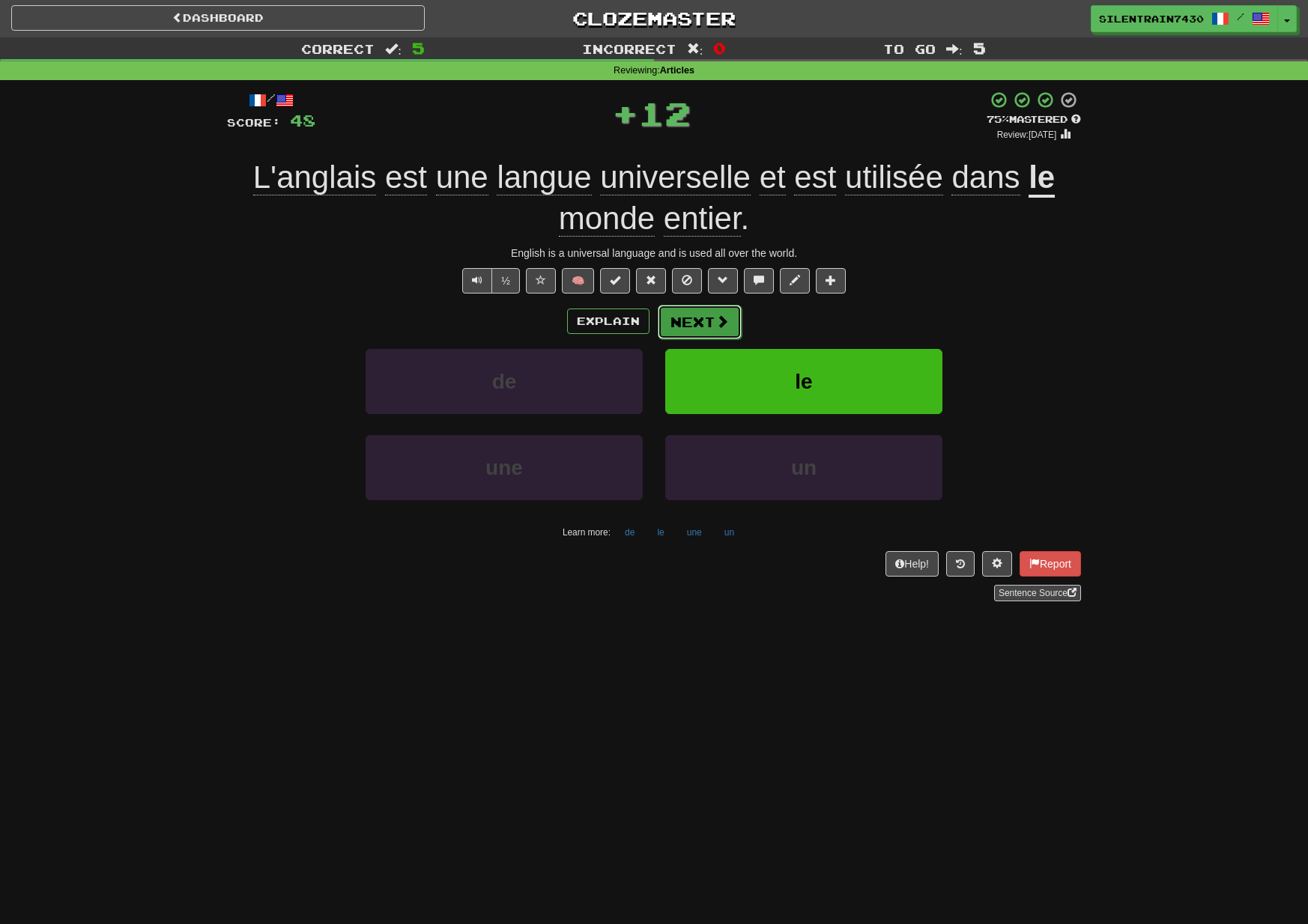
click at [715, 321] on span at bounding box center [722, 321] width 13 height 13
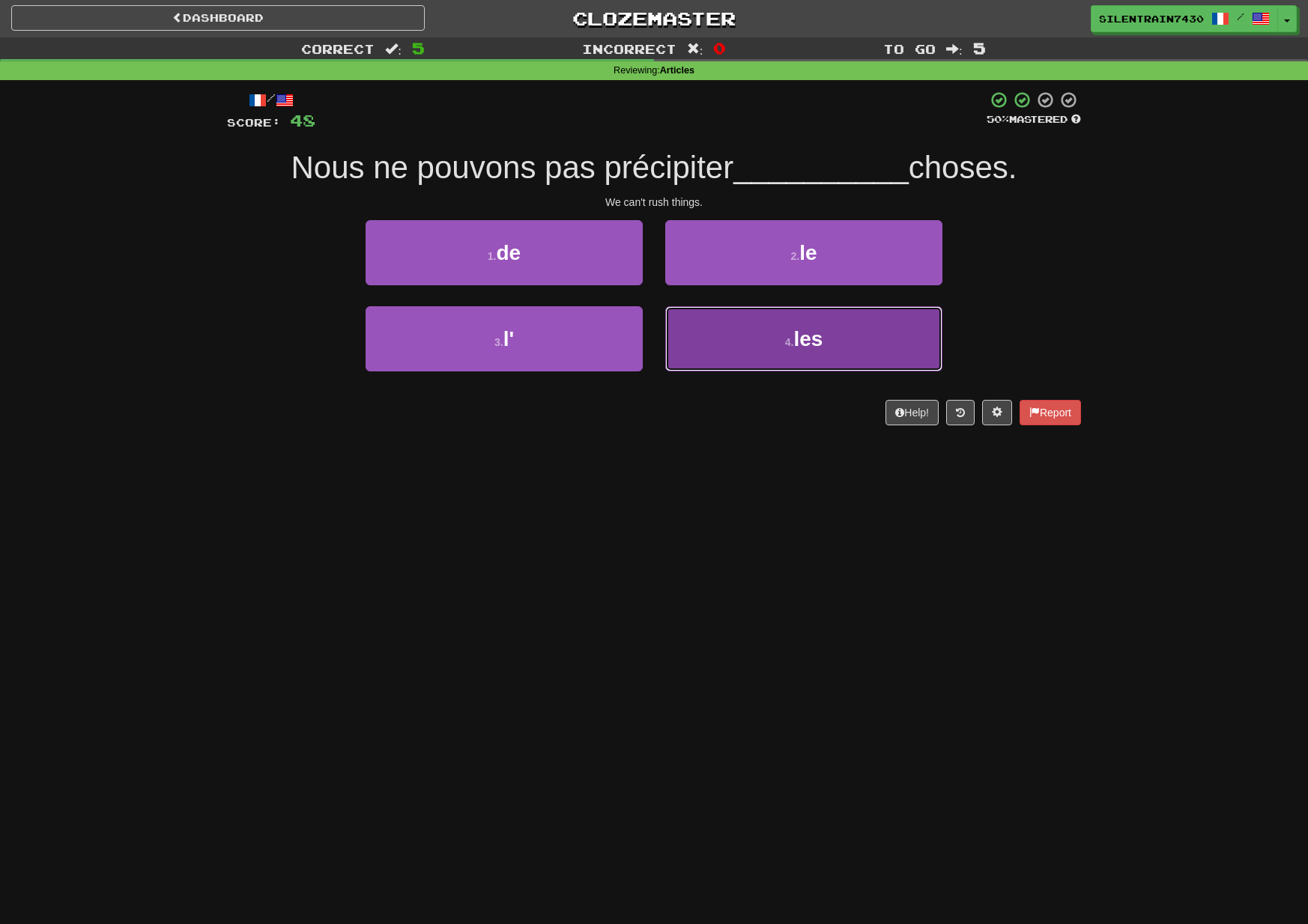
click at [760, 339] on button "4 . les" at bounding box center [803, 339] width 278 height 65
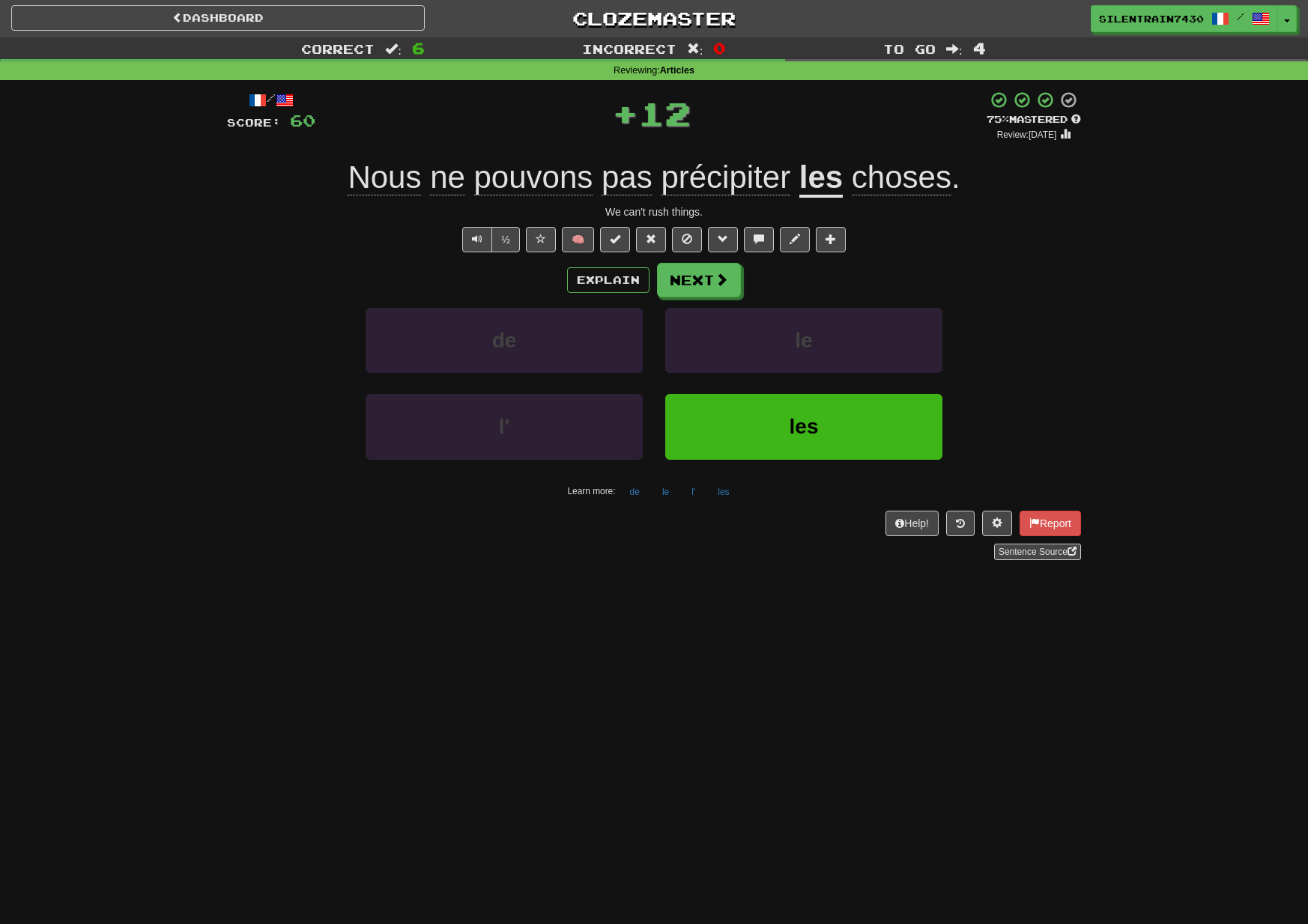
click at [719, 300] on div "Explain Next de le l' les Learn more: de le l' les" at bounding box center [654, 383] width 854 height 240
click at [711, 290] on button "Next" at bounding box center [700, 280] width 84 height 34
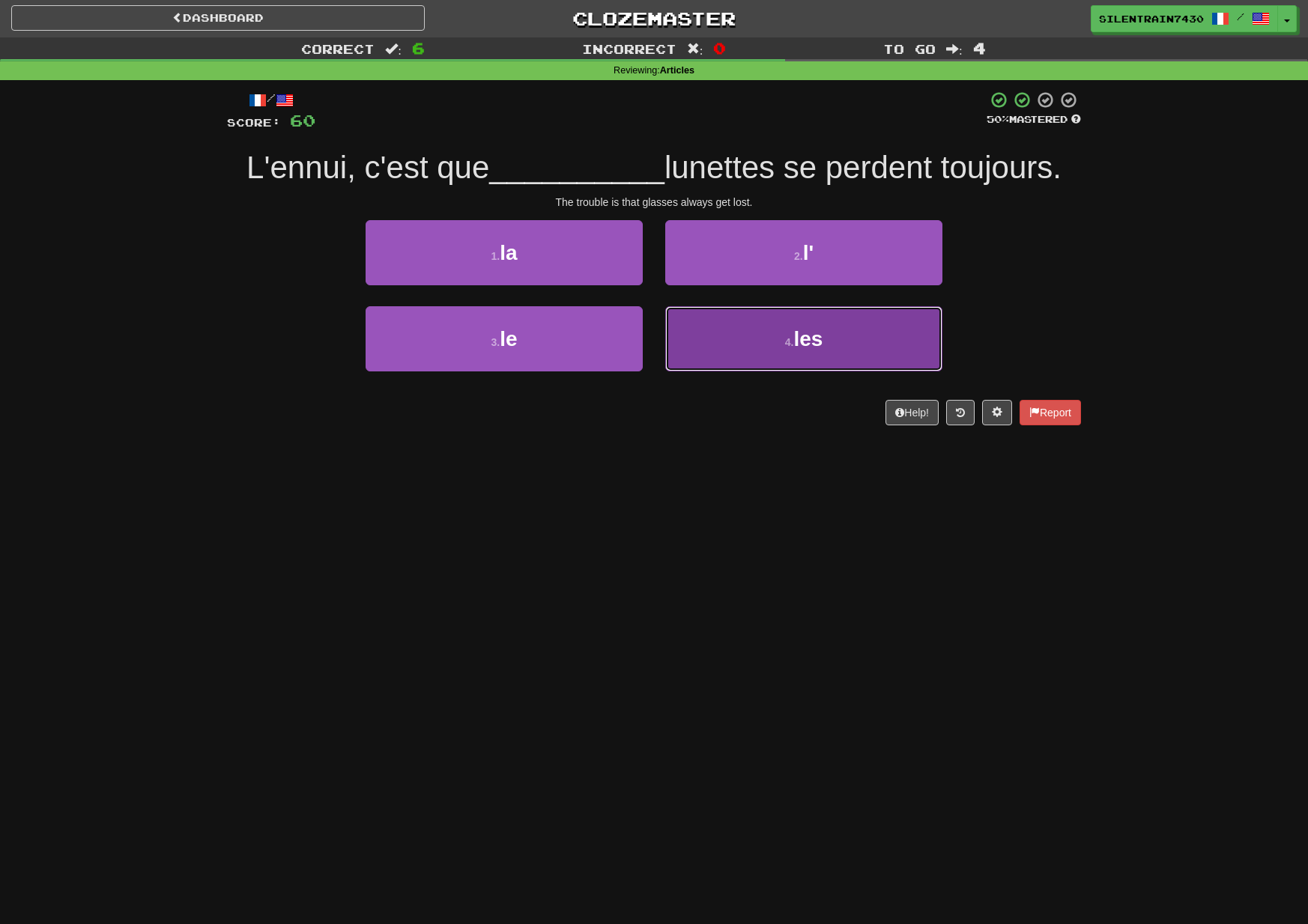
click at [771, 338] on button "4 . les" at bounding box center [803, 339] width 278 height 65
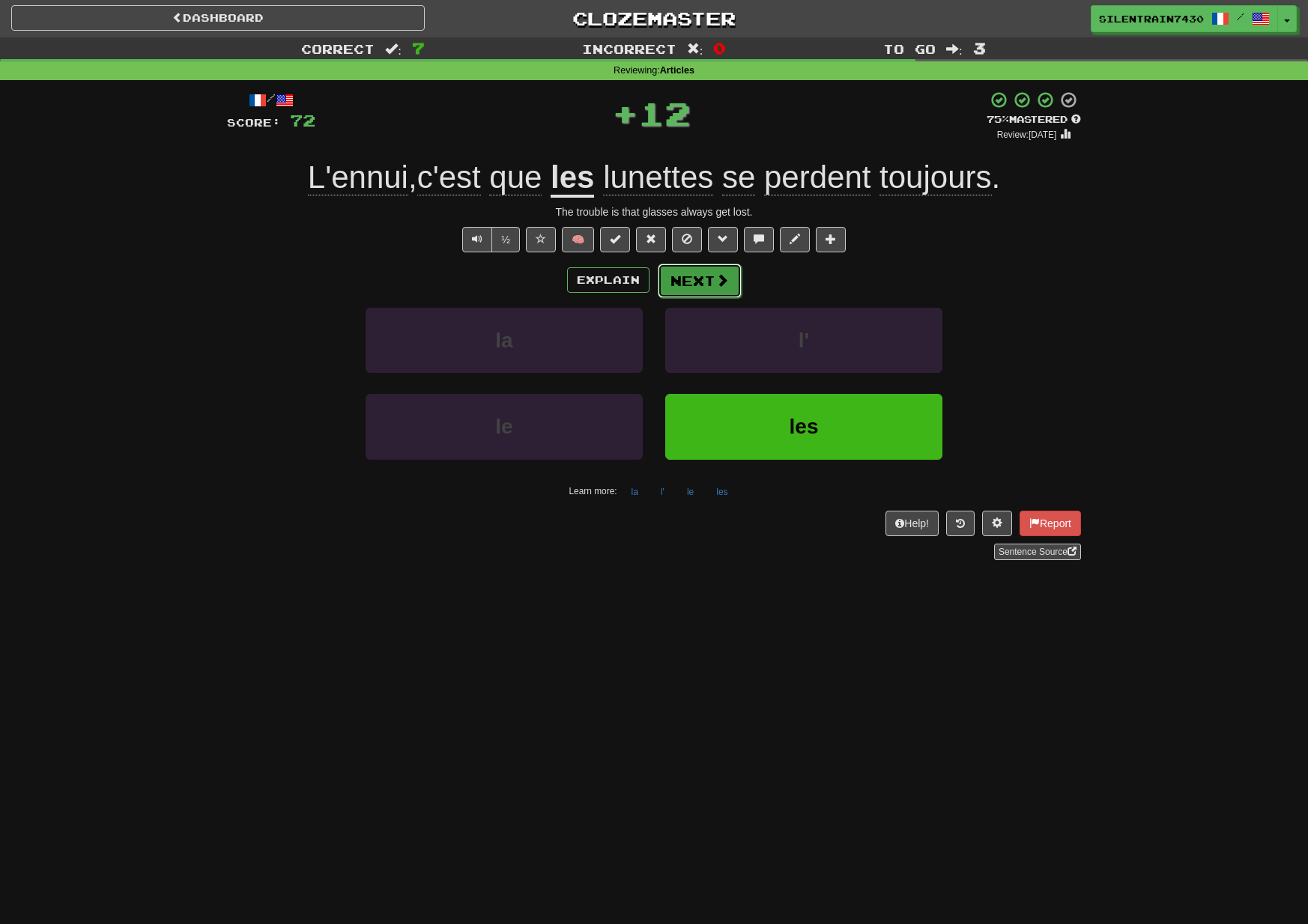
click at [723, 281] on span at bounding box center [722, 280] width 13 height 13
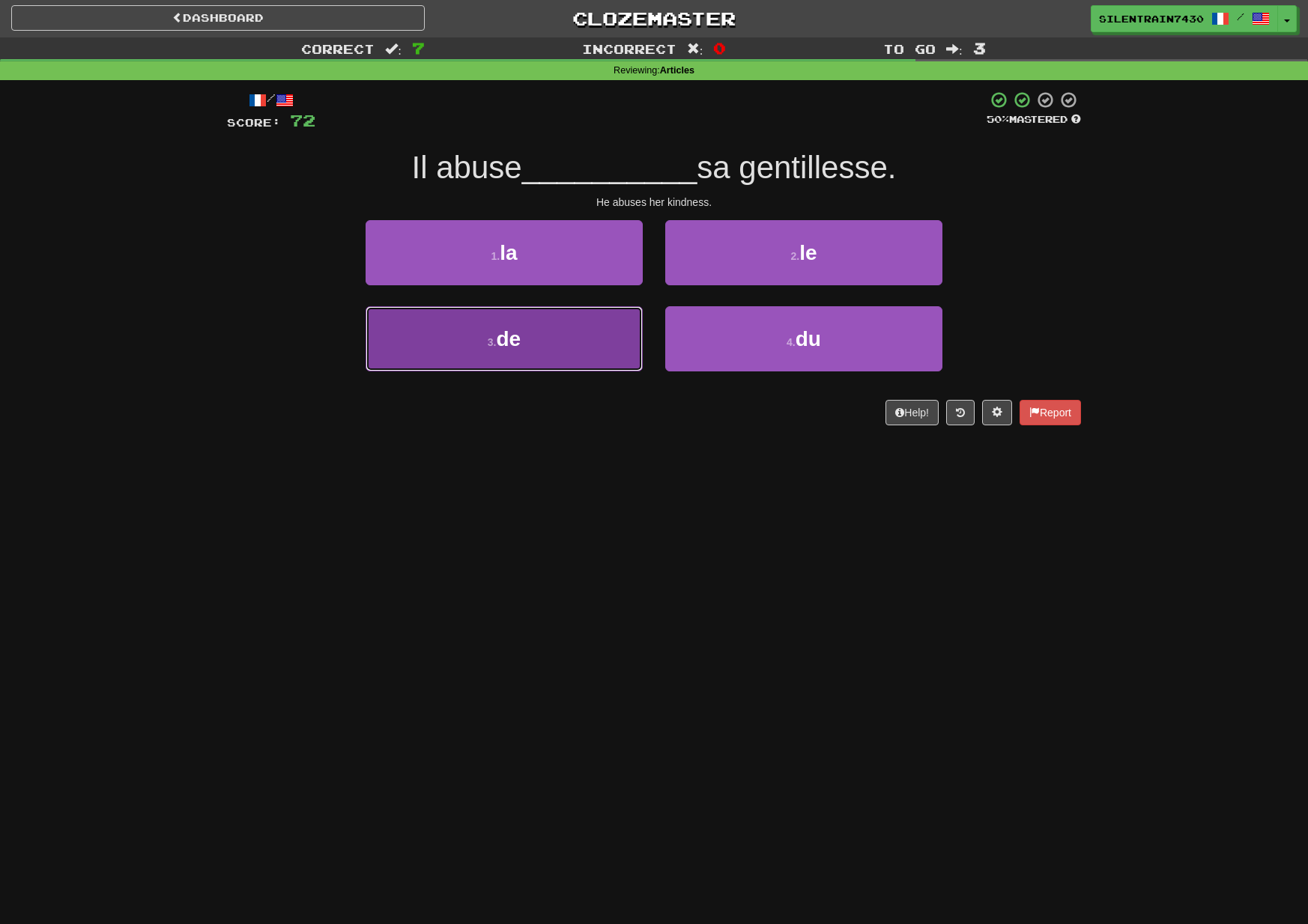
click at [599, 329] on button "3 . de" at bounding box center [504, 339] width 278 height 65
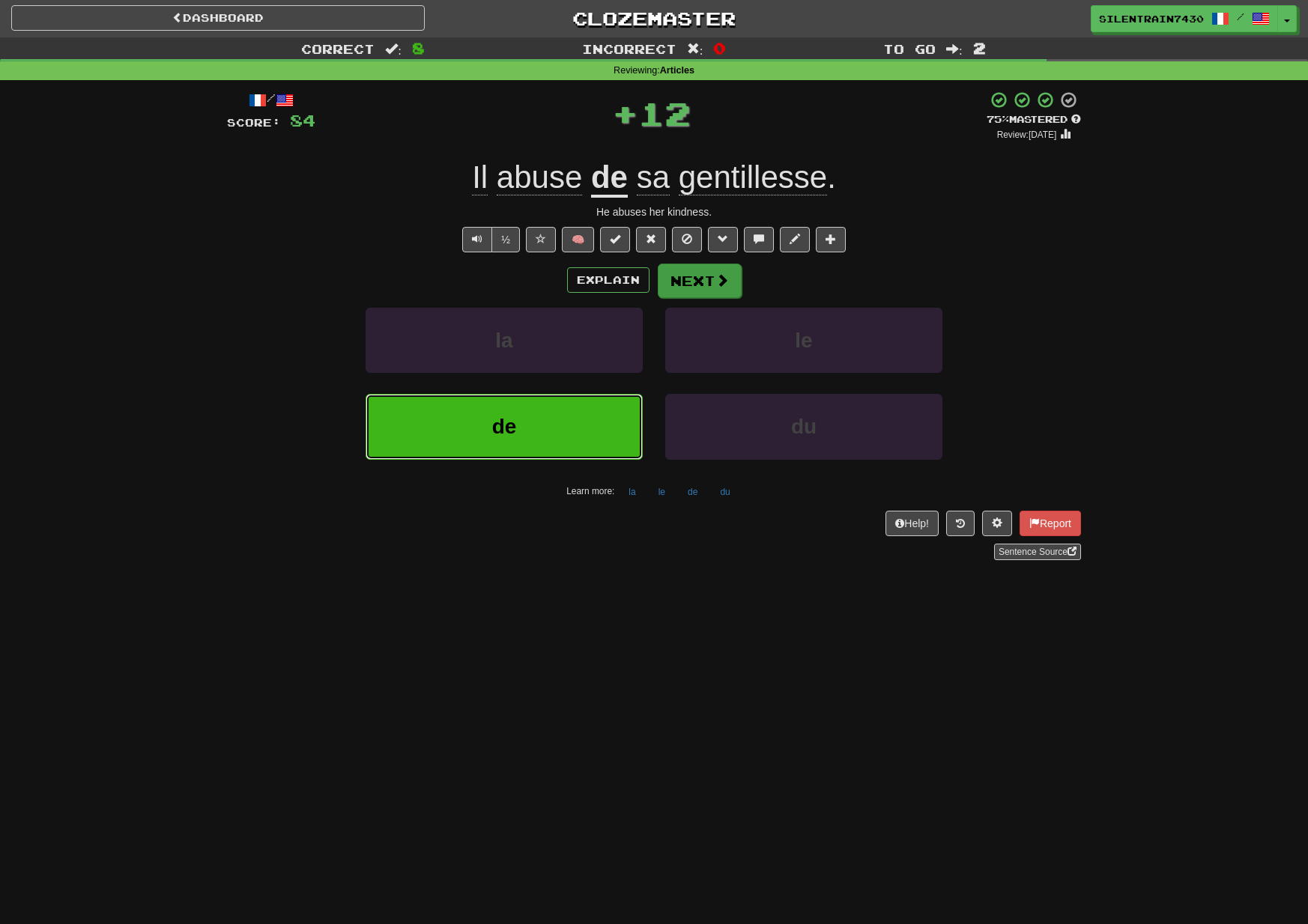
scroll to position [0, 0]
click at [698, 285] on button "Next" at bounding box center [700, 281] width 84 height 34
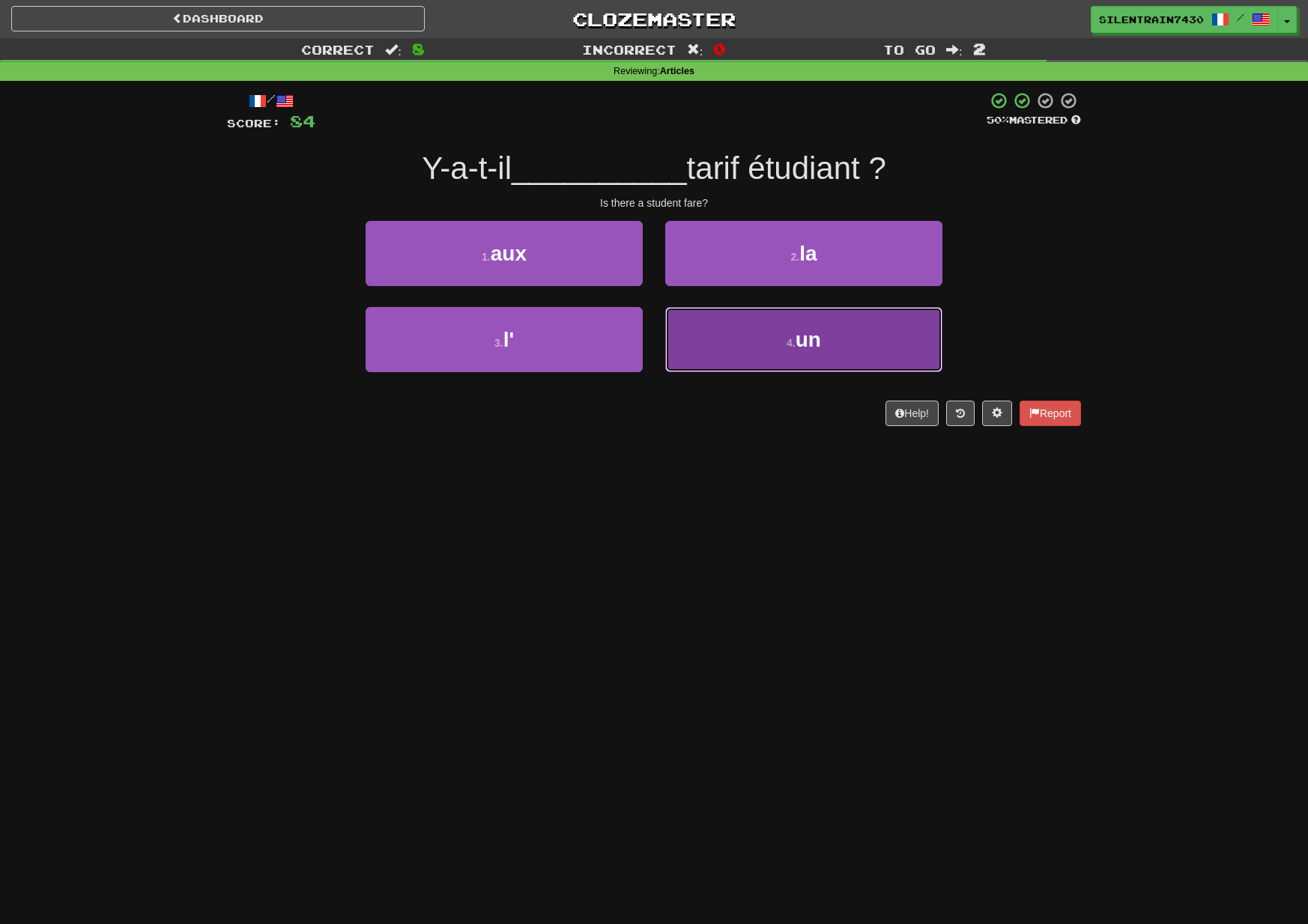
click at [747, 335] on button "4 . un" at bounding box center [803, 339] width 278 height 65
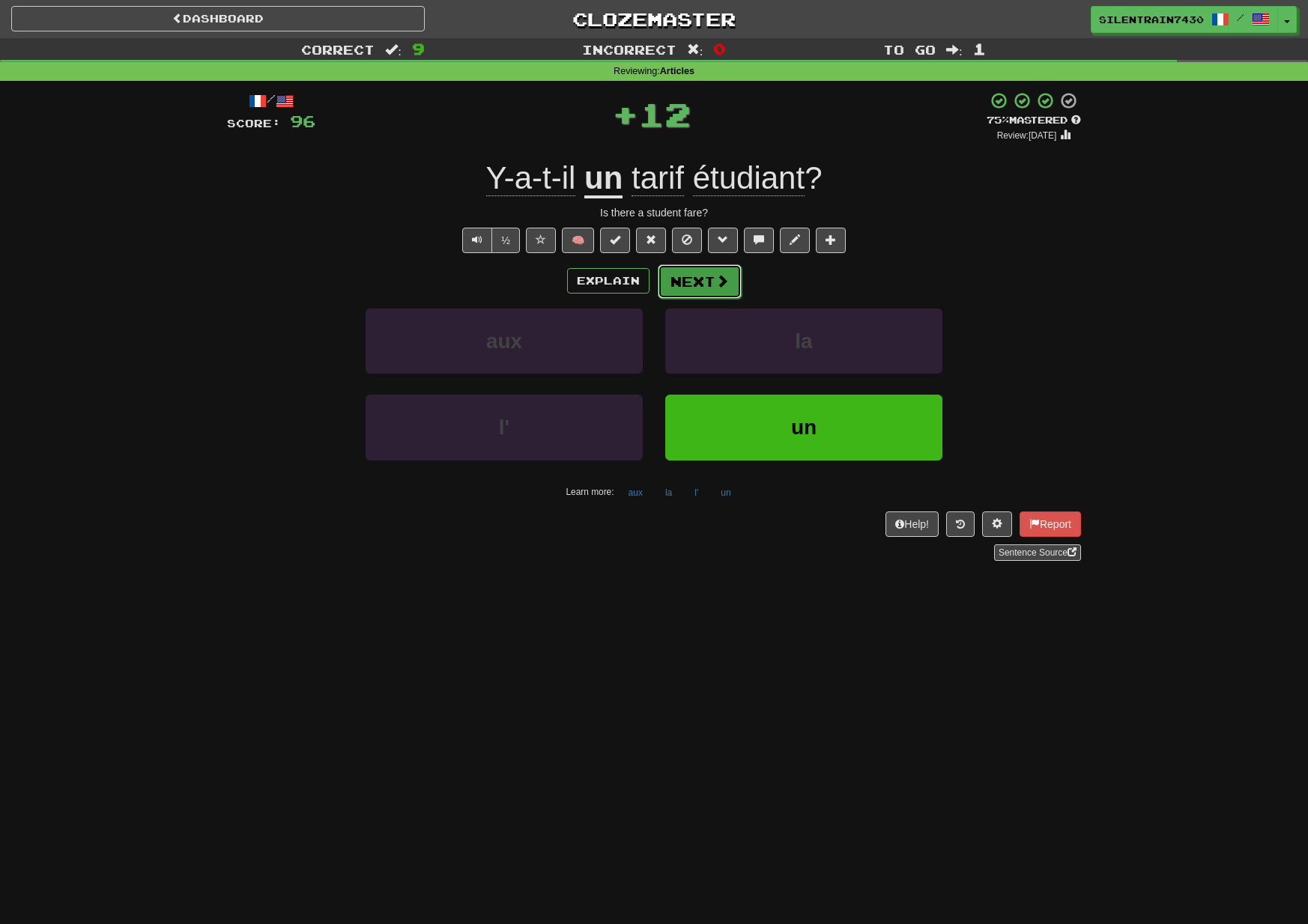
click at [716, 295] on button "Next" at bounding box center [700, 281] width 84 height 34
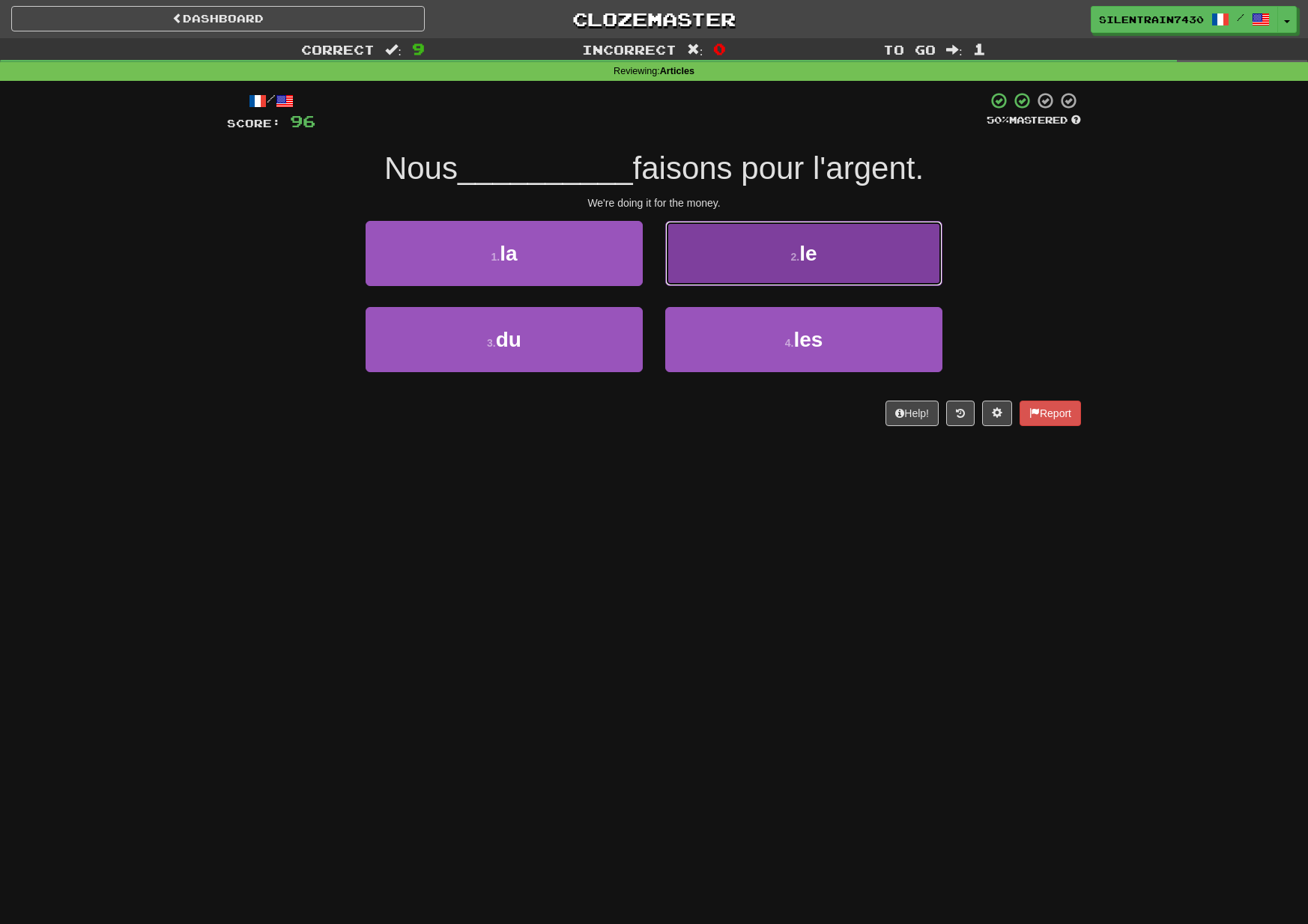
click at [746, 285] on button "2 . le" at bounding box center [803, 253] width 278 height 65
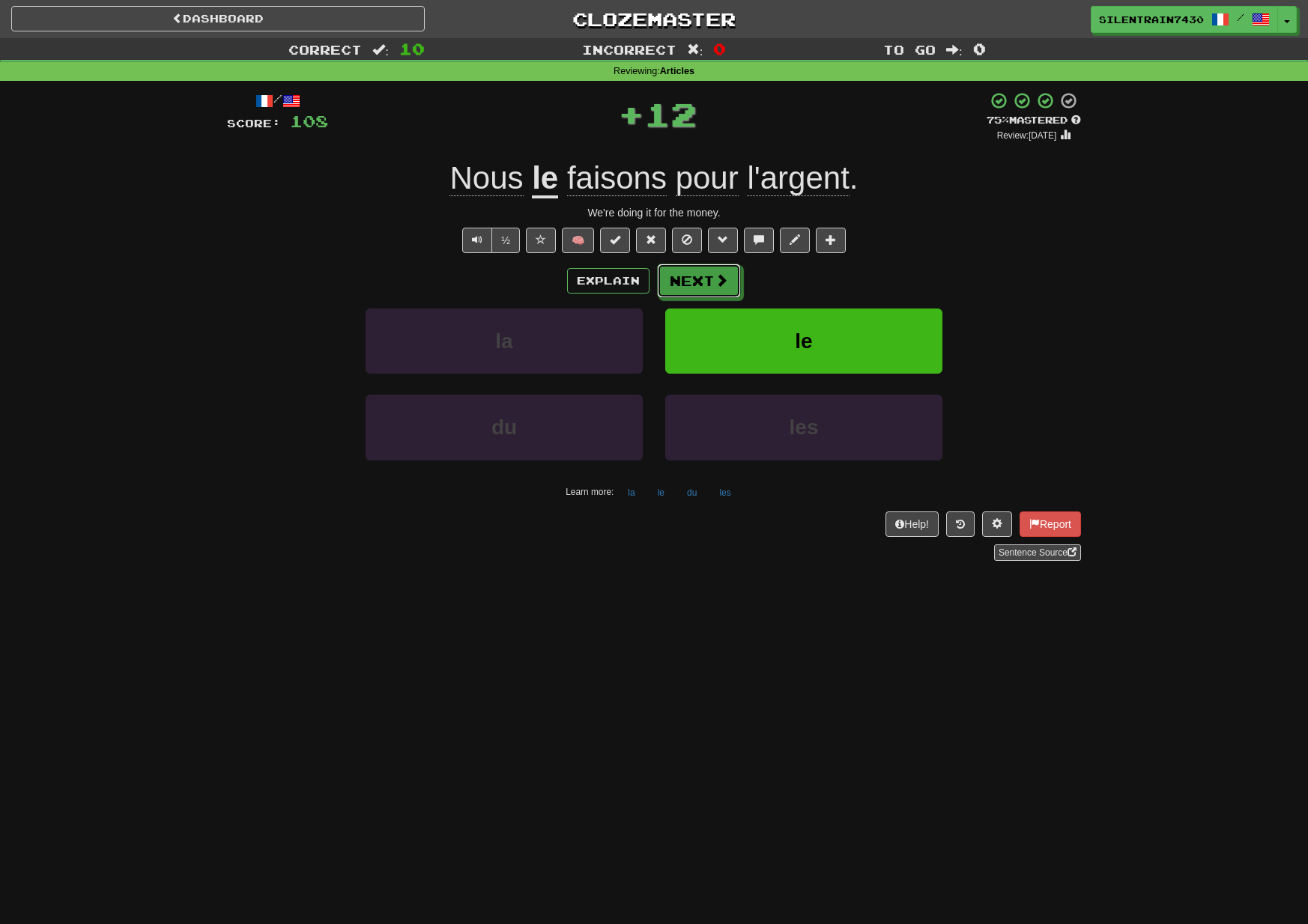
click at [699, 284] on button "Next" at bounding box center [699, 280] width 84 height 34
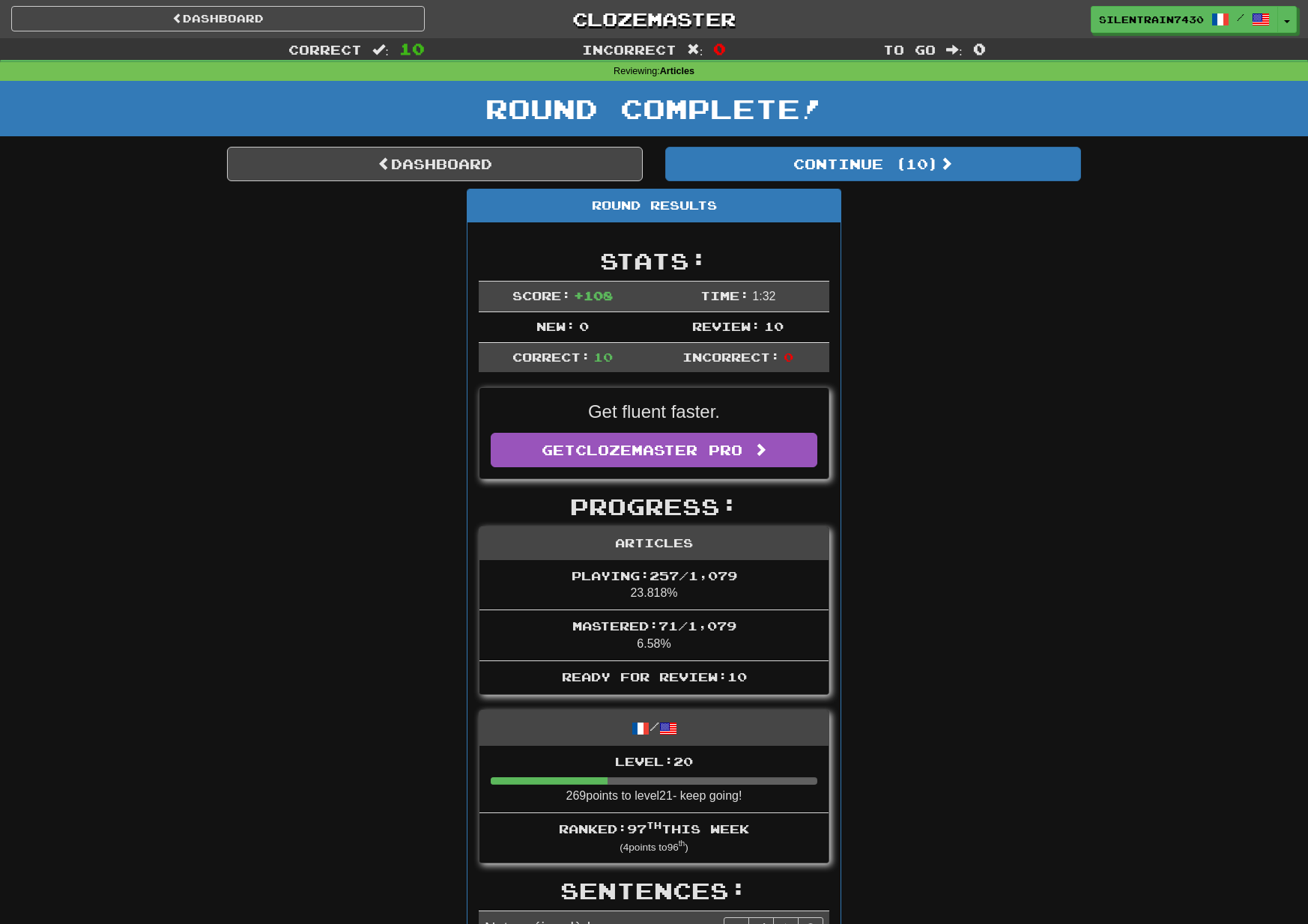
click at [514, 173] on link "Dashboard" at bounding box center [435, 164] width 416 height 34
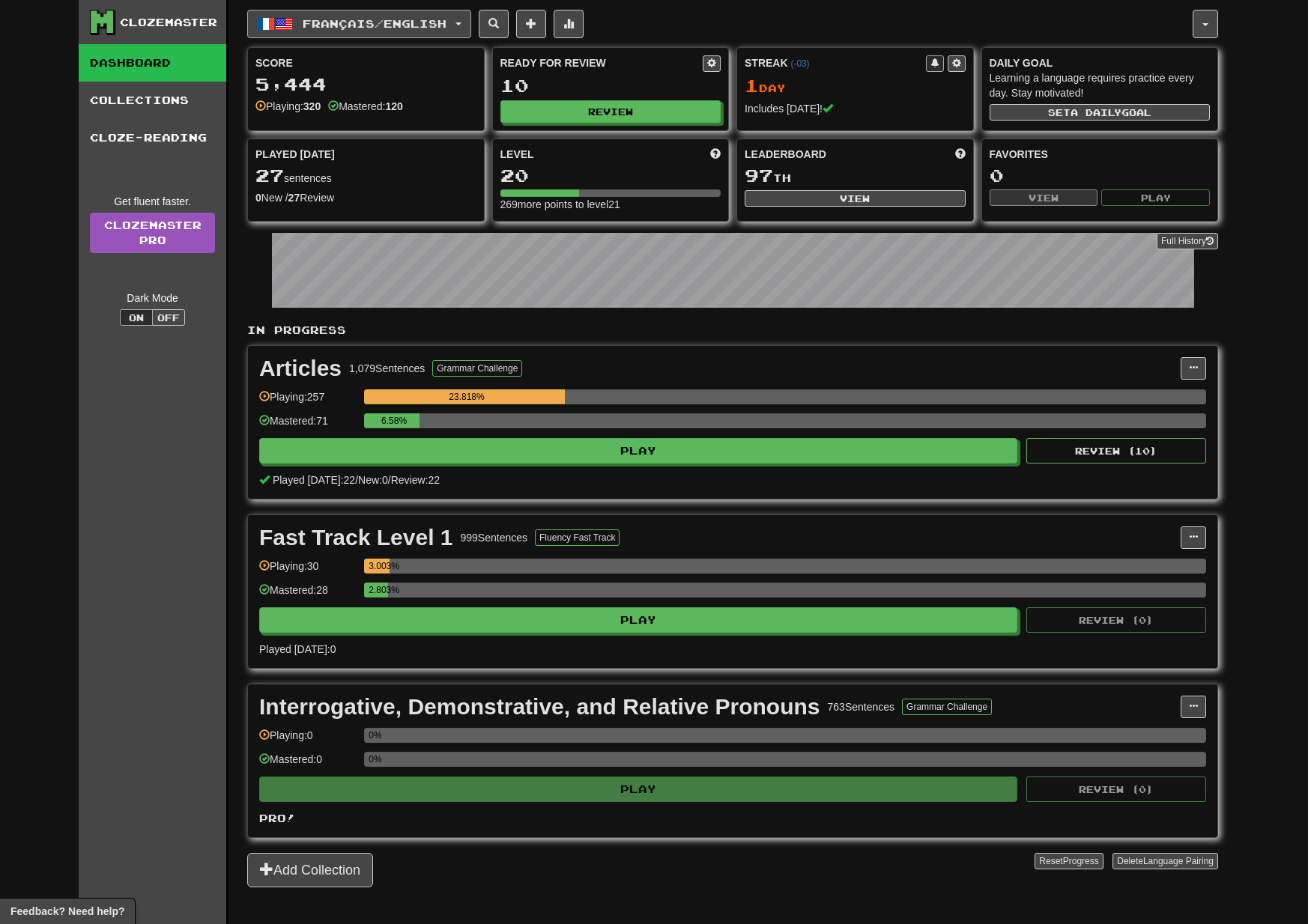
click at [387, 32] on button "Français / English" at bounding box center [359, 24] width 224 height 28
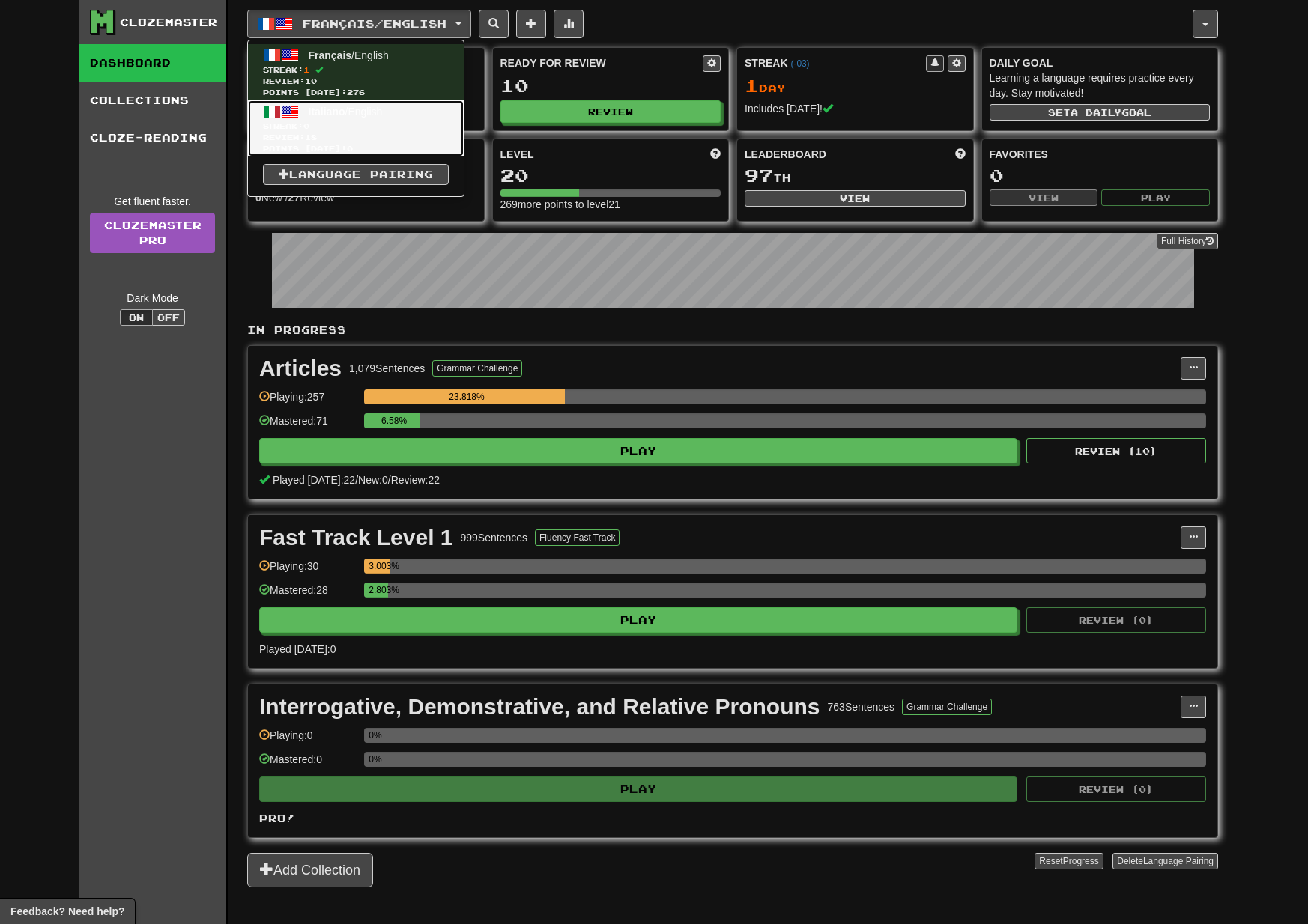
click at [329, 116] on span "Italiano" at bounding box center [327, 112] width 37 height 12
